Goal: Task Accomplishment & Management: Manage account settings

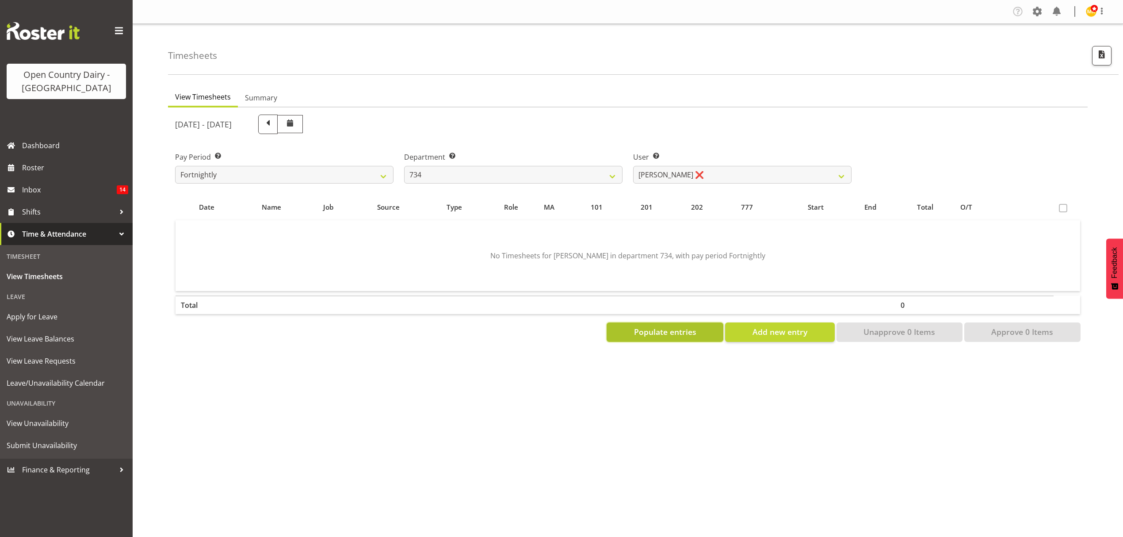
click at [709, 331] on button "Populate entries" at bounding box center [664, 331] width 117 height 19
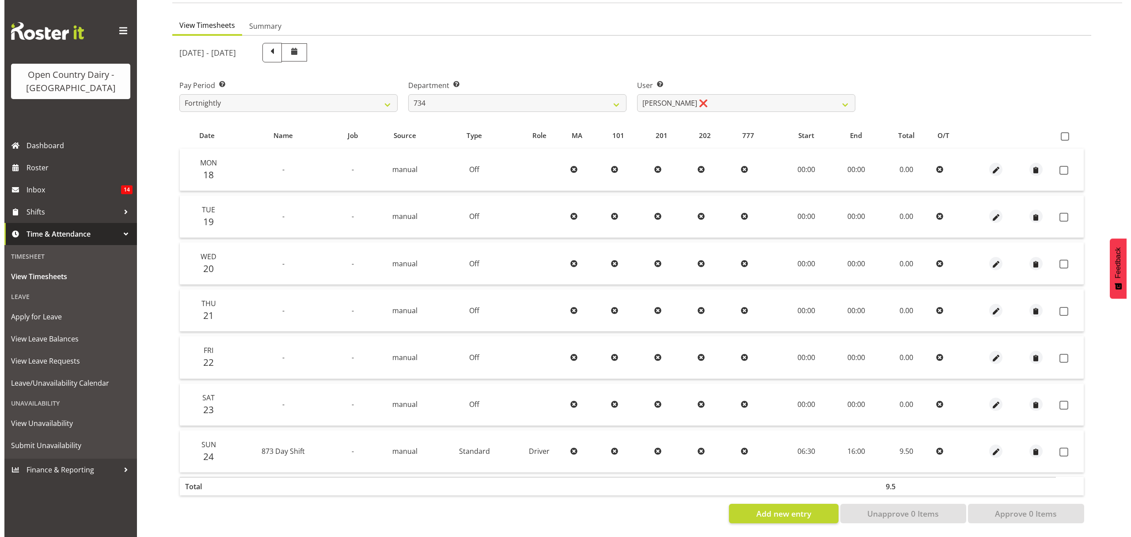
scroll to position [78, 0]
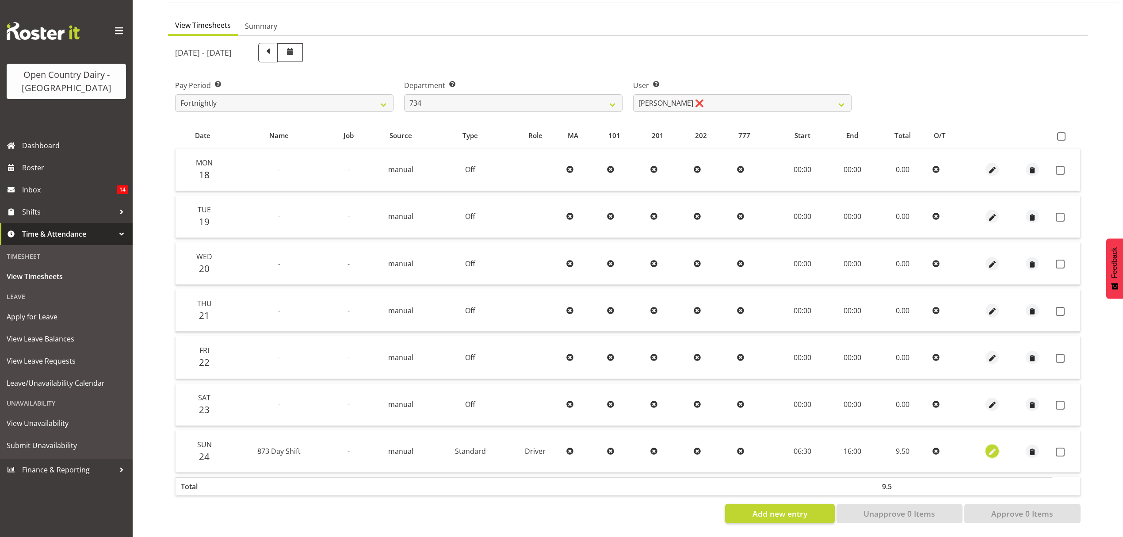
click at [992, 447] on span "button" at bounding box center [992, 452] width 10 height 10
select select "Standard"
select select "686"
select select "7"
select select "2025"
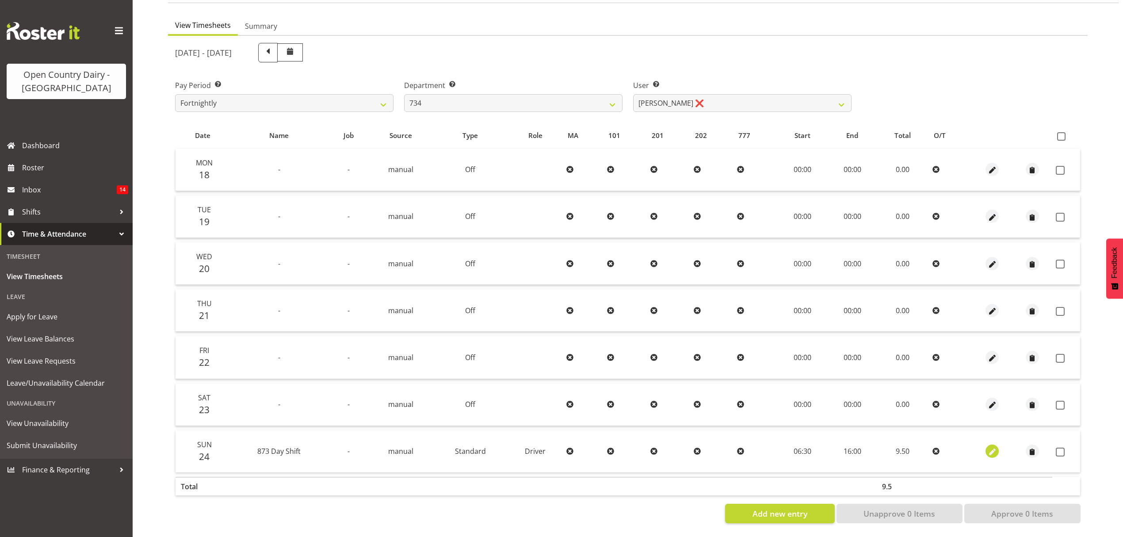
select select "16"
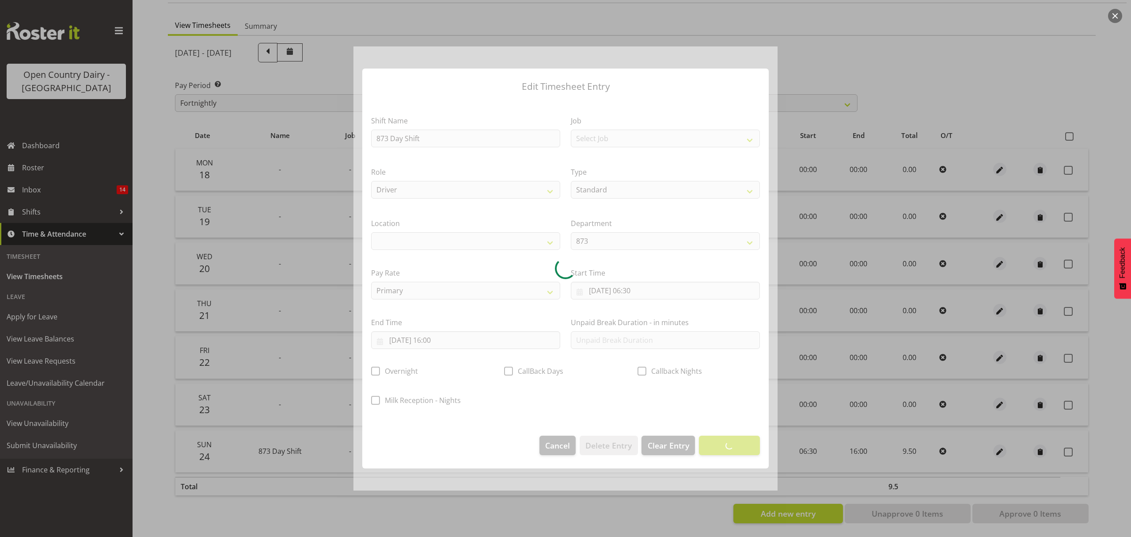
select select
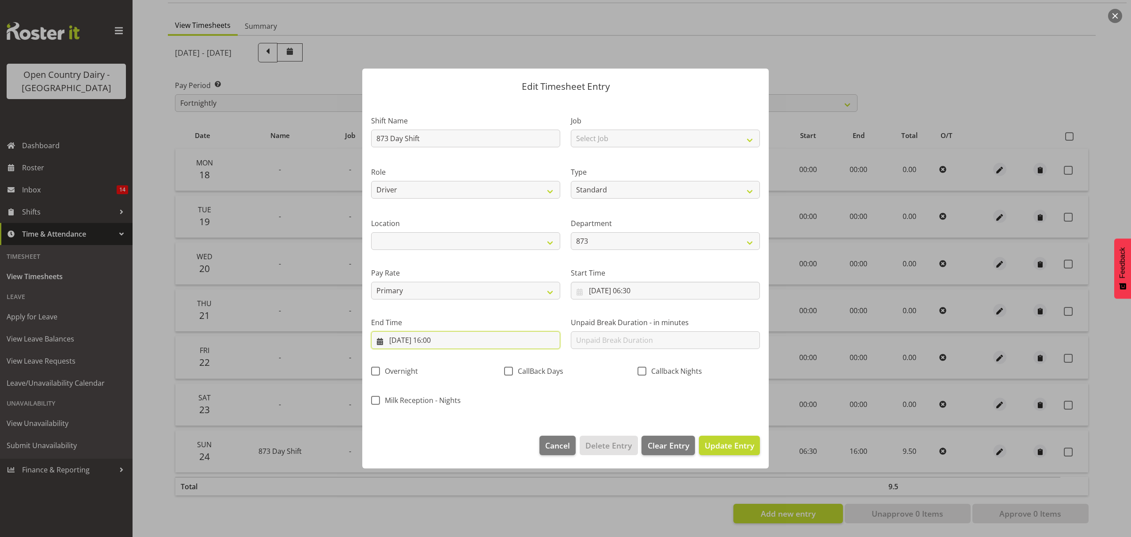
click at [444, 343] on input "24/08/2025, 16:00" at bounding box center [465, 340] width 189 height 18
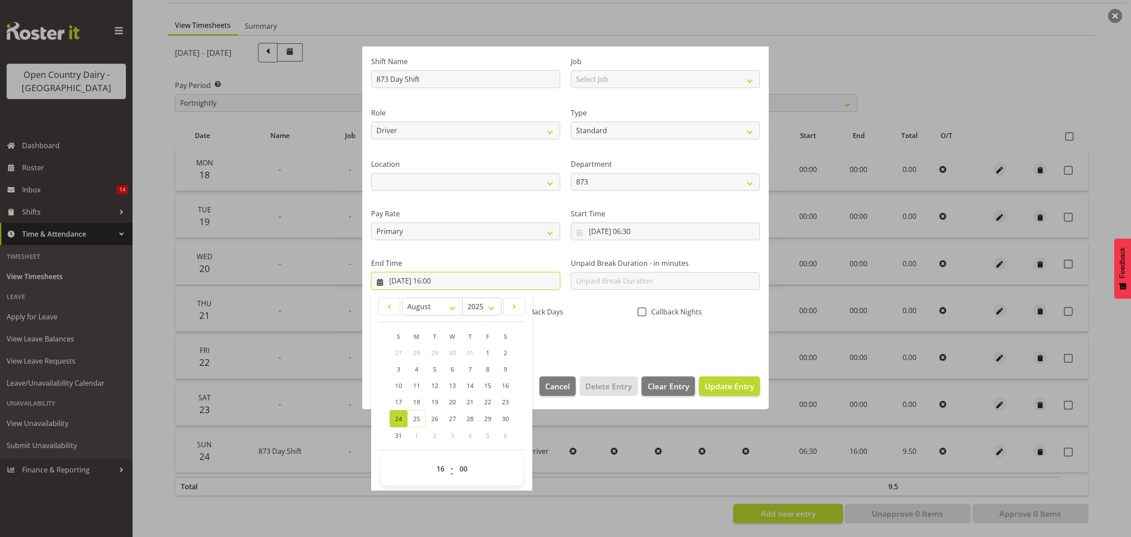
scroll to position [60, 0]
click at [438, 464] on select "00 01 02 03 04 05 06 07 08 09 10 11 12 13 14 15 16 17 18 19 20 21 22 23" at bounding box center [442, 468] width 20 height 18
select select "15"
click at [432, 459] on select "00 01 02 03 04 05 06 07 08 09 10 11 12 13 14 15 16 17 18 19 20 21 22 23" at bounding box center [442, 468] width 20 height 18
type input "24/08/2025, 15:00"
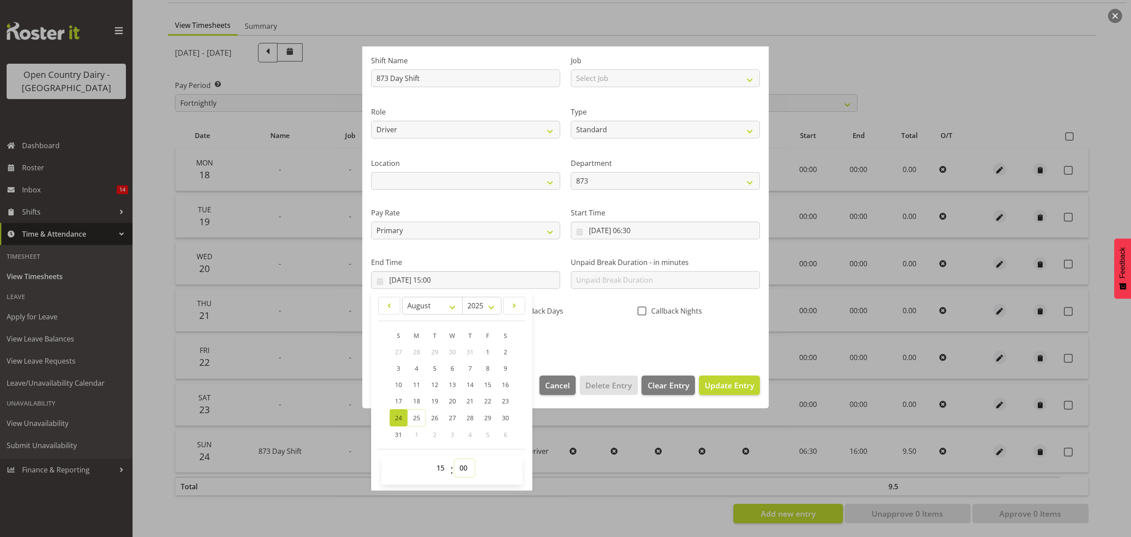
click at [464, 472] on select "00 01 02 03 04 05 06 07 08 09 10 11 12 13 14 15 16 17 18 19 20 21 22 23 24 25 2…" at bounding box center [465, 468] width 20 height 18
select select "45"
click at [455, 459] on select "00 01 02 03 04 05 06 07 08 09 10 11 12 13 14 15 16 17 18 19 20 21 22 23 24 25 2…" at bounding box center [465, 468] width 20 height 18
type input "24/08/2025, 15:45"
click at [499, 466] on div "00 01 02 03 04 05 06 07 08 09 10 11 12 13 14 15 16 17 18 19 20 21 22 23 : 00 01…" at bounding box center [451, 470] width 141 height 22
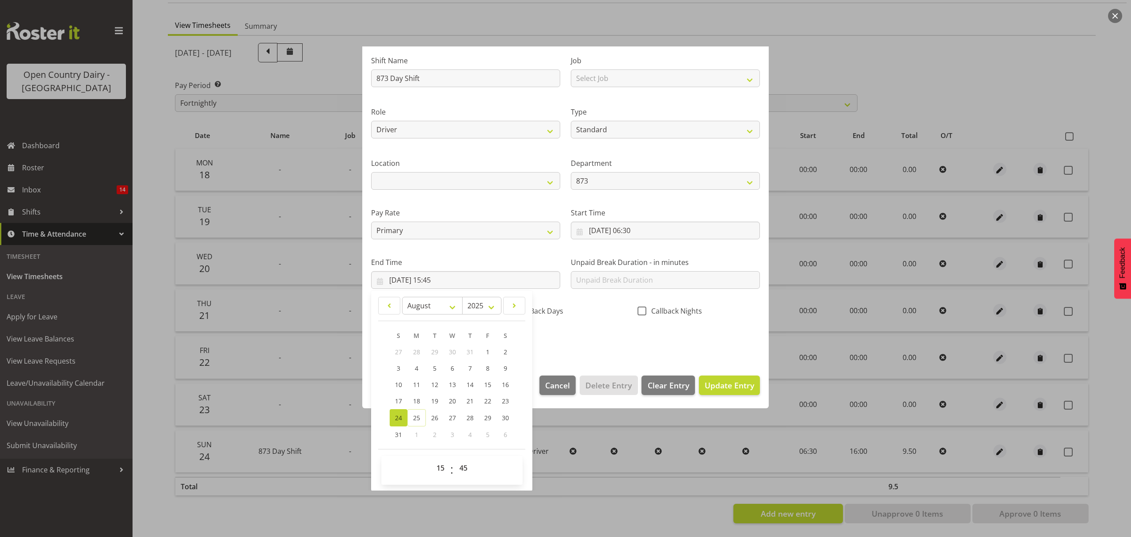
click at [613, 357] on section "Shift Name 873 Day Shift Job Select Job Connecting /unconnecting Trailers Role …" at bounding box center [565, 202] width 407 height 327
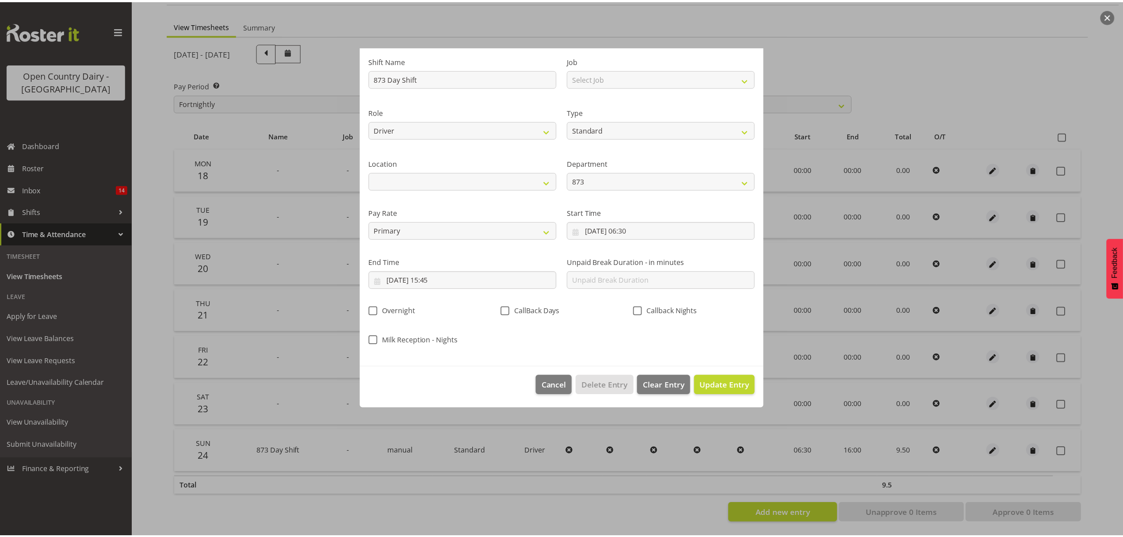
scroll to position [0, 0]
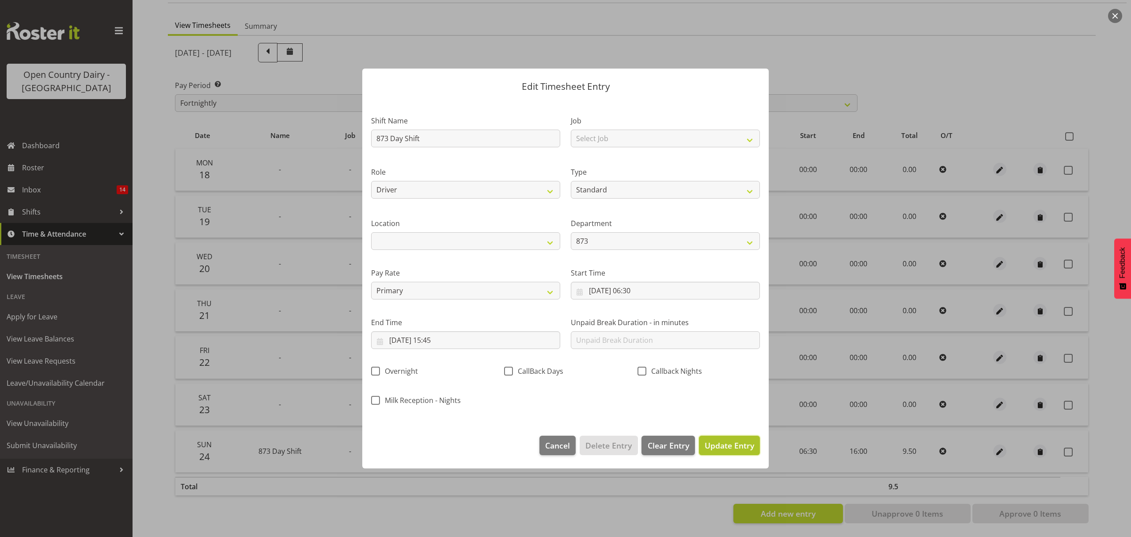
click at [727, 447] on span "Update Entry" at bounding box center [730, 445] width 50 height 11
click at [0, 0] on div at bounding box center [0, 0] width 0 height 0
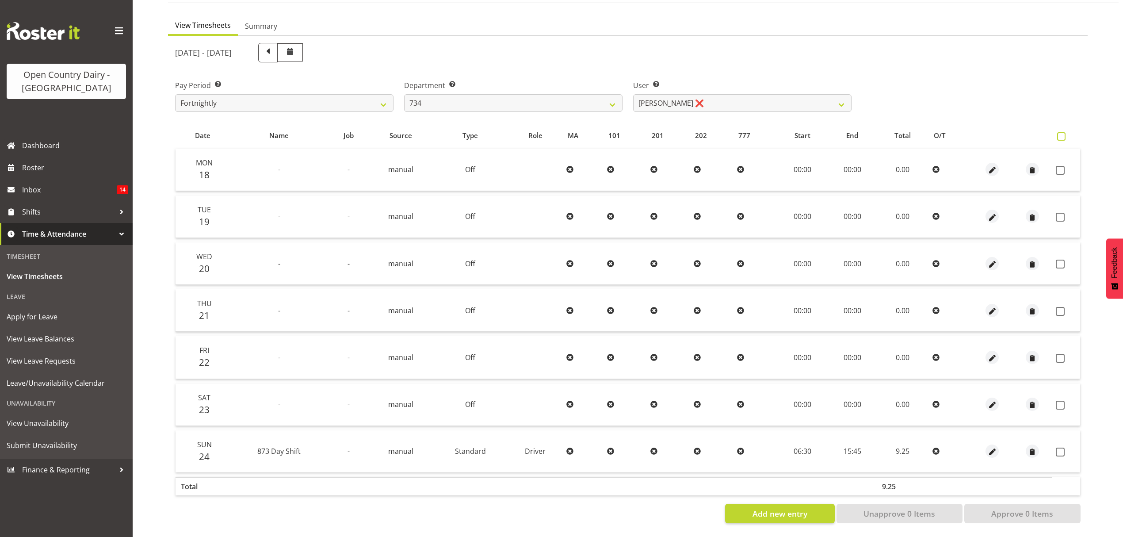
click at [1063, 132] on span at bounding box center [1061, 136] width 8 height 8
click at [1062, 133] on input "checkbox" at bounding box center [1060, 136] width 6 height 6
checkbox input "true"
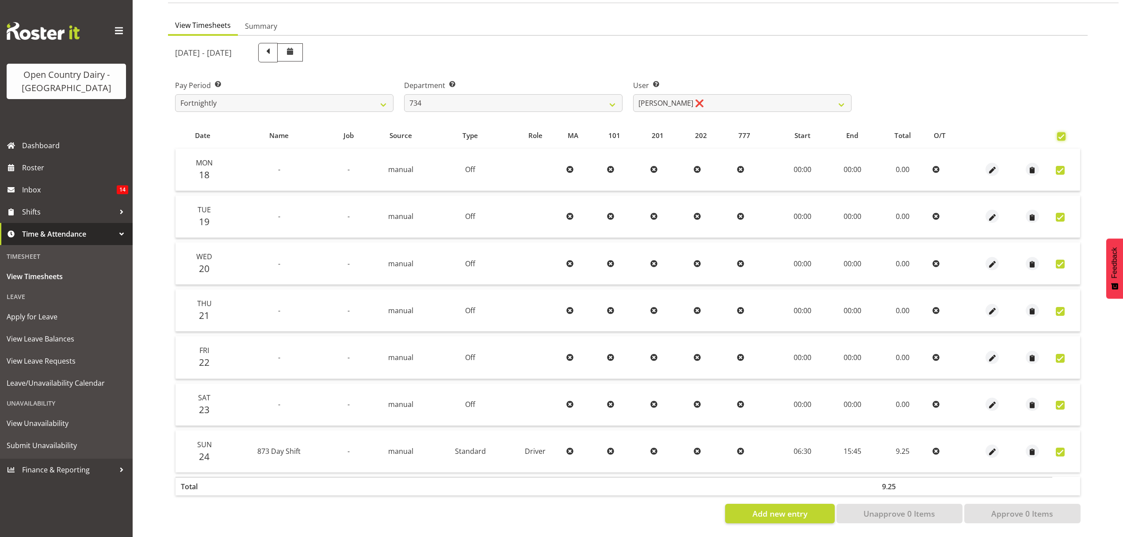
checkbox input "true"
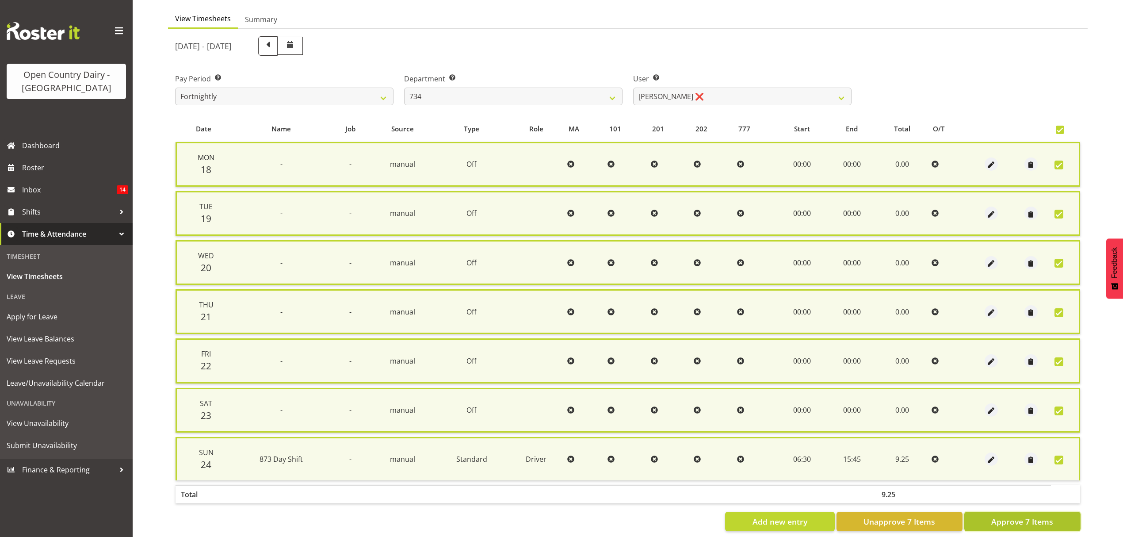
click at [1009, 518] on span "Approve 7 Items" at bounding box center [1022, 520] width 62 height 11
checkbox input "false"
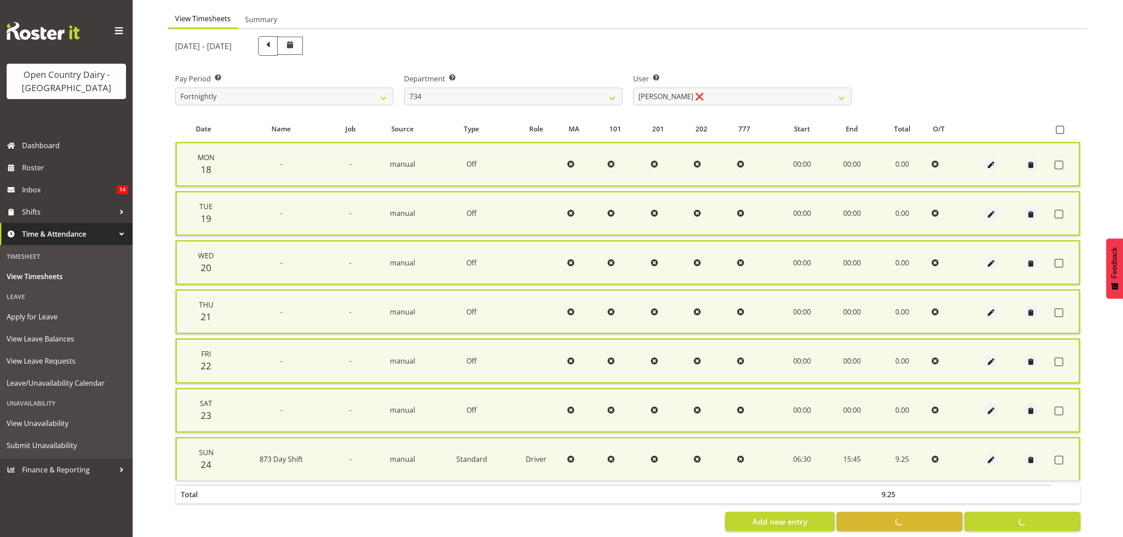
checkbox input "false"
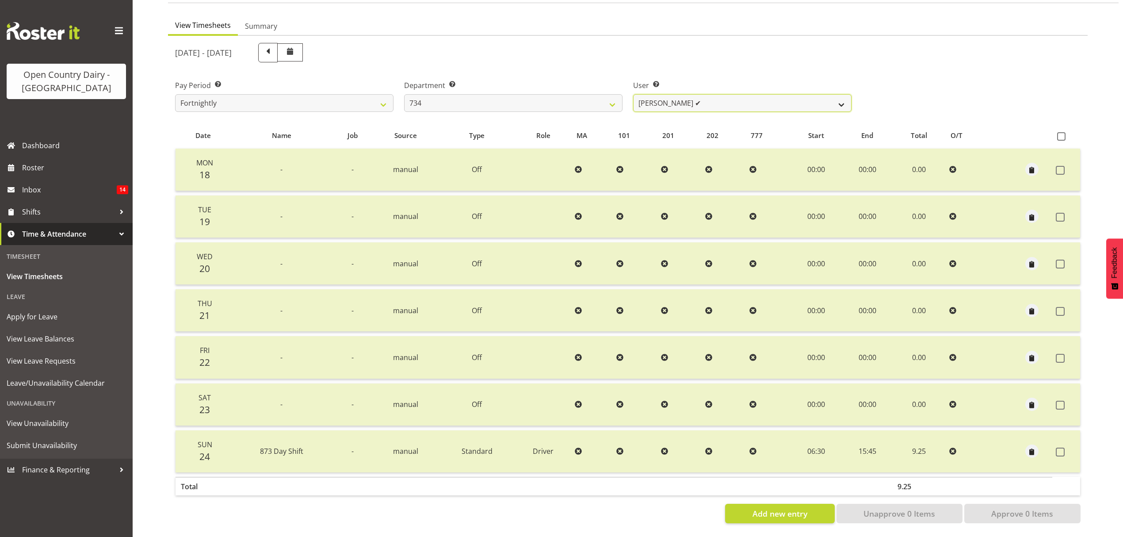
click at [817, 100] on select "Justin Spicer ✔ Ryan Thompson ❌ Tracey Chittock ❌ Zachary Shanks ❌" at bounding box center [742, 103] width 218 height 18
select select "11220"
click at [633, 94] on select "Justin Spicer ✔ Ryan Thompson ❌ Tracey Chittock ❌ Zachary Shanks ❌" at bounding box center [742, 103] width 218 height 18
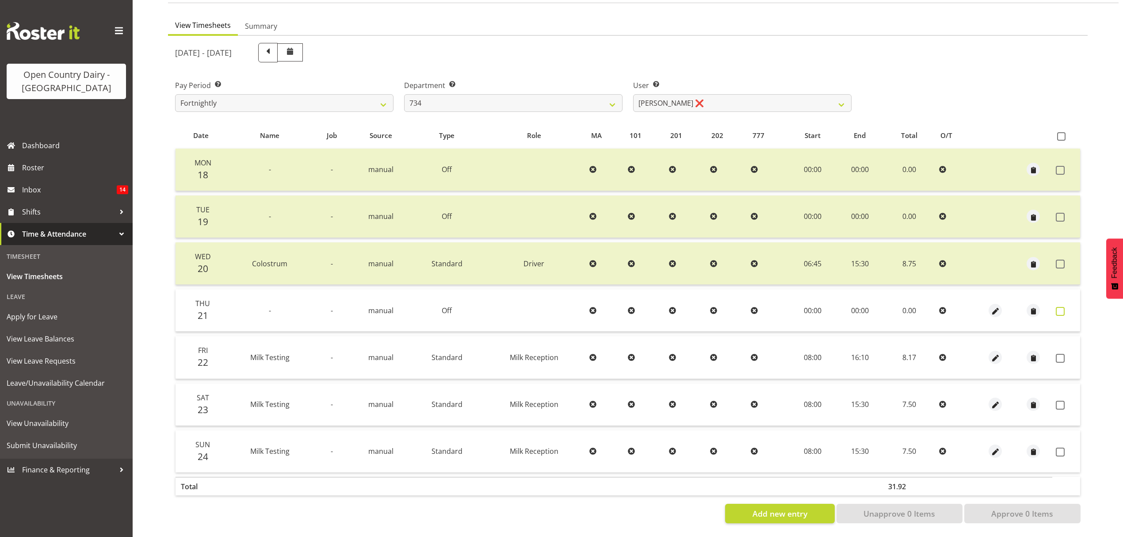
click at [1056, 307] on span at bounding box center [1059, 311] width 9 height 9
click at [1063, 307] on span at bounding box center [1059, 311] width 9 height 9
checkbox input "true"
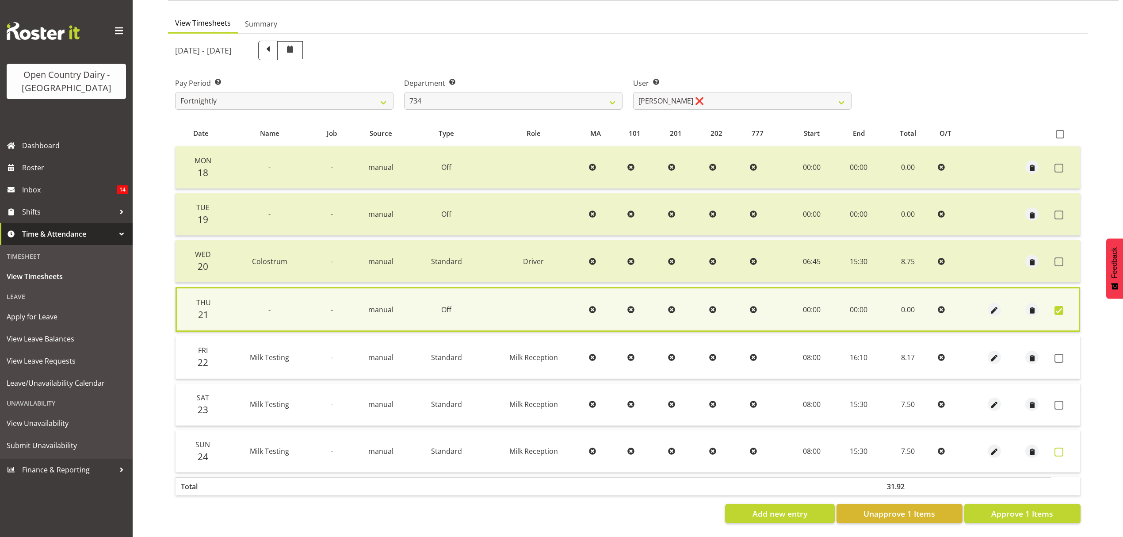
click at [1060, 447] on span at bounding box center [1058, 451] width 9 height 9
checkbox input "true"
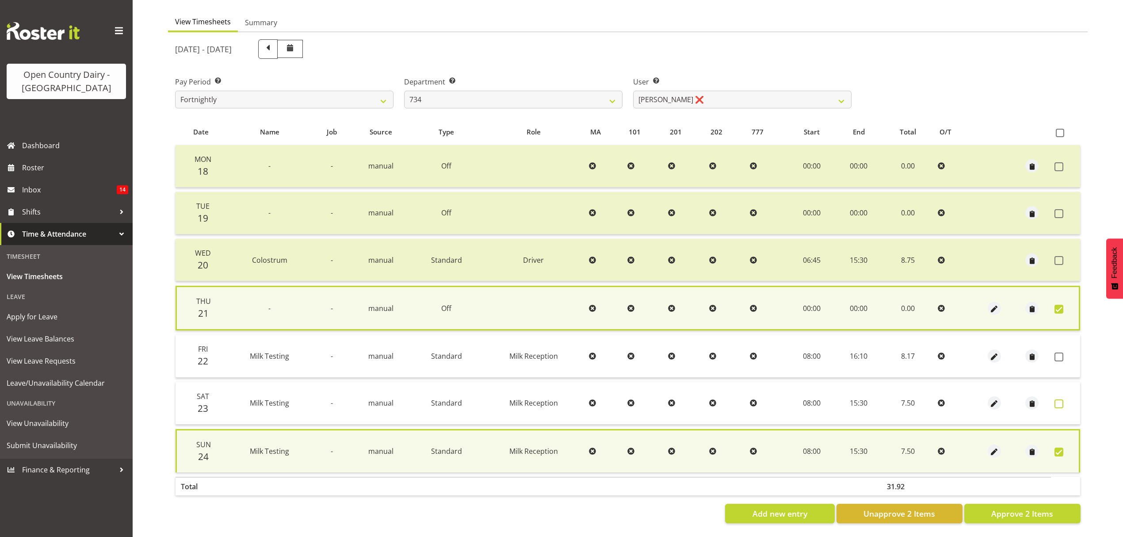
click at [1058, 400] on span at bounding box center [1058, 403] width 9 height 9
checkbox input "true"
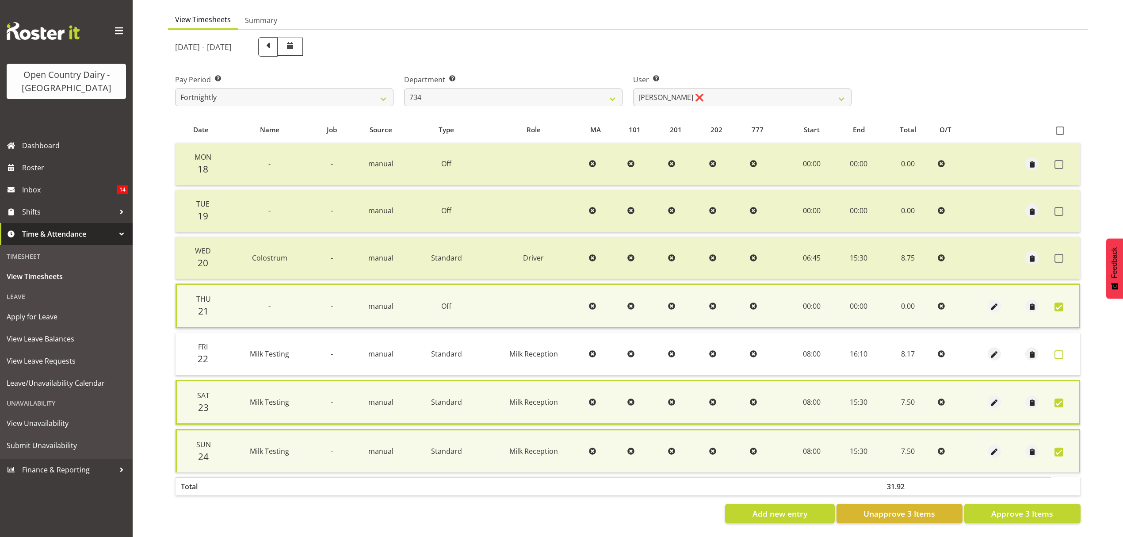
click at [1059, 350] on span at bounding box center [1058, 354] width 9 height 9
click at [1059, 347] on td at bounding box center [1065, 353] width 29 height 42
checkbox input "true"
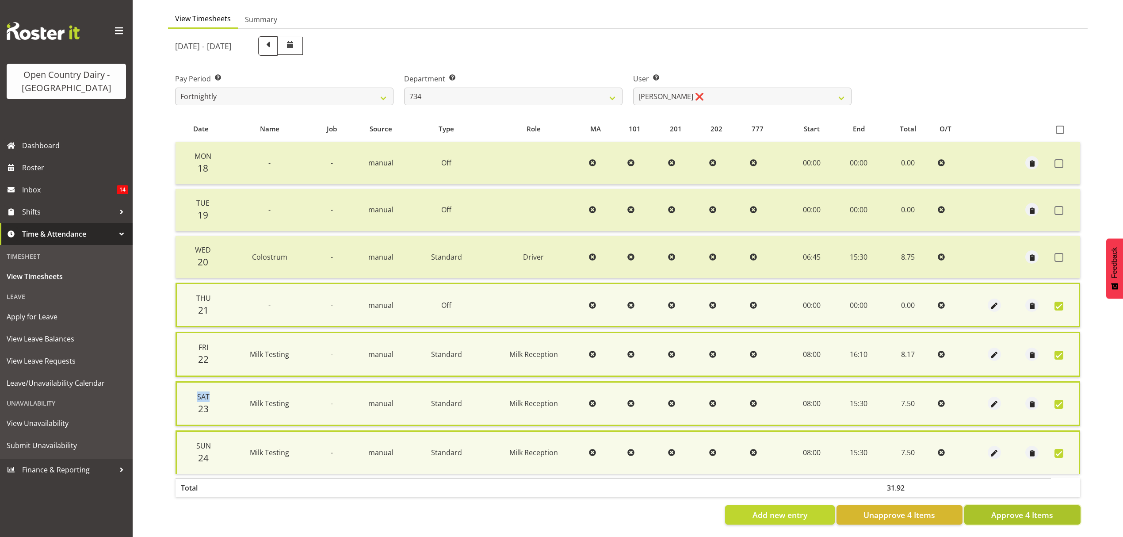
click at [1033, 509] on span "Approve 4 Items" at bounding box center [1022, 514] width 62 height 11
checkbox input "false"
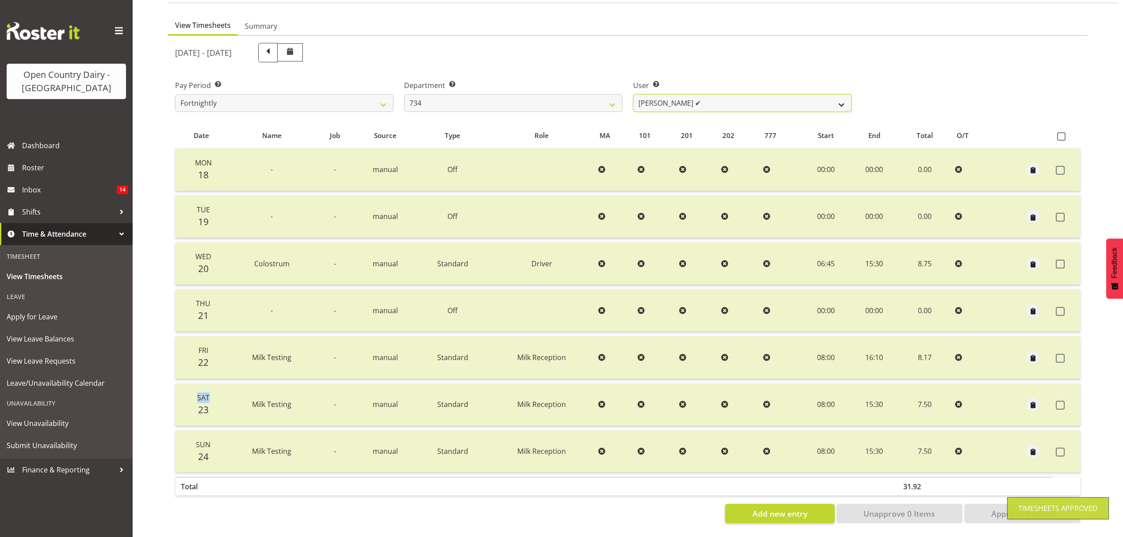
click at [831, 98] on select "Justin Spicer ✔ Ryan Thompson ✔ Tracey Chittock ❌ Zachary Shanks ❌" at bounding box center [742, 103] width 218 height 18
select select "9998"
click at [633, 94] on select "Justin Spicer ✔ Ryan Thompson ✔ Tracey Chittock ❌ Zachary Shanks ❌" at bounding box center [742, 103] width 218 height 18
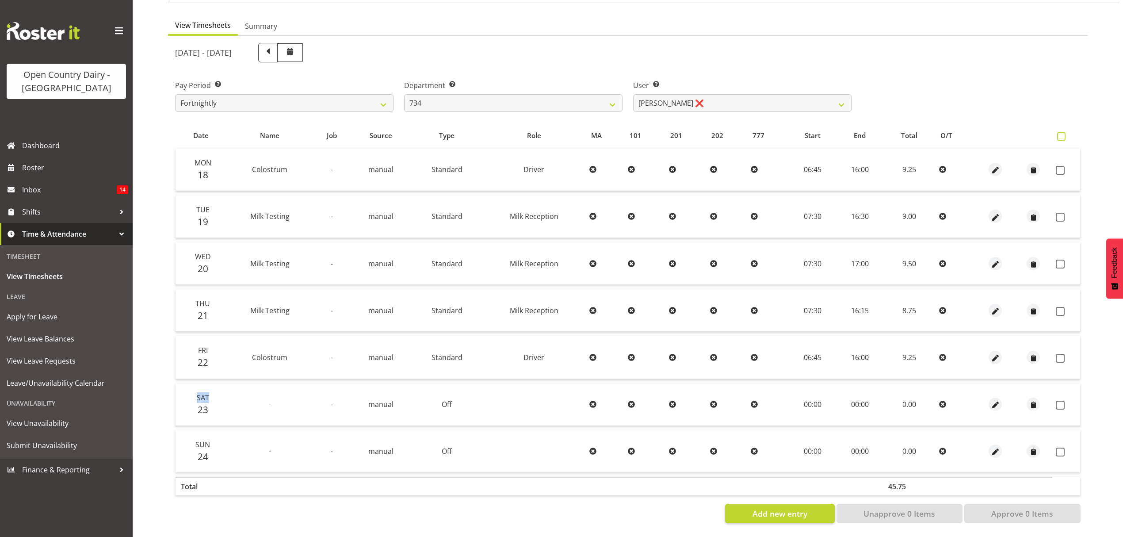
click at [1062, 132] on span at bounding box center [1061, 136] width 8 height 8
click at [1062, 133] on input "checkbox" at bounding box center [1060, 136] width 6 height 6
checkbox input "true"
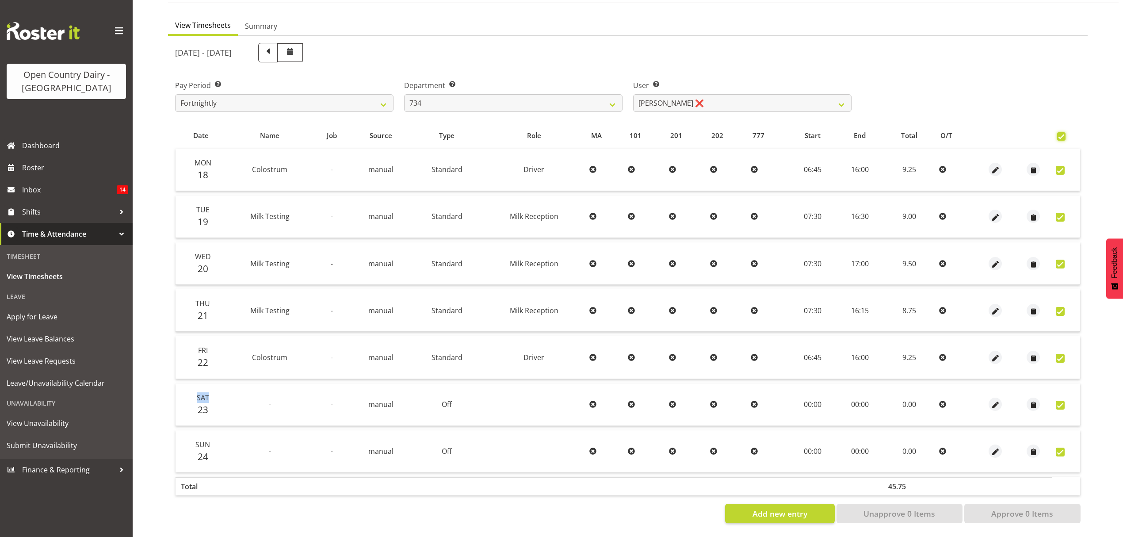
checkbox input "true"
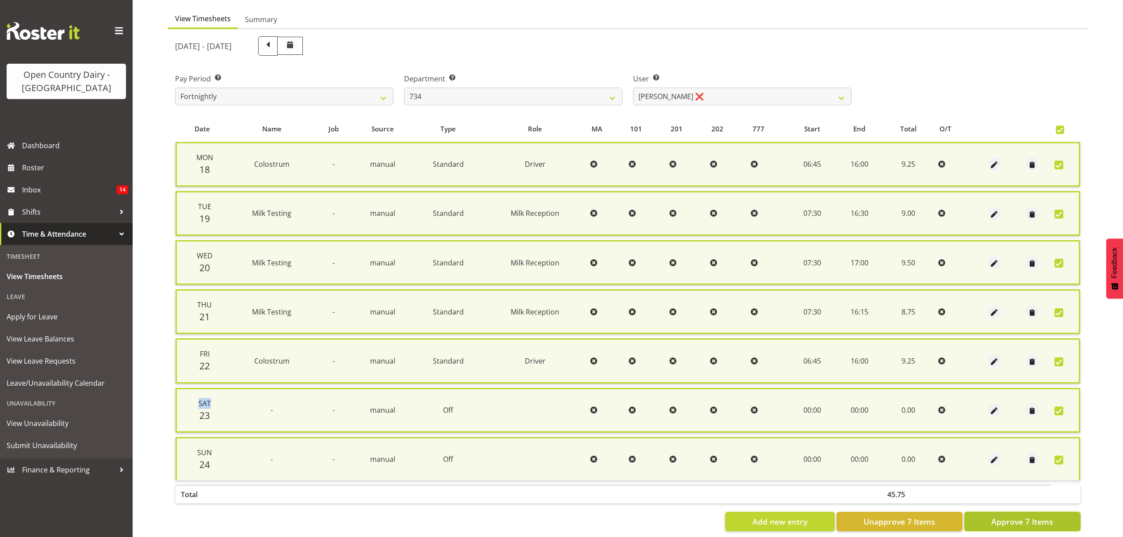
click at [1002, 522] on button "Approve 7 Items" at bounding box center [1022, 520] width 116 height 19
click at [1002, 522] on div "Add new entry Unapprove 7 Items Approve 7 Items" at bounding box center [627, 520] width 905 height 19
checkbox input "false"
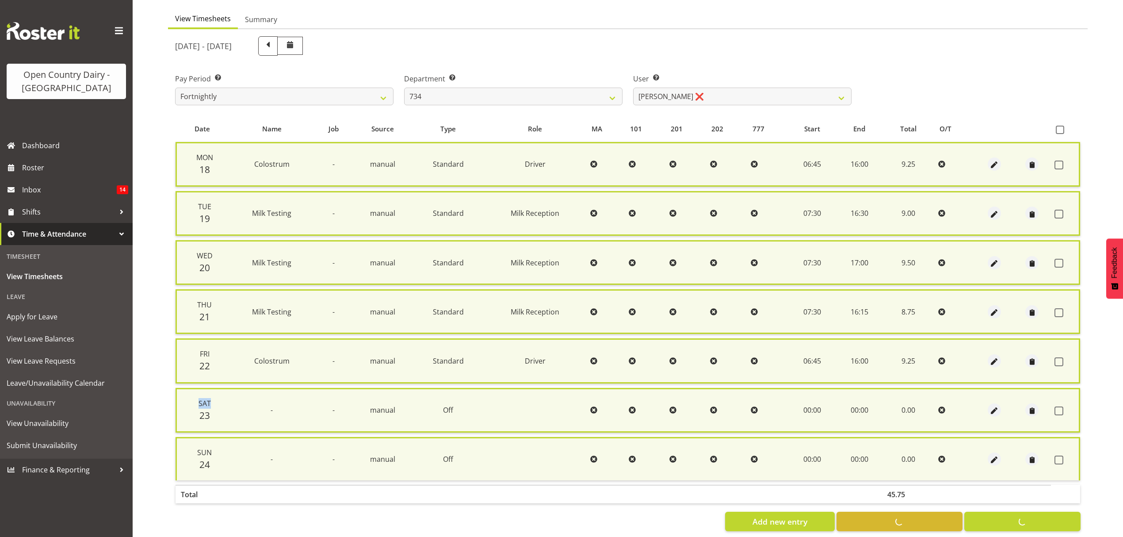
checkbox input "false"
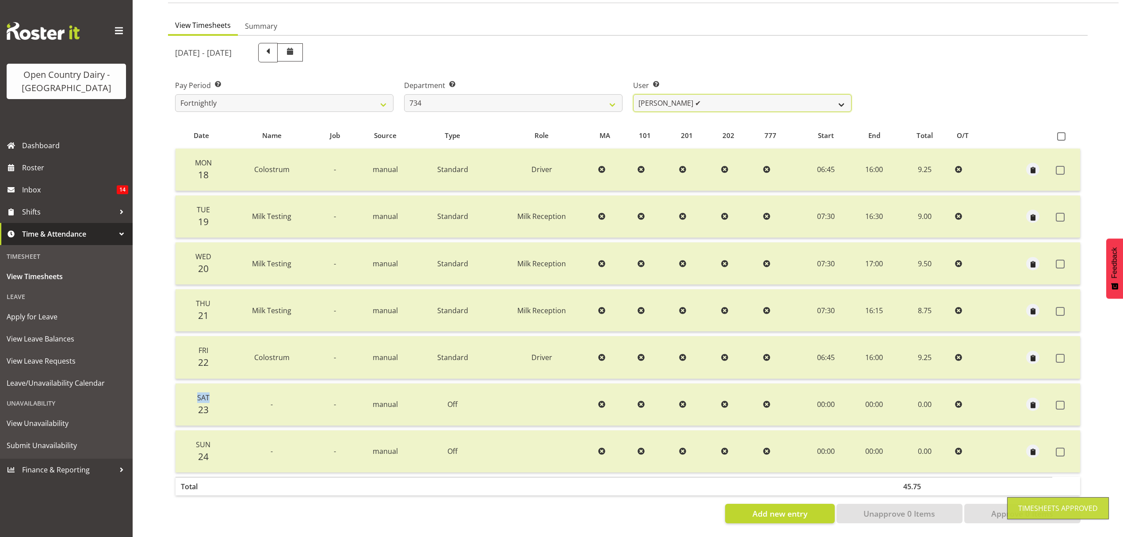
click at [828, 94] on select "Justin Spicer ✔ Ryan Thompson ✔ Tracey Chittock ✔ Zachary Shanks ❌" at bounding box center [742, 103] width 218 height 18
click at [835, 98] on select "Justin Spicer ✔ Ryan Thompson ✔ Tracey Chittock ✔ Zachary Shanks ❌" at bounding box center [742, 103] width 218 height 18
select select "7493"
click at [633, 94] on select "Justin Spicer ✔ Ryan Thompson ✔ Tracey Chittock ✔ Zachary Shanks ❌" at bounding box center [742, 103] width 218 height 18
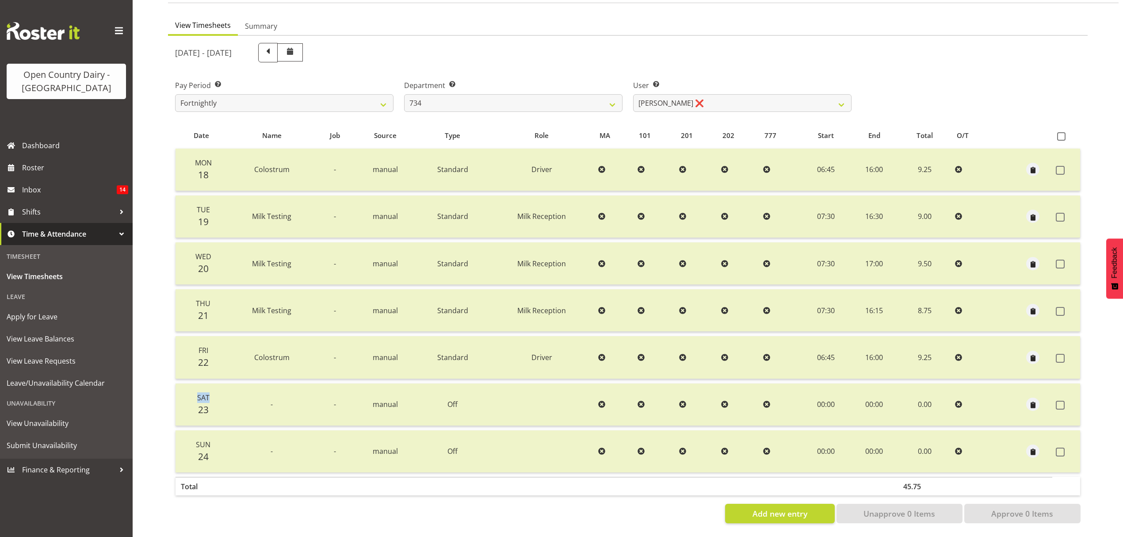
click at [0, 0] on div at bounding box center [0, 0] width 0 height 0
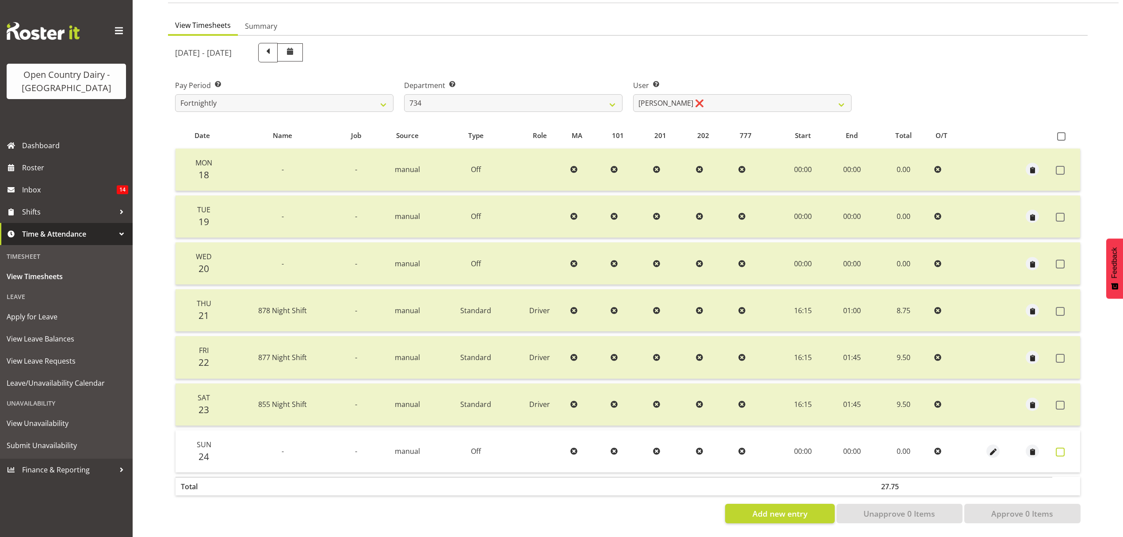
click at [1062, 447] on span at bounding box center [1059, 451] width 9 height 9
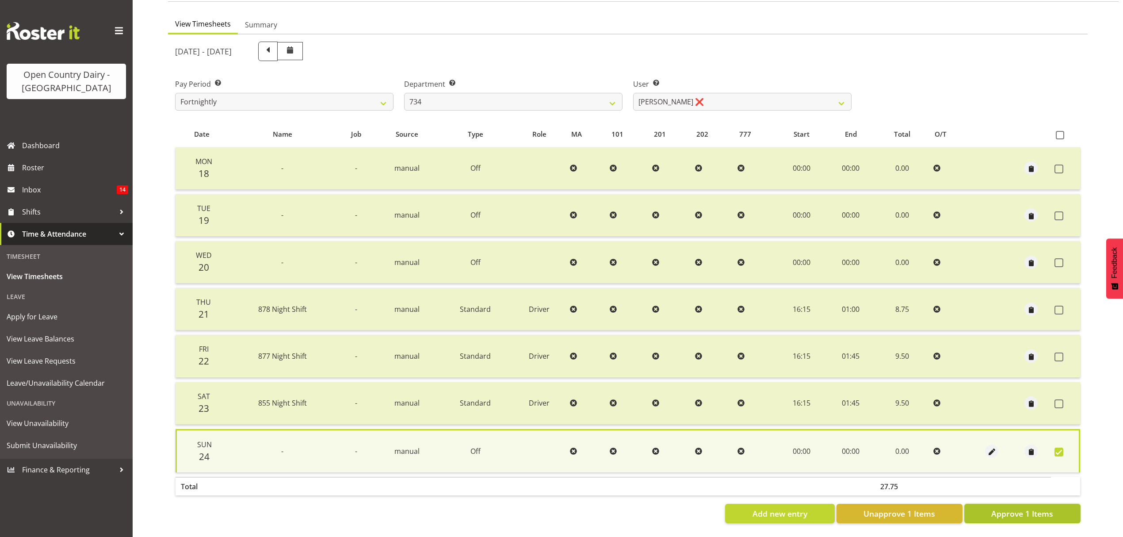
click at [993, 507] on span "Approve 1 Items" at bounding box center [1022, 512] width 62 height 11
checkbox input "false"
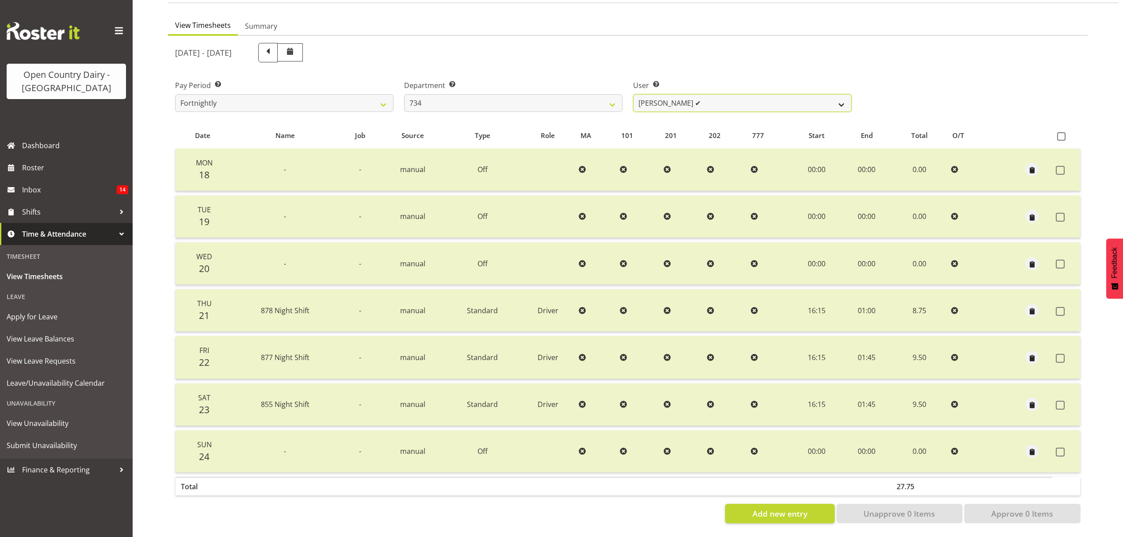
click at [824, 94] on select "Justin Spicer ✔ Ryan Thompson ✔ Tracey Chittock ✔ Zachary Shanks ✔" at bounding box center [742, 103] width 218 height 18
click at [609, 98] on select "734 735 736 737 738 739 851 852 853 854 855 856 858 861 862 865 868 869 870 873" at bounding box center [513, 103] width 218 height 18
select select "909"
click at [404, 94] on select "734 735 736 737 738 739 851 852 853 854 855 856 858 861 862 865 868 869 870 873" at bounding box center [513, 103] width 218 height 18
select select "7397"
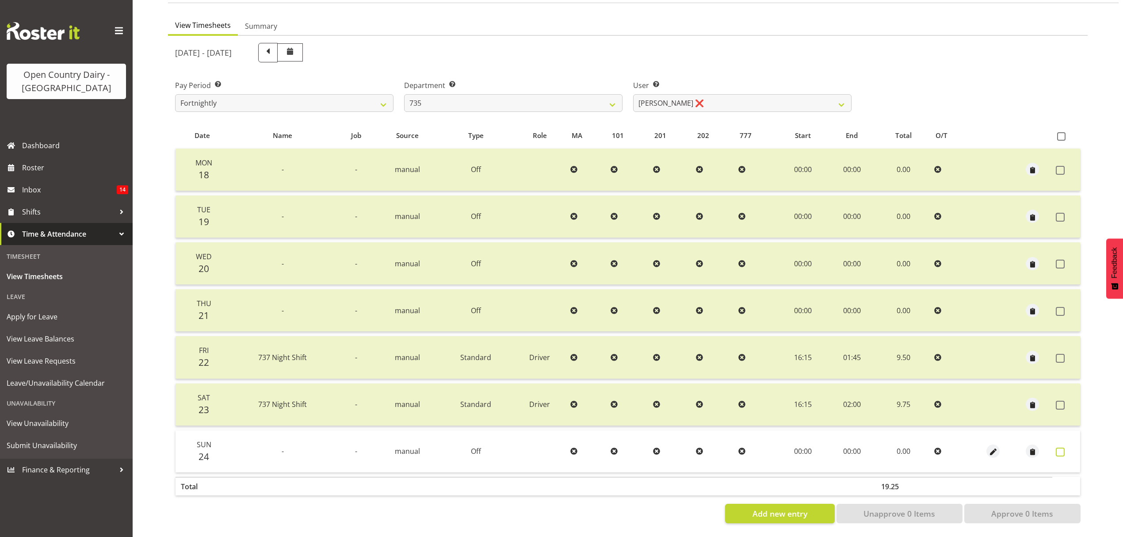
click at [1060, 447] on span at bounding box center [1059, 451] width 9 height 9
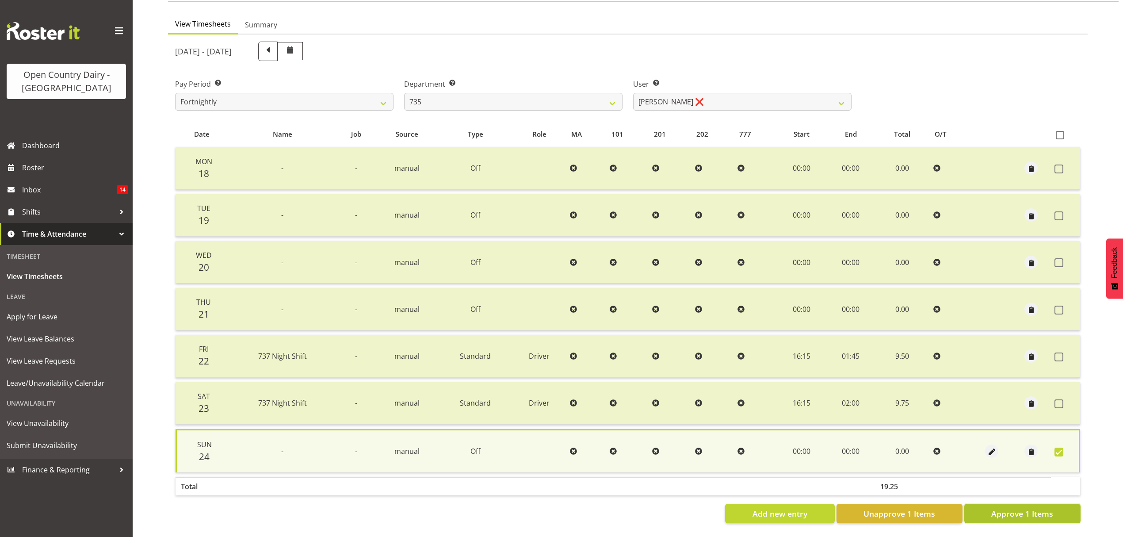
click at [1040, 507] on span "Approve 1 Items" at bounding box center [1022, 512] width 62 height 11
click at [1040, 503] on div "Add new entry Unapprove 1 Items Approve 1 Items" at bounding box center [627, 512] width 905 height 19
checkbox input "false"
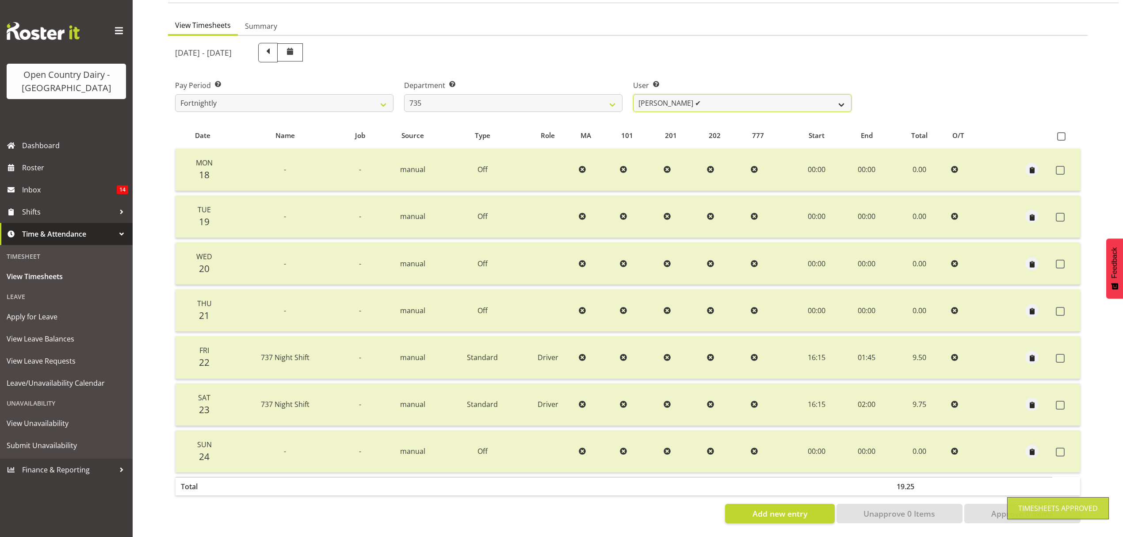
click at [844, 96] on select "Brian Neas ✔ Cherie Williams ❌ Christopher Sutherland ❌ Stuart Craig ❌" at bounding box center [742, 103] width 218 height 18
select select "10091"
click at [633, 94] on select "Brian Neas ✔ Cherie Williams ❌ Christopher Sutherland ❌ Stuart Craig ❌" at bounding box center [742, 103] width 218 height 18
click at [0, 0] on div at bounding box center [0, 0] width 0 height 0
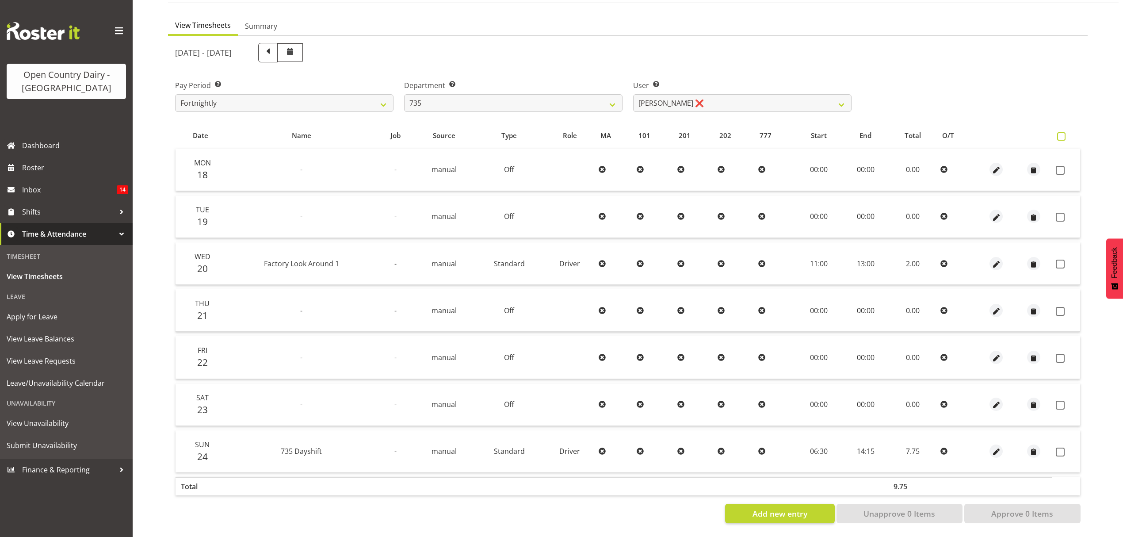
click at [1062, 132] on span at bounding box center [1061, 136] width 8 height 8
click at [1062, 133] on input "checkbox" at bounding box center [1060, 136] width 6 height 6
checkbox input "true"
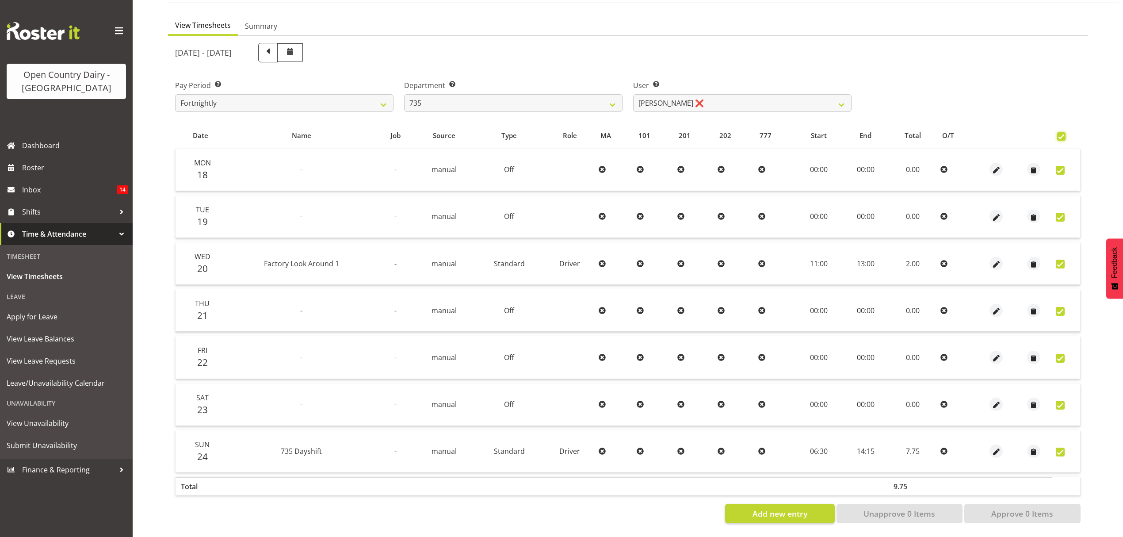
checkbox input "true"
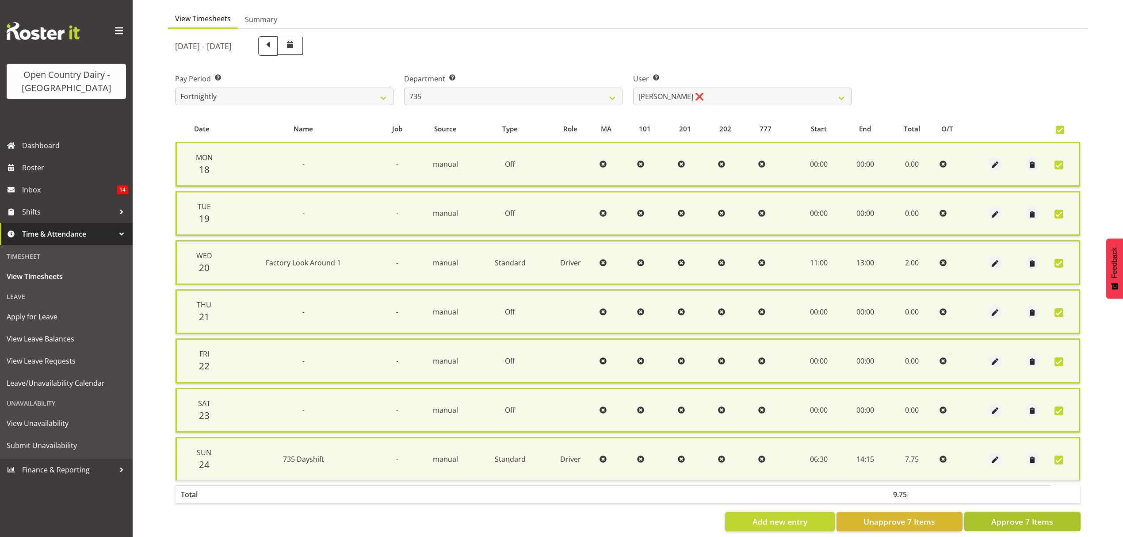
click at [996, 518] on span "Approve 7 Items" at bounding box center [1022, 520] width 62 height 11
checkbox input "false"
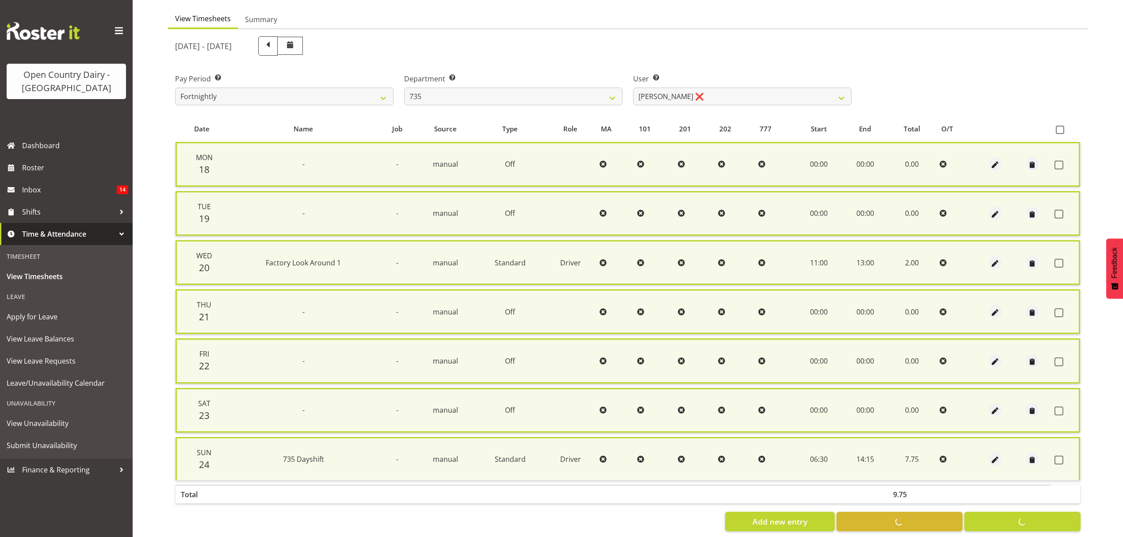
checkbox input "false"
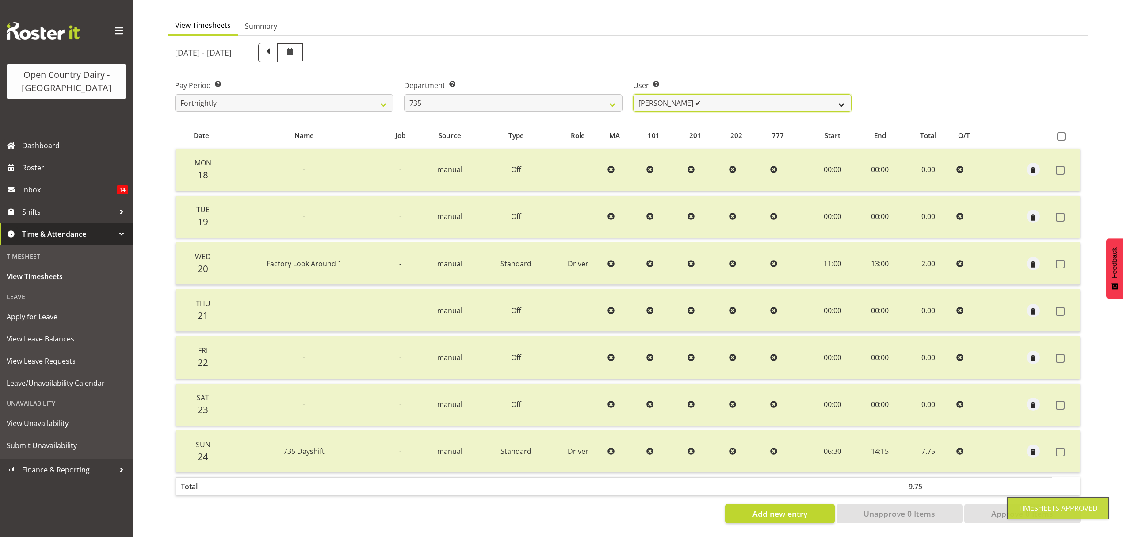
click at [837, 94] on select "Brian Neas ✔ Cherie Williams ✔ Christopher Sutherland ❌ Stuart Craig ❌" at bounding box center [742, 103] width 218 height 18
select select "9865"
click at [633, 94] on select "Brian Neas ✔ Cherie Williams ✔ Christopher Sutherland ❌ Stuart Craig ❌" at bounding box center [742, 103] width 218 height 18
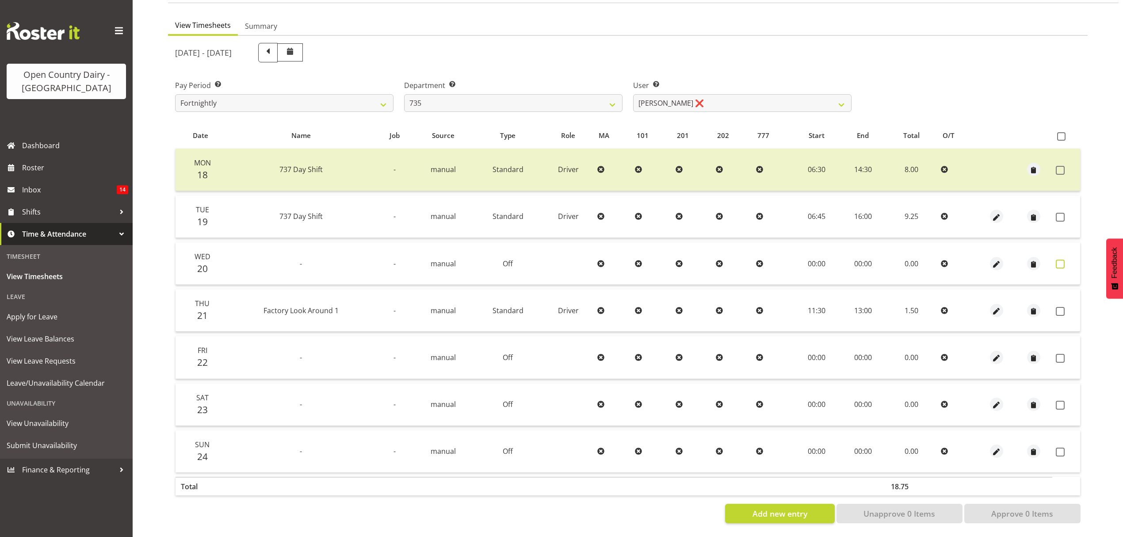
click at [1059, 259] on span at bounding box center [1059, 263] width 9 height 9
checkbox input "true"
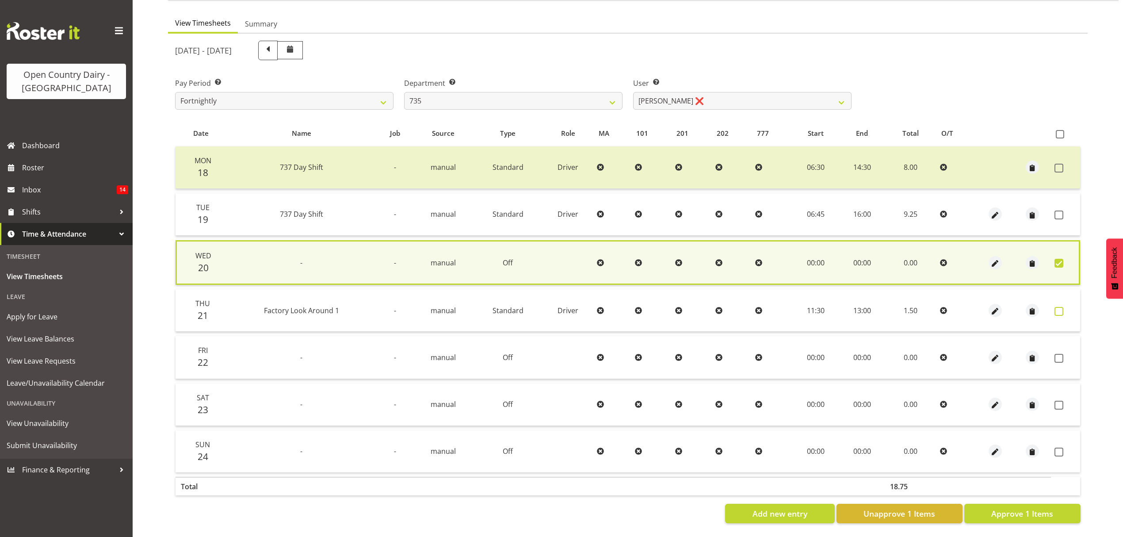
click at [1059, 308] on span at bounding box center [1058, 311] width 9 height 9
checkbox input "true"
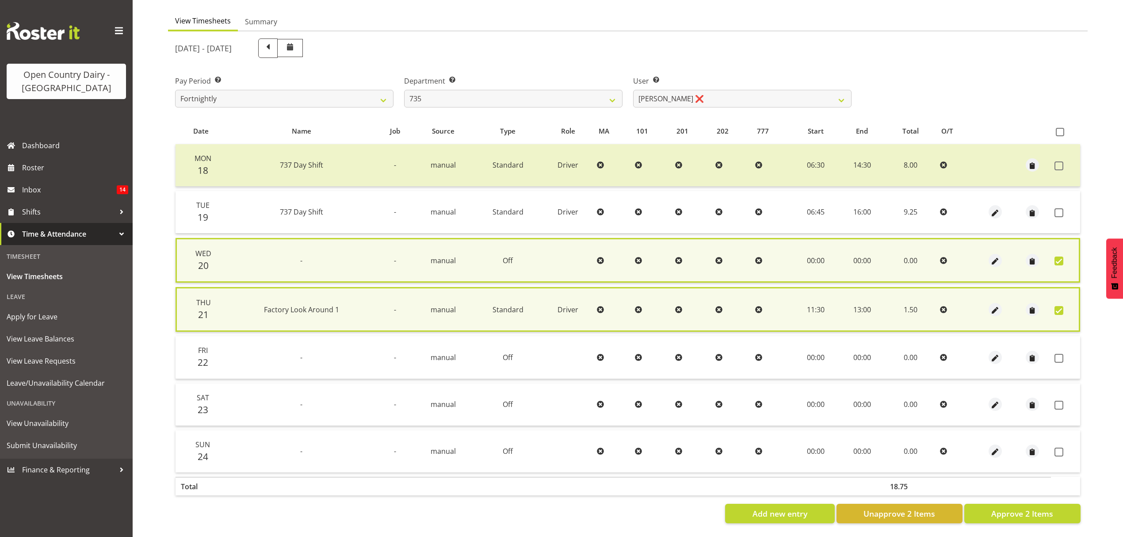
click at [1053, 354] on td at bounding box center [1065, 357] width 29 height 42
click at [1062, 356] on span at bounding box center [1058, 358] width 9 height 9
checkbox input "true"
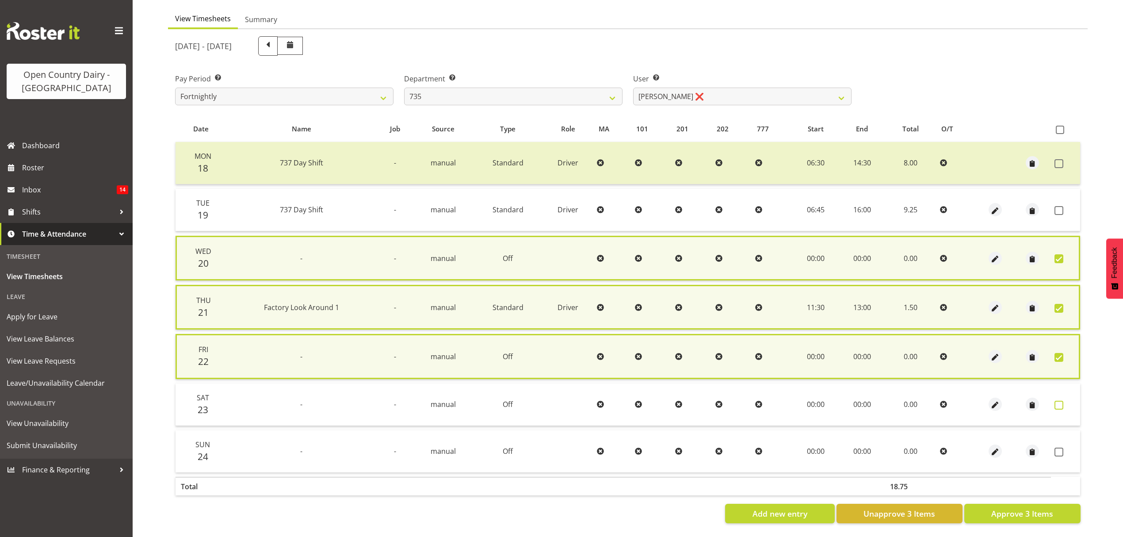
click at [1059, 402] on span at bounding box center [1058, 404] width 9 height 9
checkbox input "true"
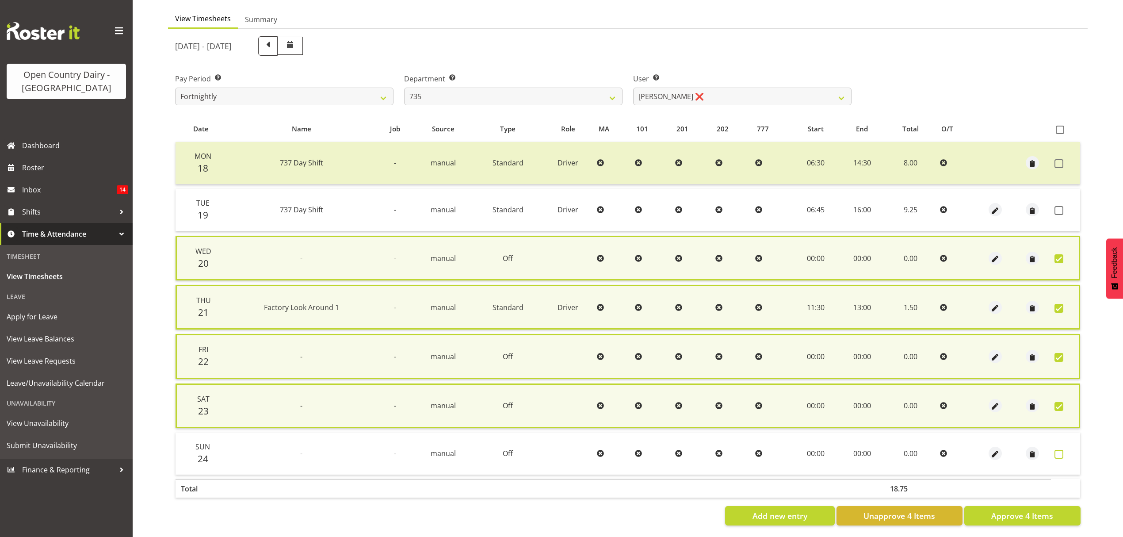
click at [1059, 453] on span at bounding box center [1058, 453] width 9 height 9
checkbox input "true"
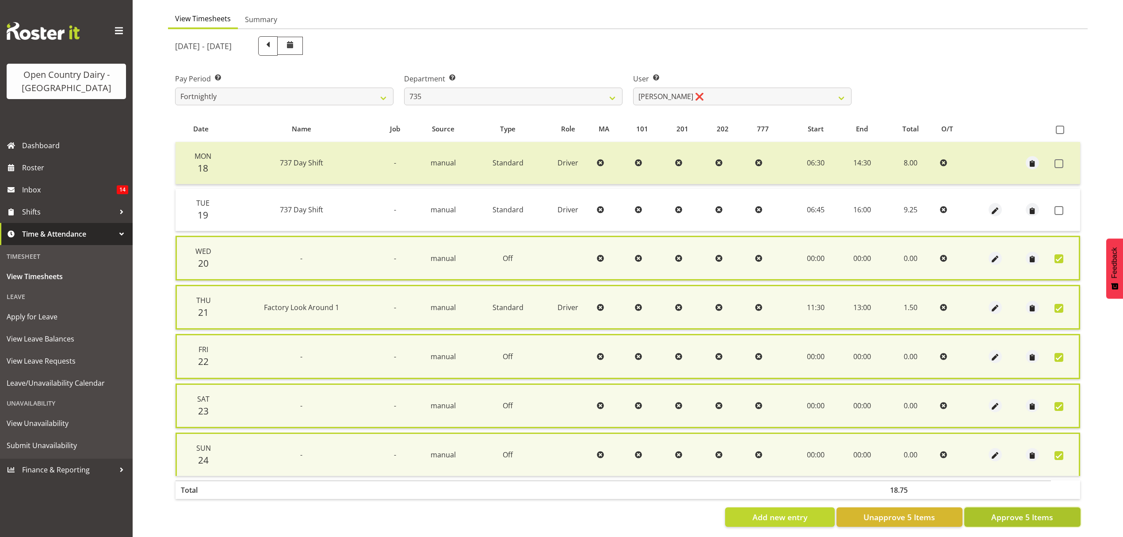
click at [1024, 514] on span "Approve 5 Items" at bounding box center [1022, 516] width 62 height 11
checkbox input "false"
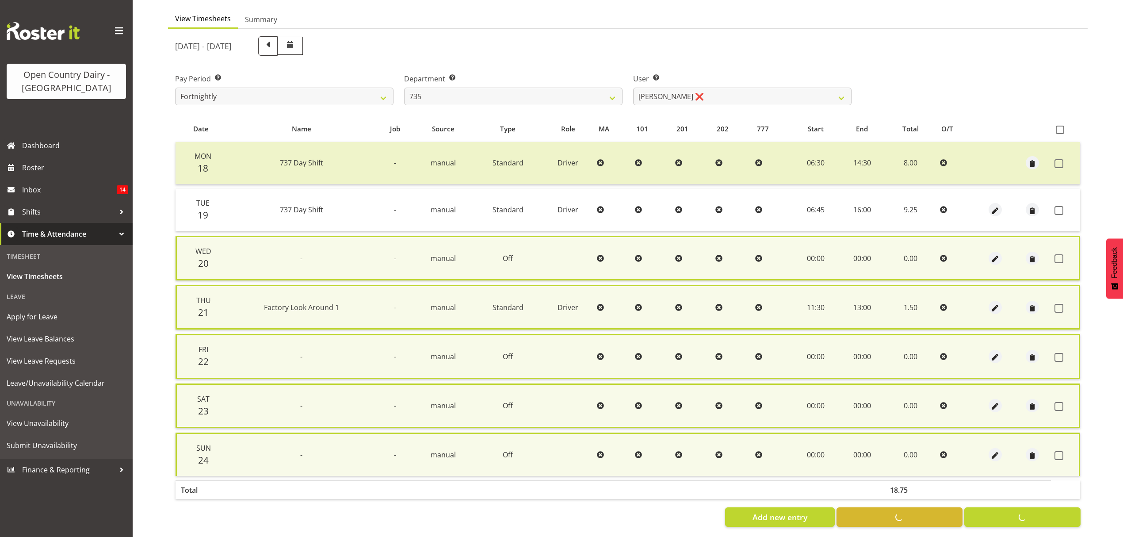
checkbox input "false"
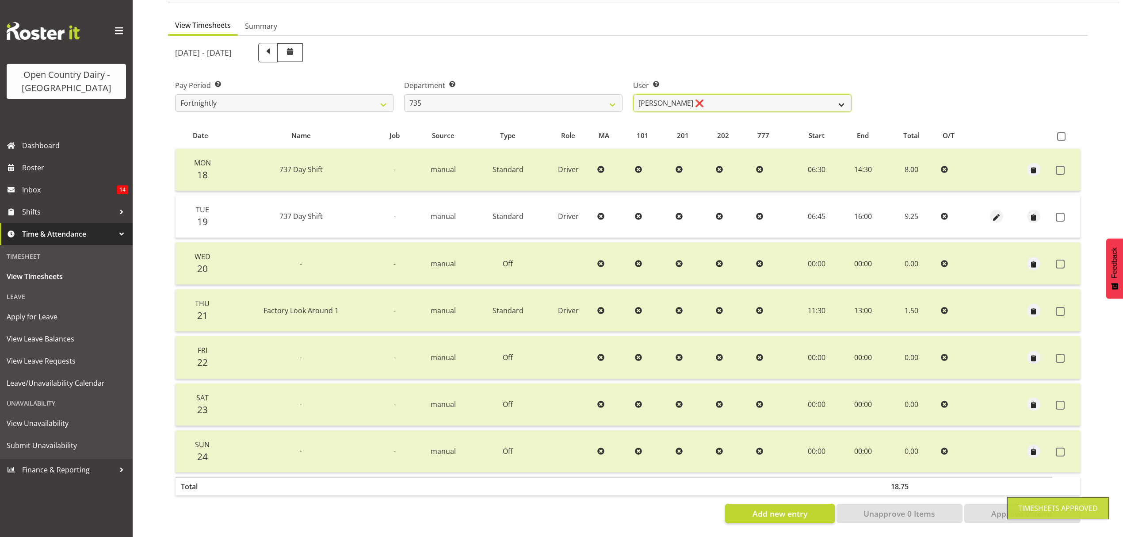
click at [832, 96] on select "Brian Neas ✔ Cherie Williams ✔ Christopher Sutherland ❌ Stuart Craig ❌" at bounding box center [742, 103] width 218 height 18
select select "9761"
click at [633, 94] on select "Brian Neas ✔ Cherie Williams ✔ Christopher Sutherland ❌ Stuart Craig ❌" at bounding box center [742, 103] width 218 height 18
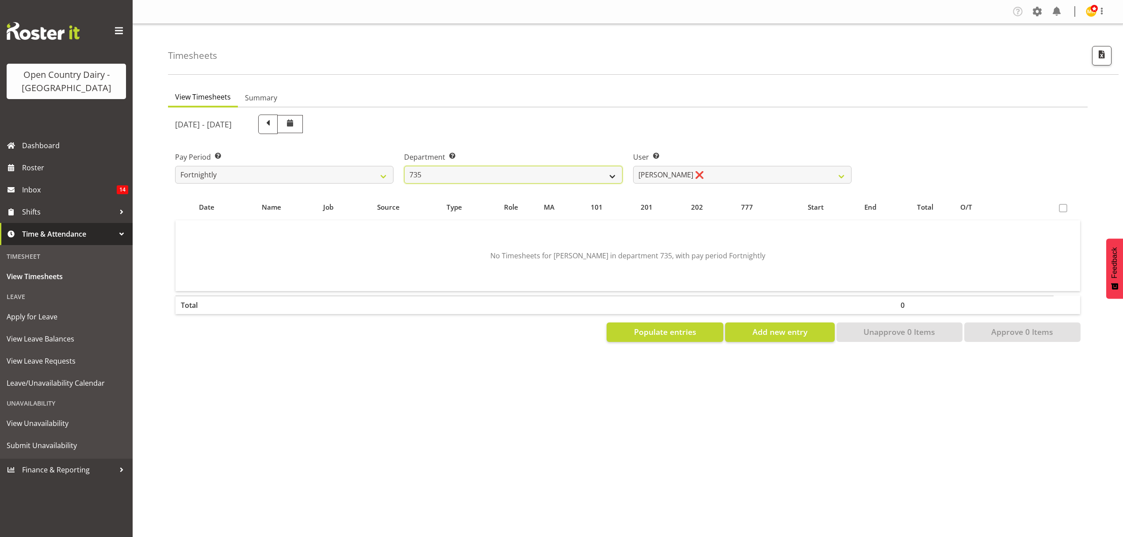
click at [604, 172] on select "734 735 736 737 738 739 851 852 853 854 855 856 858 861 862 865 868 869 870 873" at bounding box center [513, 175] width 218 height 18
select select "906"
click at [404, 166] on select "734 735 736 737 738 739 851 852 853 854 855 856 858 861 862 865 868 869 870 873" at bounding box center [513, 175] width 218 height 18
select select "9849"
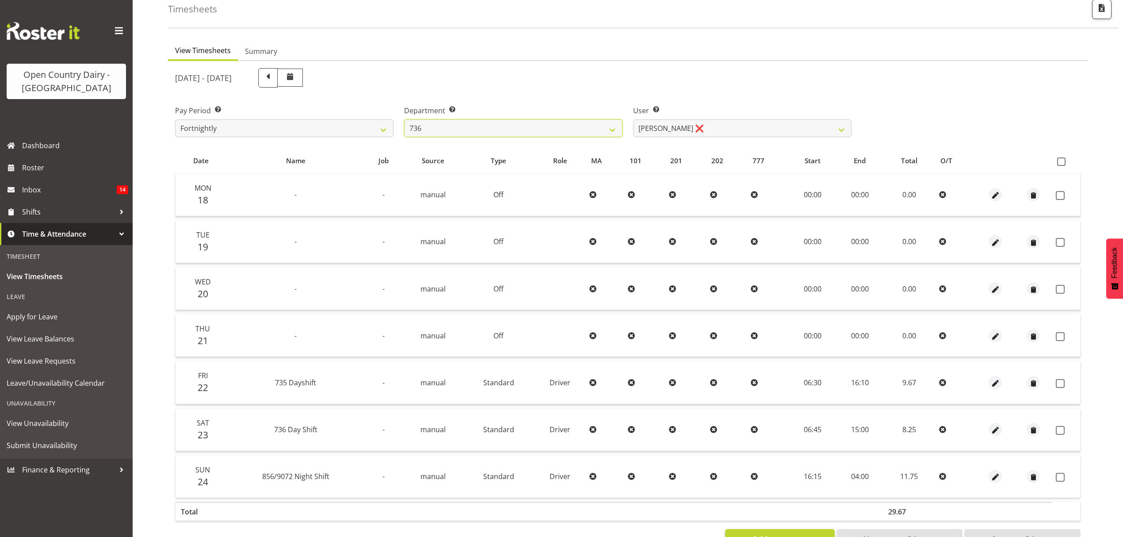
scroll to position [78, 0]
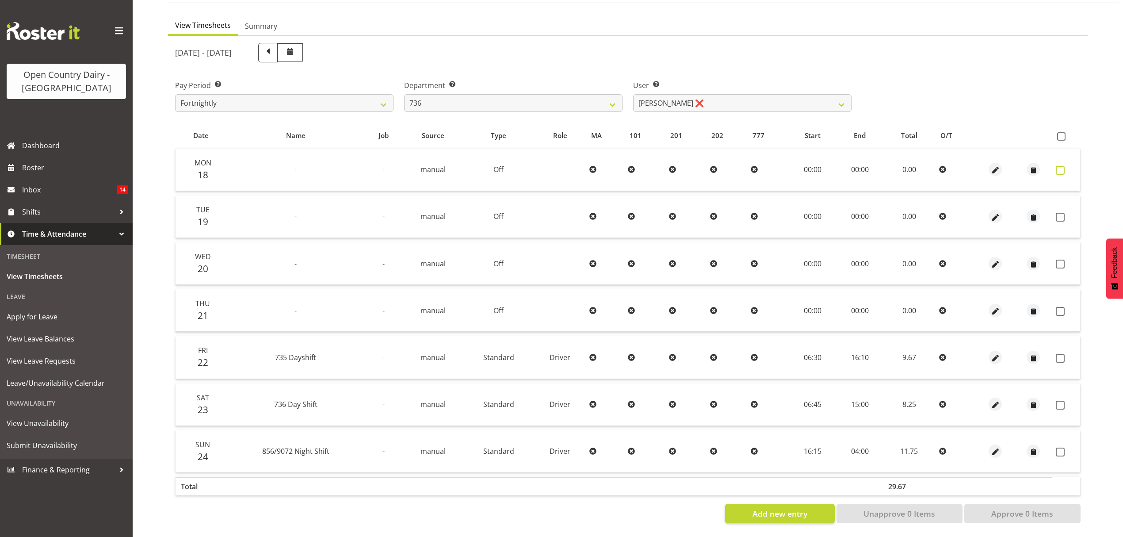
click at [1056, 166] on span at bounding box center [1059, 170] width 9 height 9
checkbox input "true"
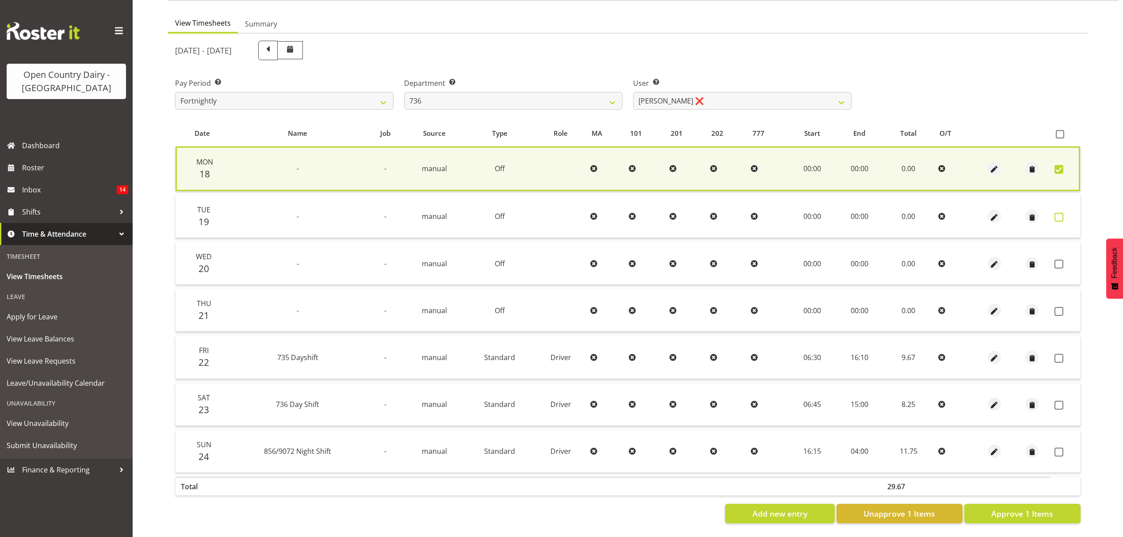
click at [1055, 216] on span at bounding box center [1058, 217] width 9 height 9
checkbox input "true"
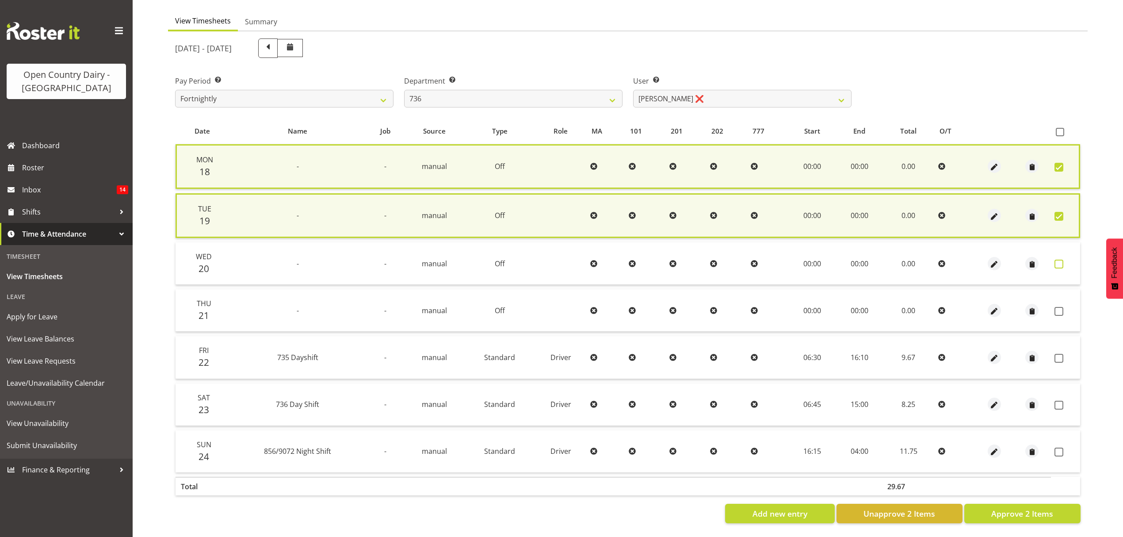
drag, startPoint x: 1057, startPoint y: 250, endPoint x: 1058, endPoint y: 256, distance: 6.7
click at [1058, 255] on td at bounding box center [1065, 263] width 29 height 42
click at [1058, 259] on span at bounding box center [1058, 263] width 9 height 9
checkbox input "true"
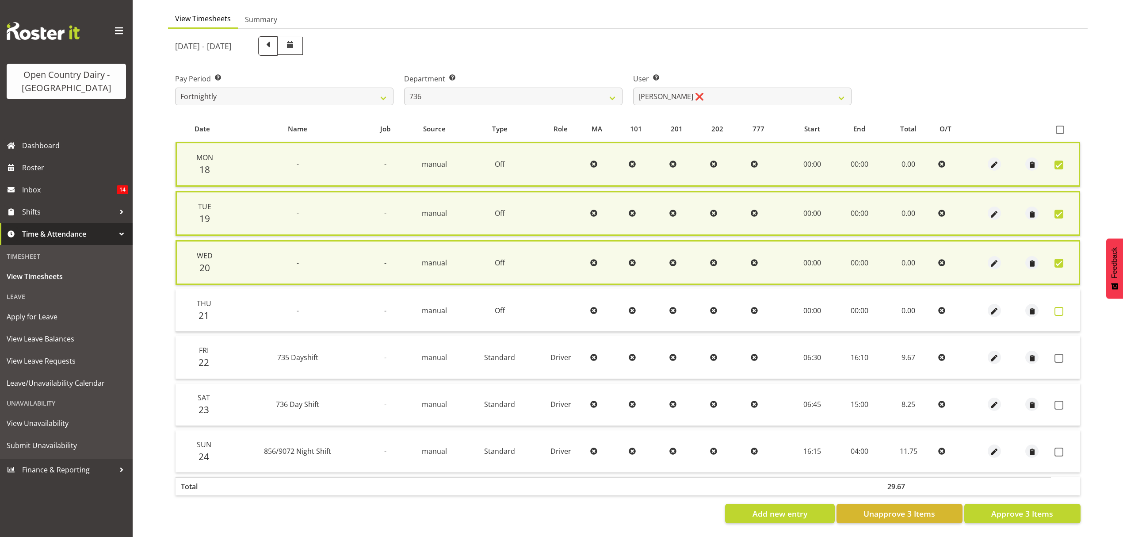
click at [1057, 307] on span at bounding box center [1058, 311] width 9 height 9
checkbox input "true"
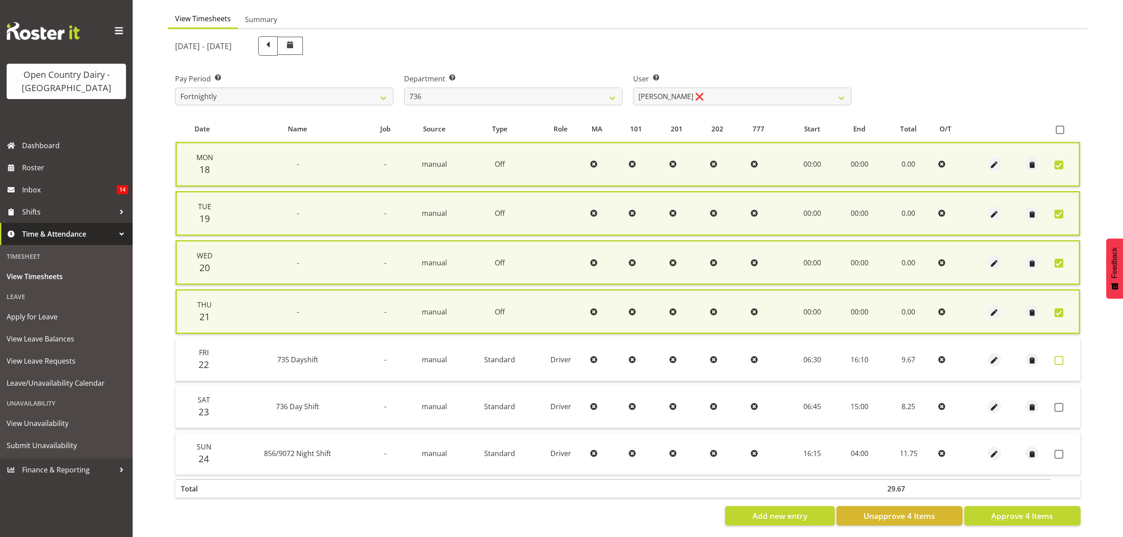
click at [1056, 356] on span at bounding box center [1058, 360] width 9 height 9
checkbox input "true"
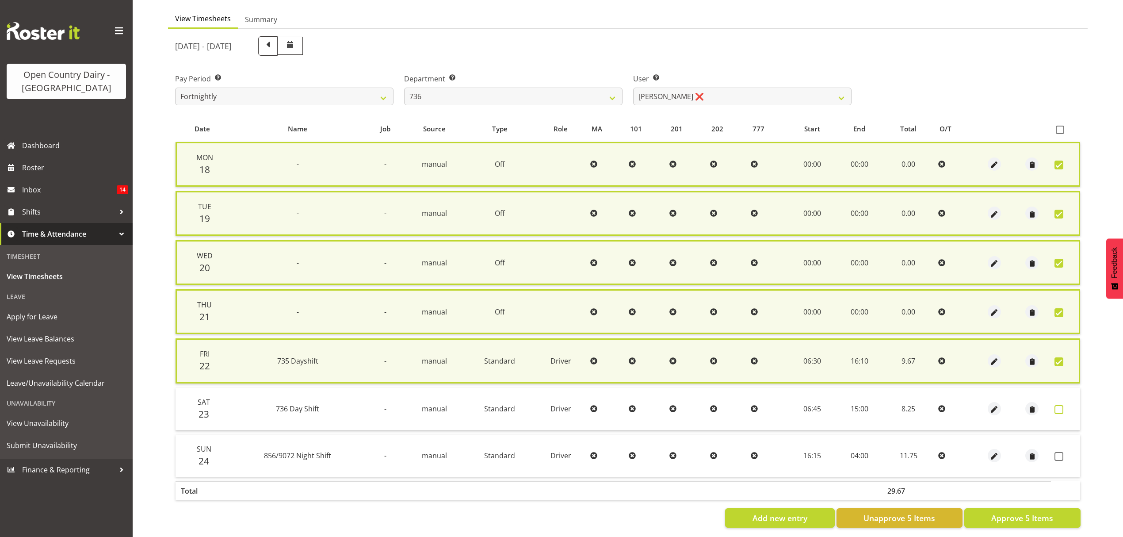
click at [1058, 406] on span at bounding box center [1058, 409] width 9 height 9
checkbox input "true"
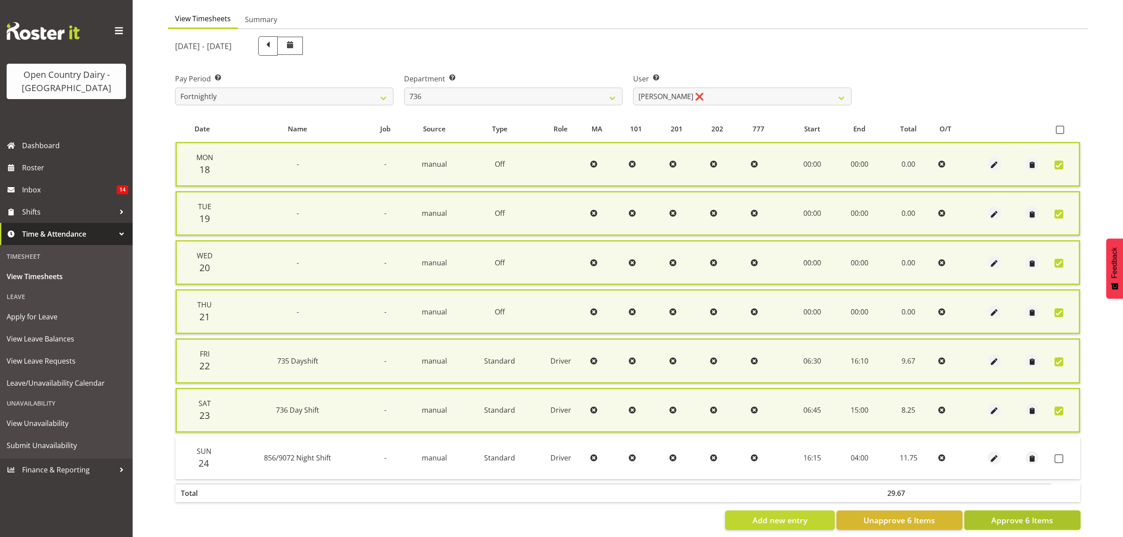
click at [1028, 514] on span "Approve 6 Items" at bounding box center [1022, 519] width 62 height 11
checkbox input "false"
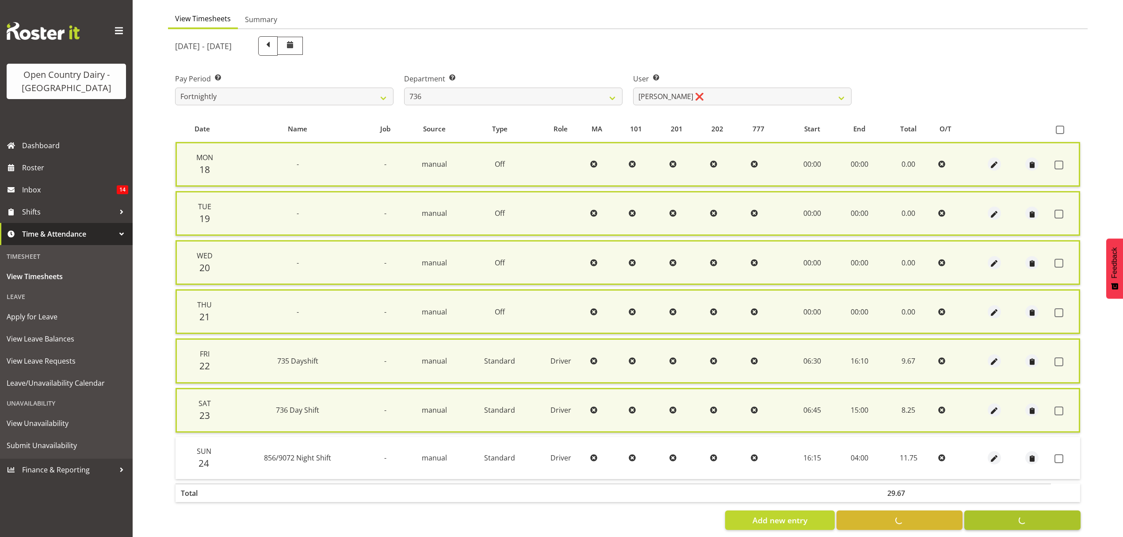
checkbox input "false"
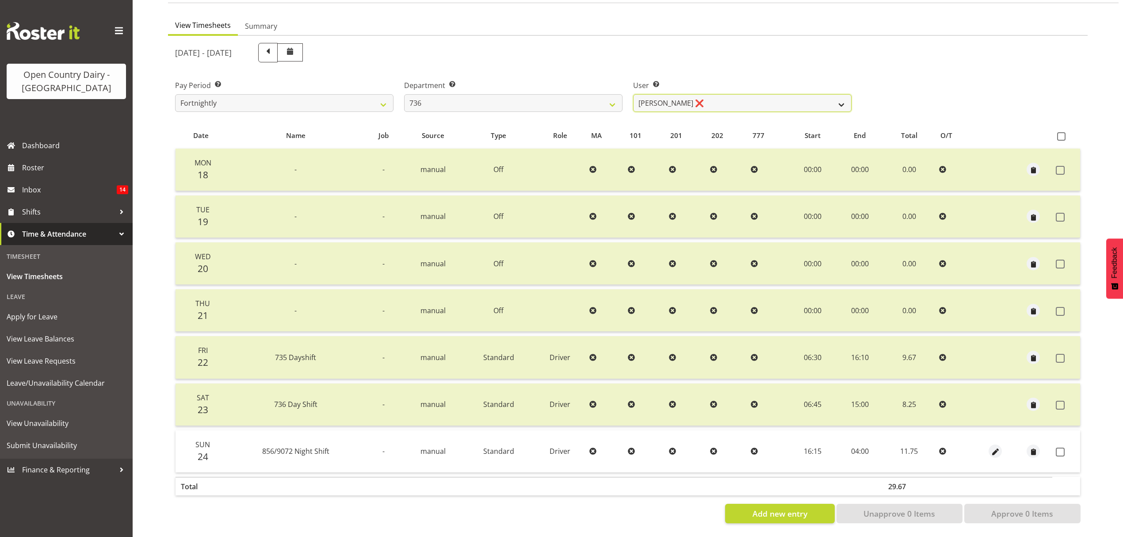
click at [839, 95] on select "Andy Van Brecht ❌ Gavin Hamilton ❌ Jamie Seaton ❌ Kerrod Ward ❌" at bounding box center [742, 103] width 218 height 18
select select "7419"
click at [633, 94] on select "Andy Van Brecht ❌ Gavin Hamilton ❌ Jamie Seaton ❌ Kerrod Ward ❌" at bounding box center [742, 103] width 218 height 18
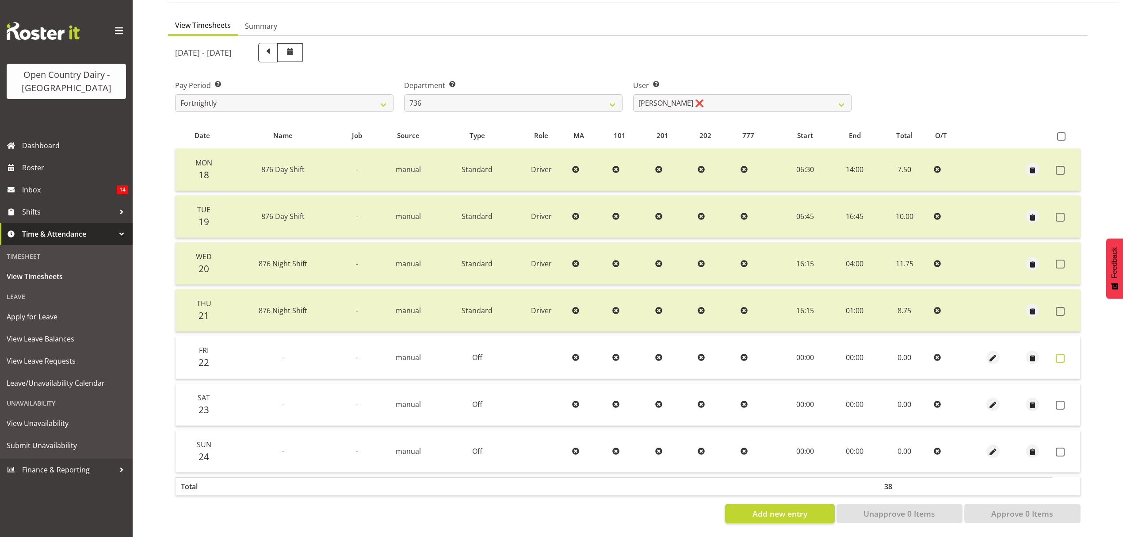
click at [1061, 354] on span at bounding box center [1059, 358] width 9 height 9
checkbox input "true"
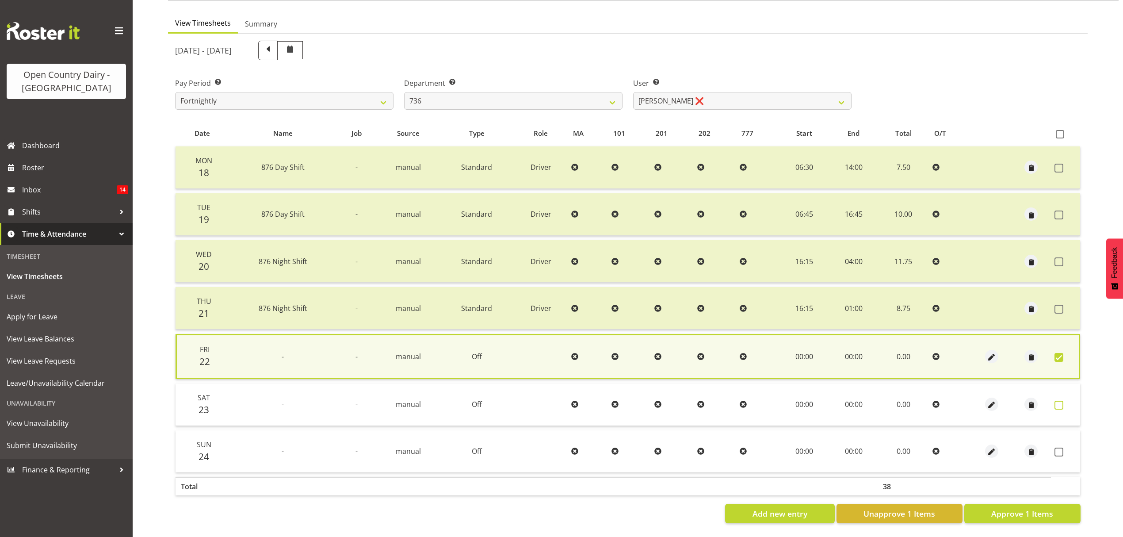
click at [1061, 400] on span at bounding box center [1058, 404] width 9 height 9
checkbox input "true"
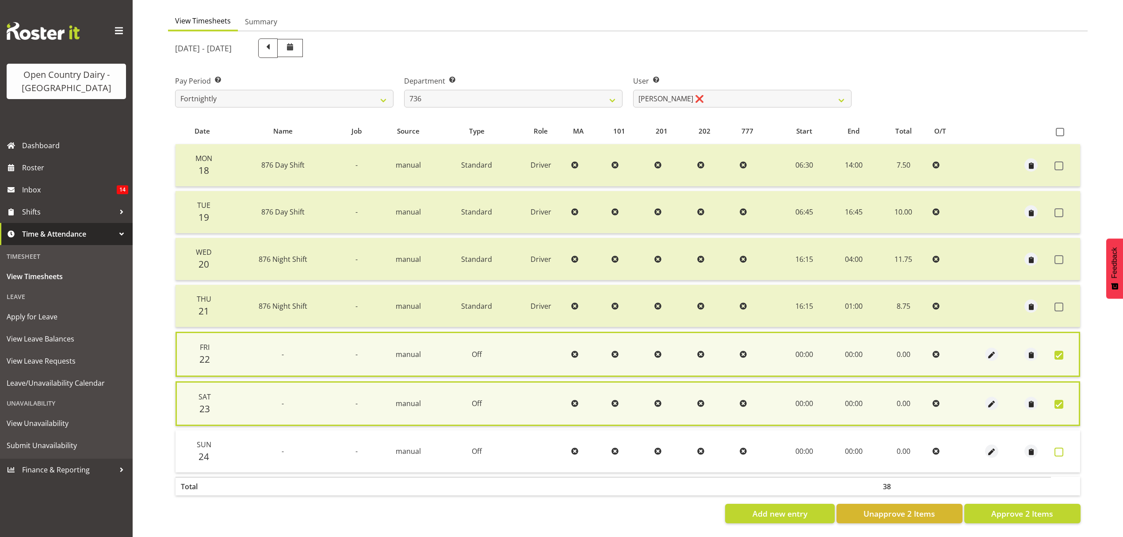
click at [1060, 447] on span at bounding box center [1058, 451] width 9 height 9
checkbox input "true"
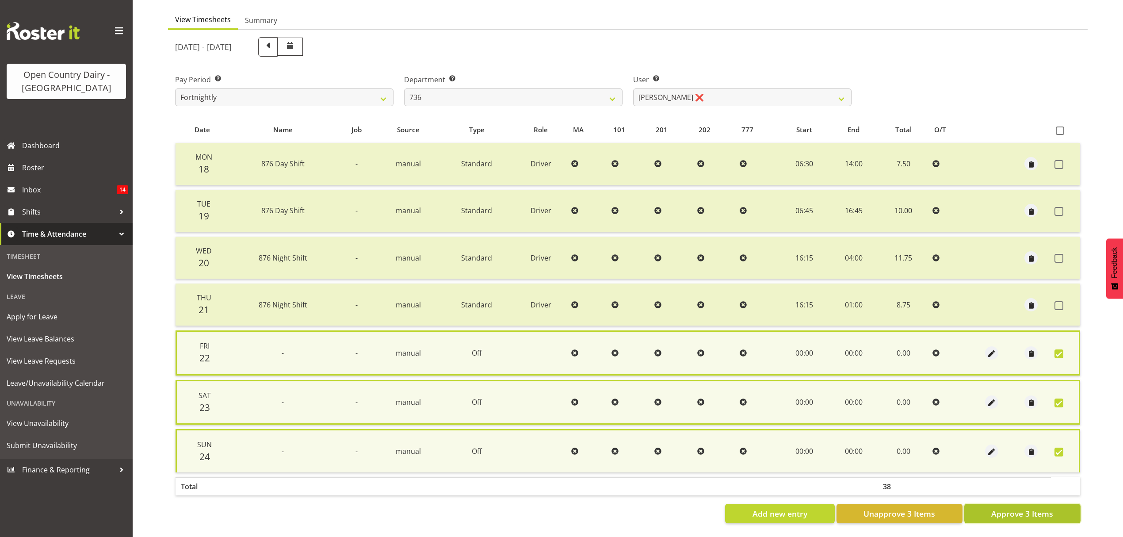
click at [1015, 507] on span "Approve 3 Items" at bounding box center [1022, 512] width 62 height 11
checkbox input "false"
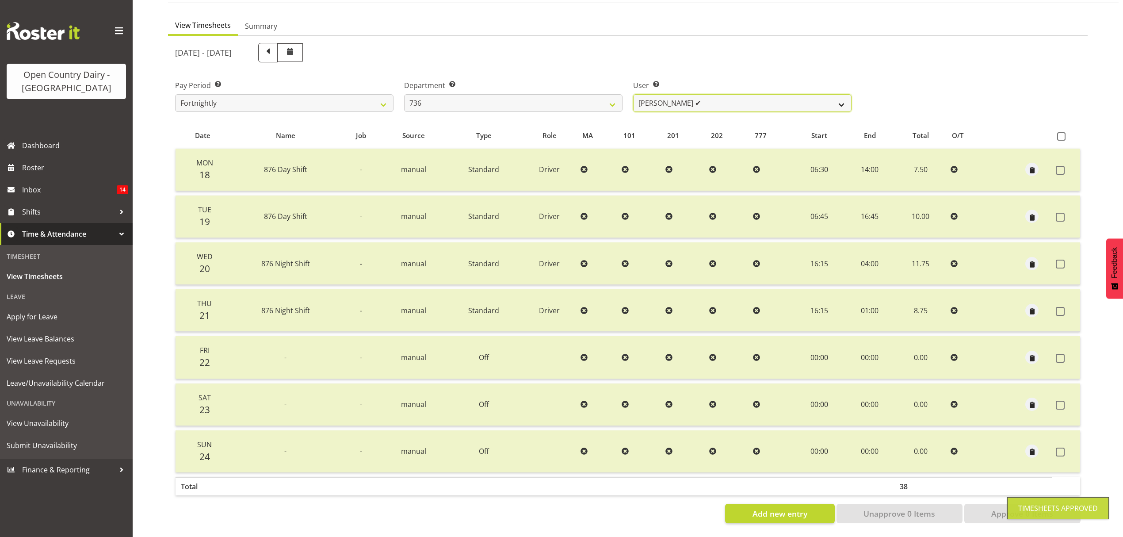
click at [839, 97] on select "Andy Van Brecht ❌ Gavin Hamilton ✔ Jamie Seaton ❌ Kerrod Ward ❌" at bounding box center [742, 103] width 218 height 18
select select "7434"
click at [633, 94] on select "Andy Van Brecht ❌ Gavin Hamilton ✔ Jamie Seaton ❌ Kerrod Ward ❌" at bounding box center [742, 103] width 218 height 18
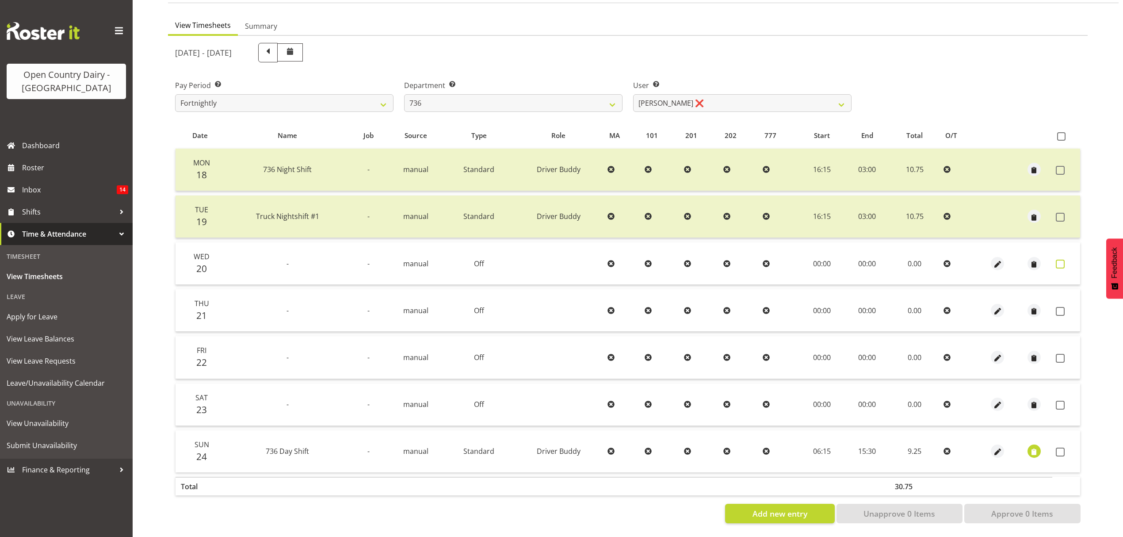
click at [1059, 259] on span at bounding box center [1059, 263] width 9 height 9
checkbox input "true"
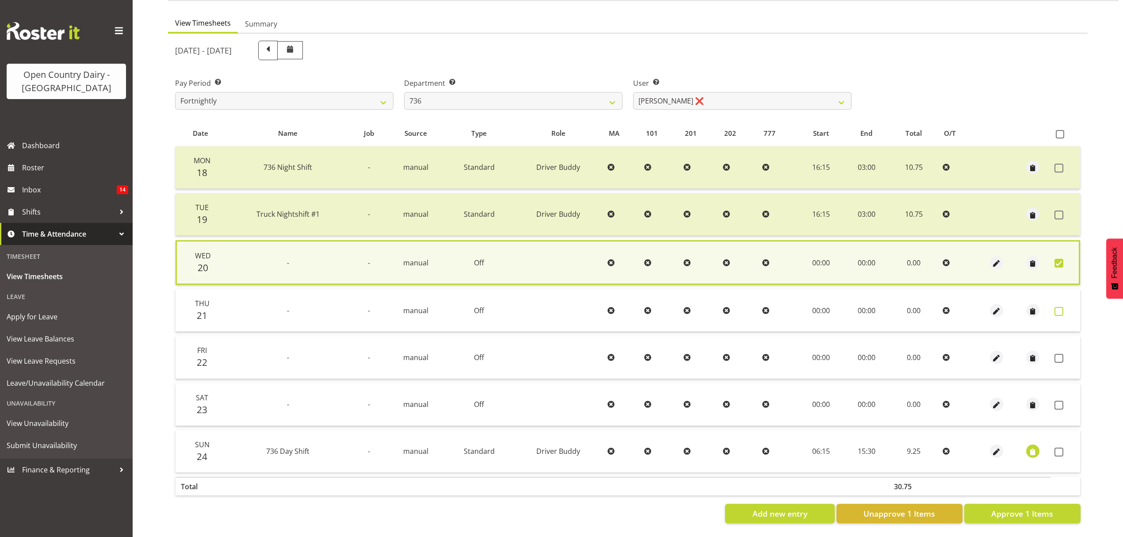
click at [1064, 308] on label at bounding box center [1061, 311] width 14 height 9
checkbox input "true"
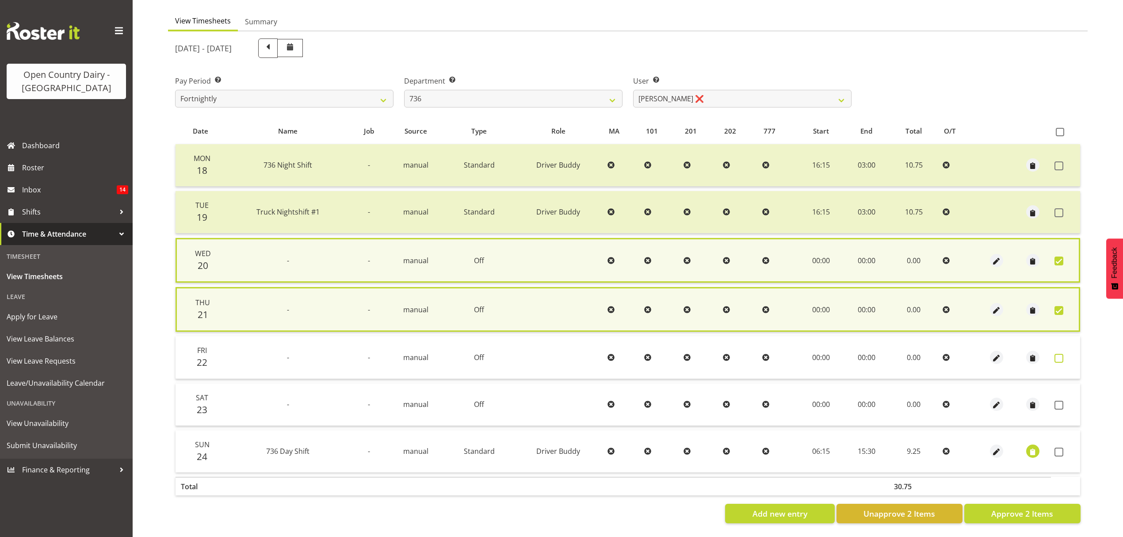
click at [1061, 354] on span at bounding box center [1058, 358] width 9 height 9
checkbox input "true"
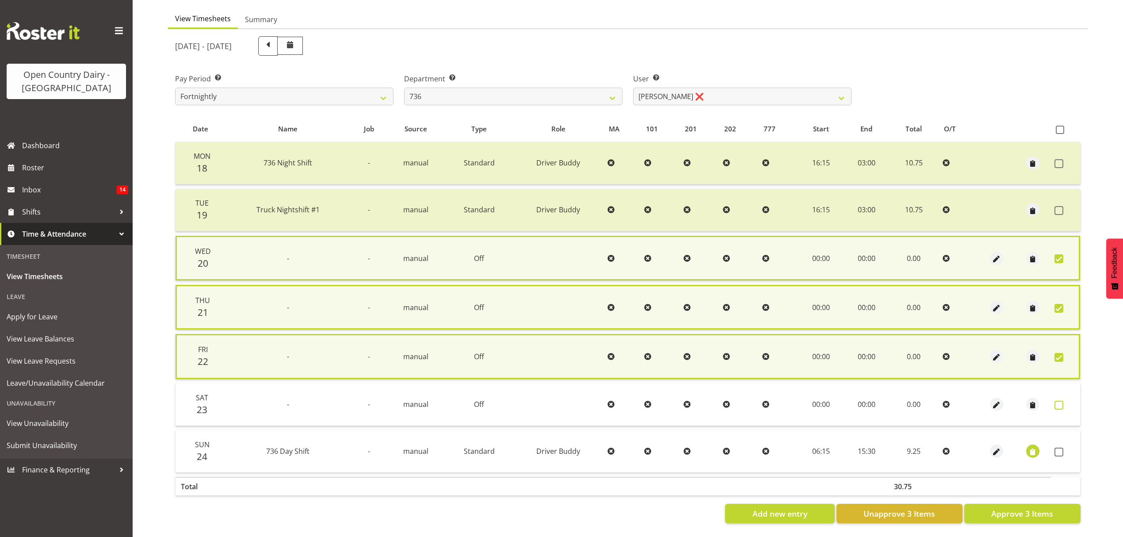
click at [1061, 405] on span at bounding box center [1058, 404] width 9 height 9
checkbox input "true"
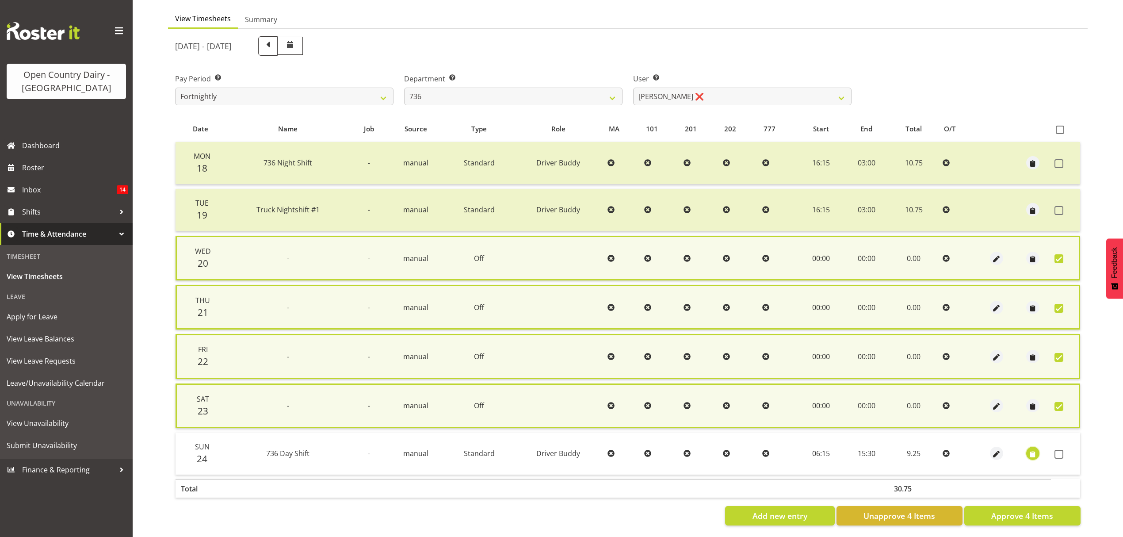
click at [1033, 453] on span "button" at bounding box center [1033, 454] width 10 height 10
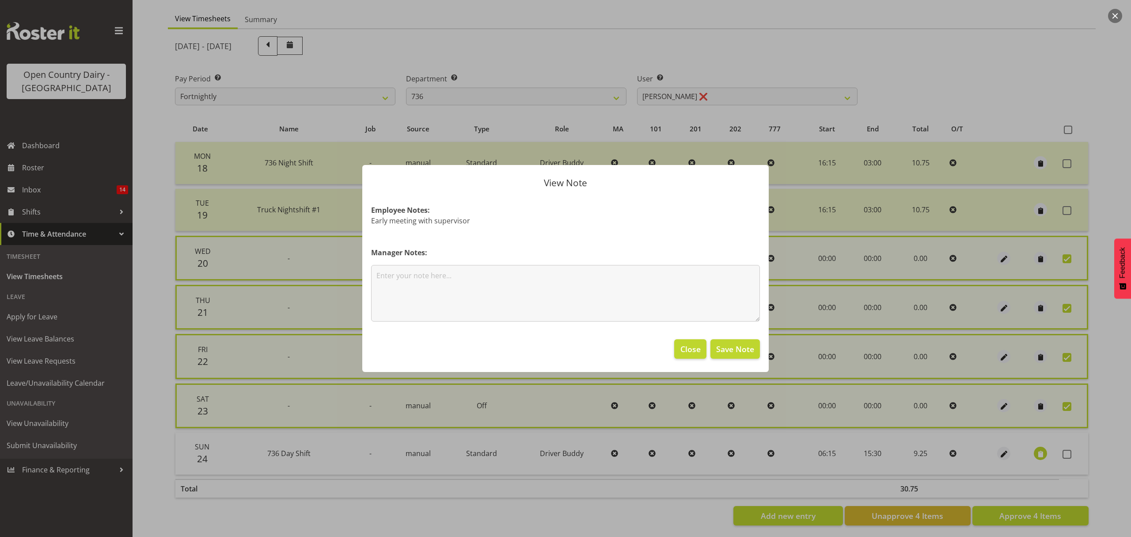
click at [1107, 297] on div at bounding box center [565, 268] width 1131 height 537
click at [1115, 297] on button "Feedback" at bounding box center [1123, 268] width 17 height 60
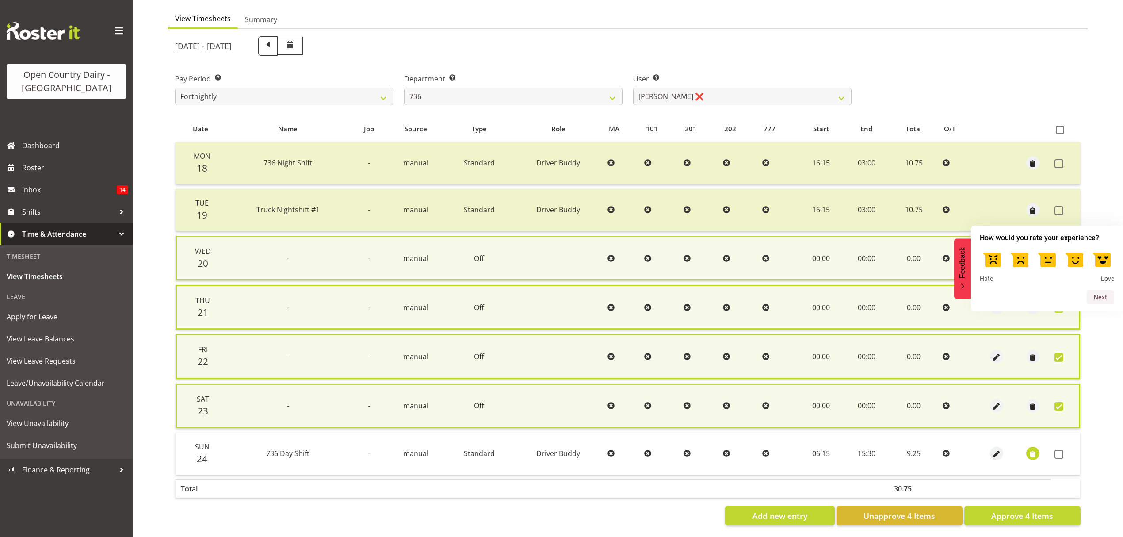
click at [1095, 391] on div "View Timesheets Summary August 18th - August 24th 2025 Pay Period Select which …" at bounding box center [645, 271] width 955 height 536
click at [1097, 346] on div "View Timesheets Summary August 18th - August 24th 2025 Pay Period Select which …" at bounding box center [645, 271] width 955 height 536
click at [963, 291] on button "Feedback" at bounding box center [962, 268] width 17 height 60
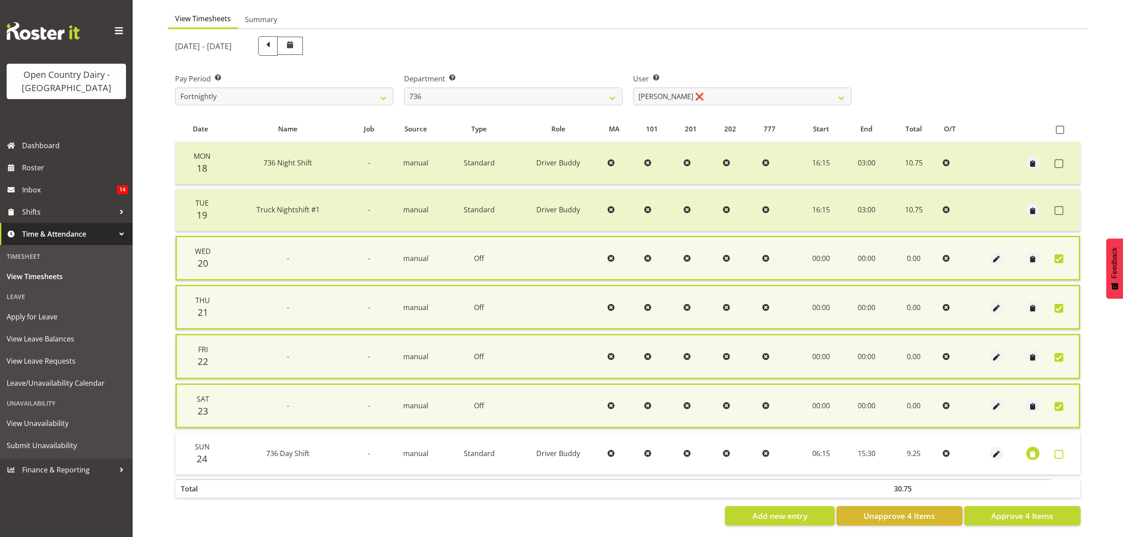
click at [1061, 451] on span at bounding box center [1058, 453] width 9 height 9
checkbox input "true"
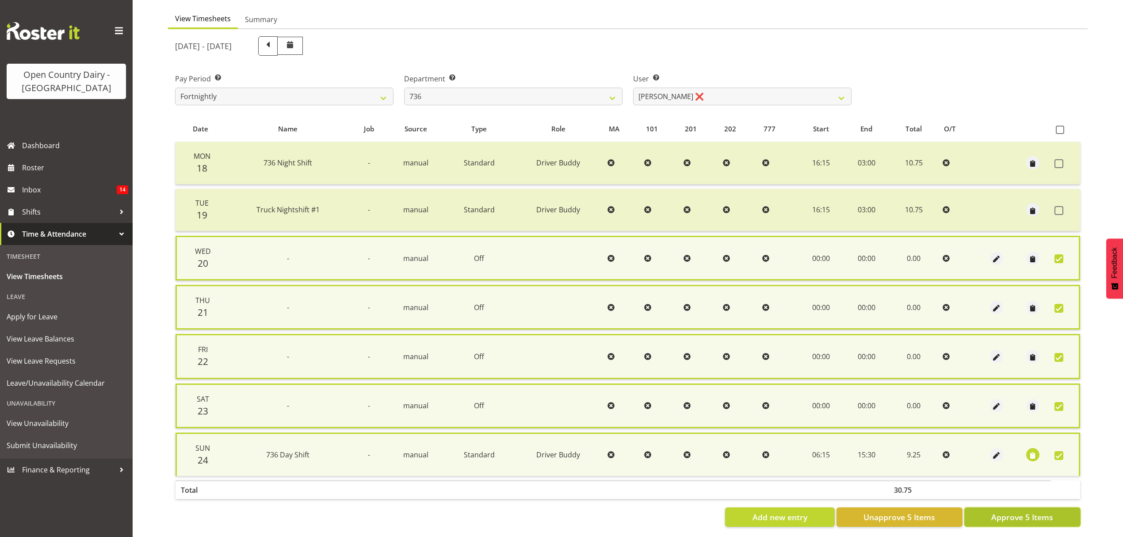
click at [1049, 517] on span "Approve 5 Items" at bounding box center [1022, 516] width 62 height 11
checkbox input "false"
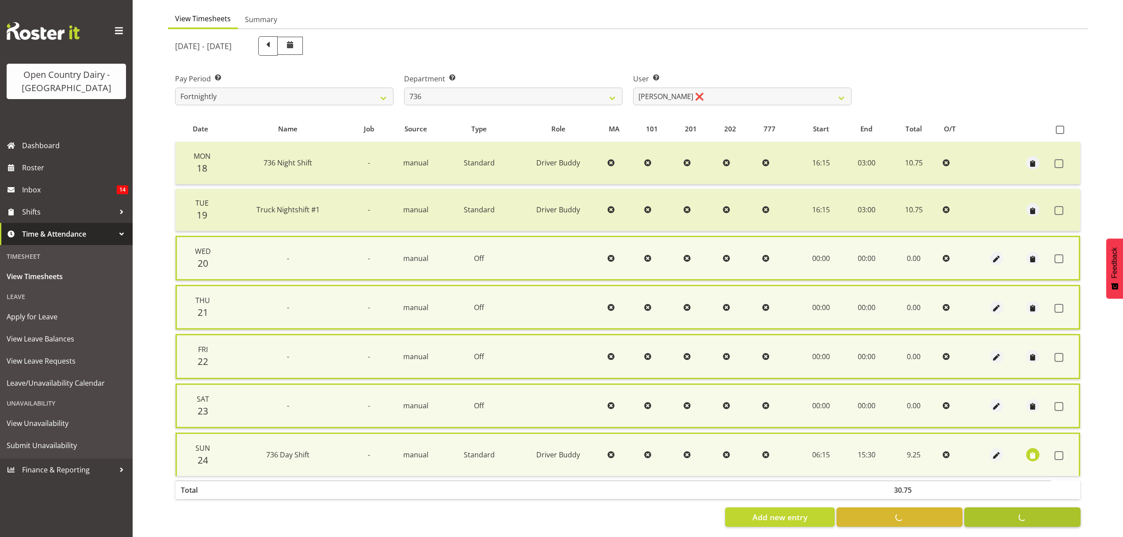
checkbox input "false"
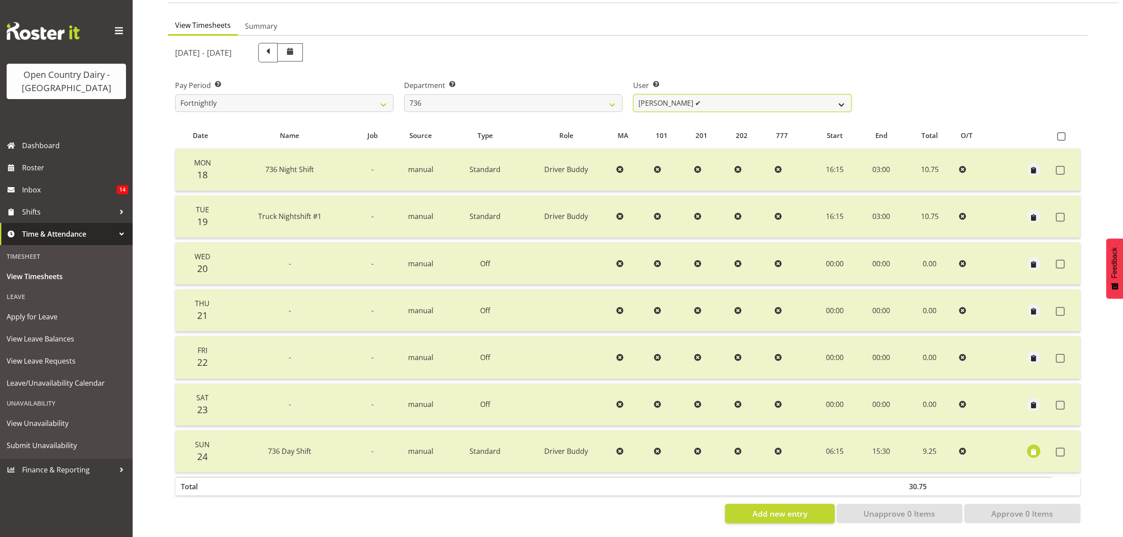
click at [847, 95] on select "Andy Van Brecht ❌ Gavin Hamilton ✔ Jamie Seaton ✔ Kerrod Ward ❌" at bounding box center [742, 103] width 218 height 18
select select "11647"
click at [633, 94] on select "Andy Van Brecht ❌ Gavin Hamilton ✔ Jamie Seaton ✔ Kerrod Ward ❌" at bounding box center [742, 103] width 218 height 18
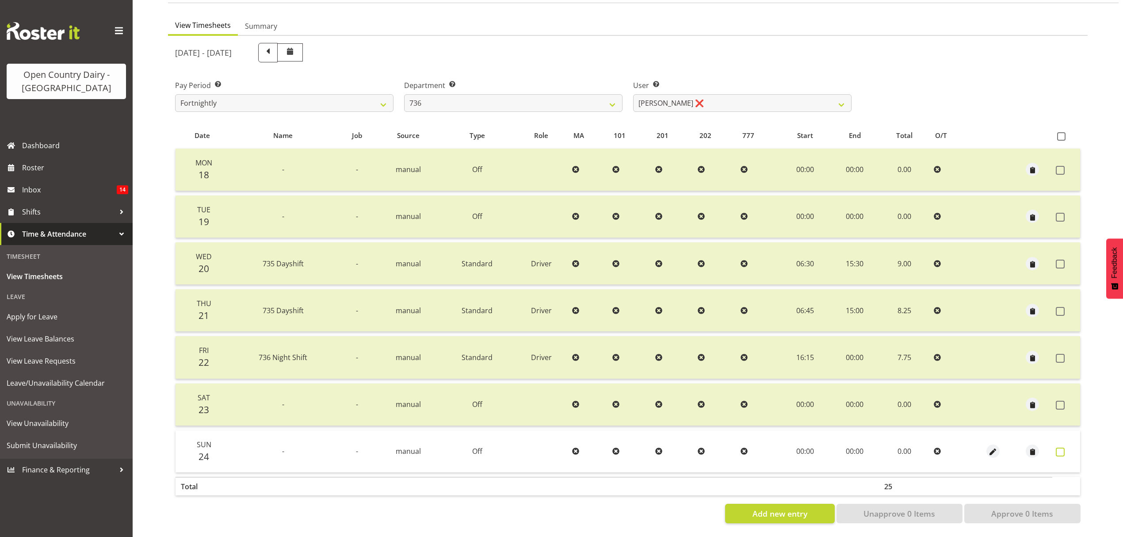
click at [1062, 447] on span at bounding box center [1059, 451] width 9 height 9
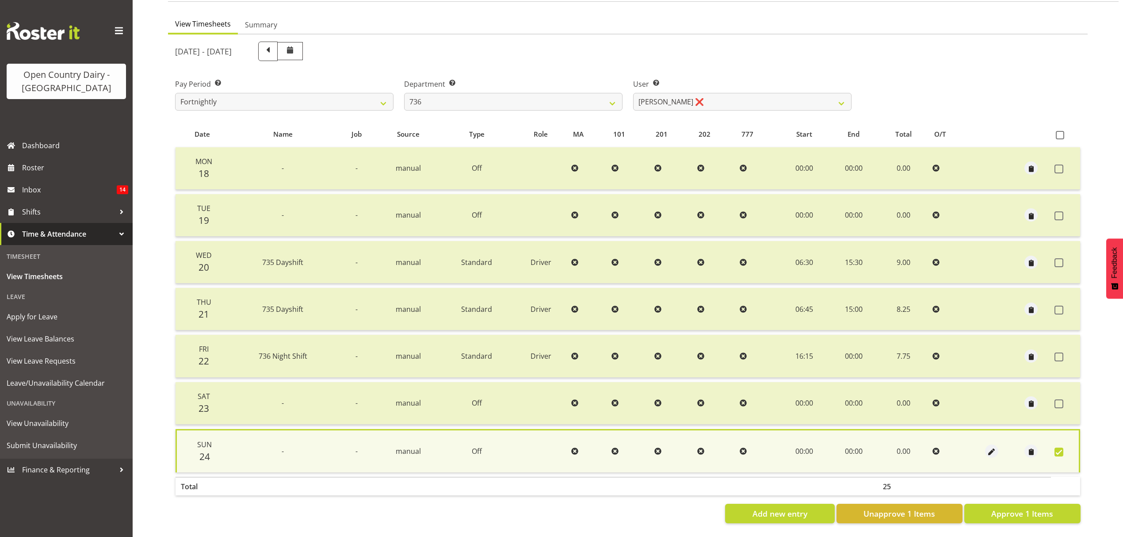
click at [1062, 447] on span at bounding box center [1058, 451] width 9 height 9
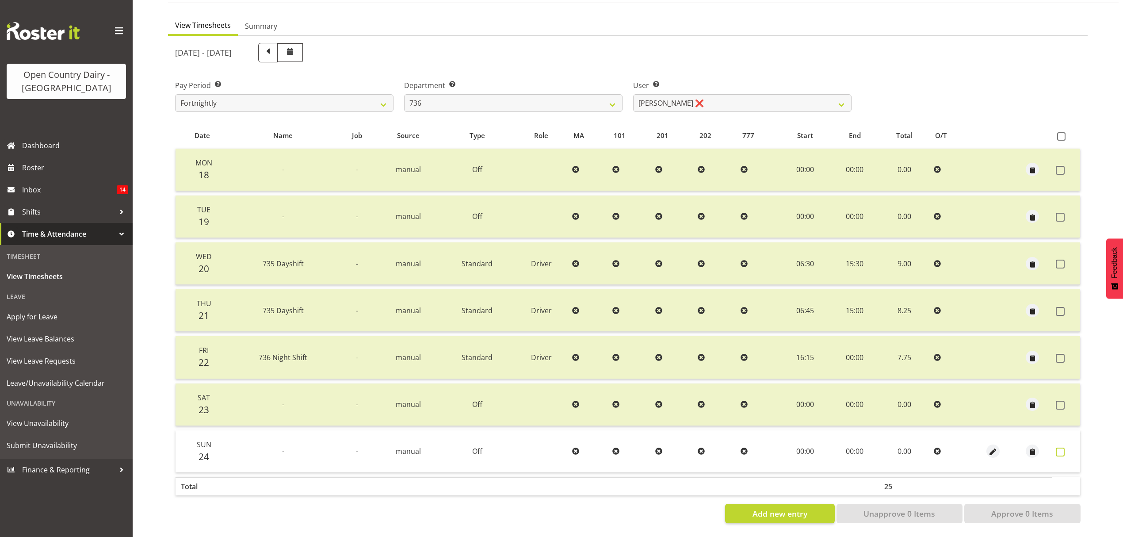
click at [1055, 447] on span at bounding box center [1059, 451] width 9 height 9
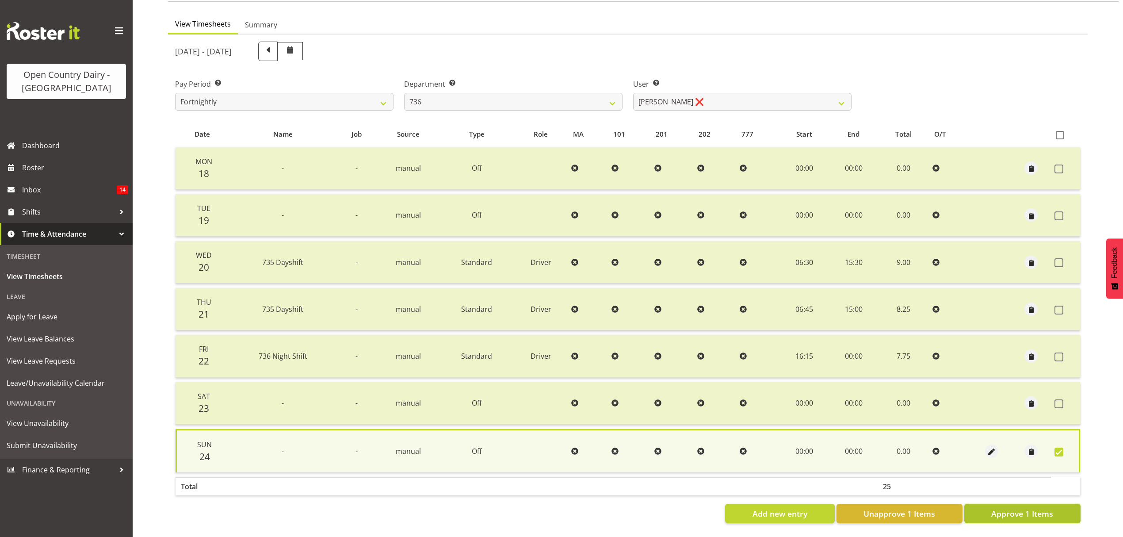
click at [1039, 507] on span "Approve 1 Items" at bounding box center [1022, 512] width 62 height 11
checkbox input "false"
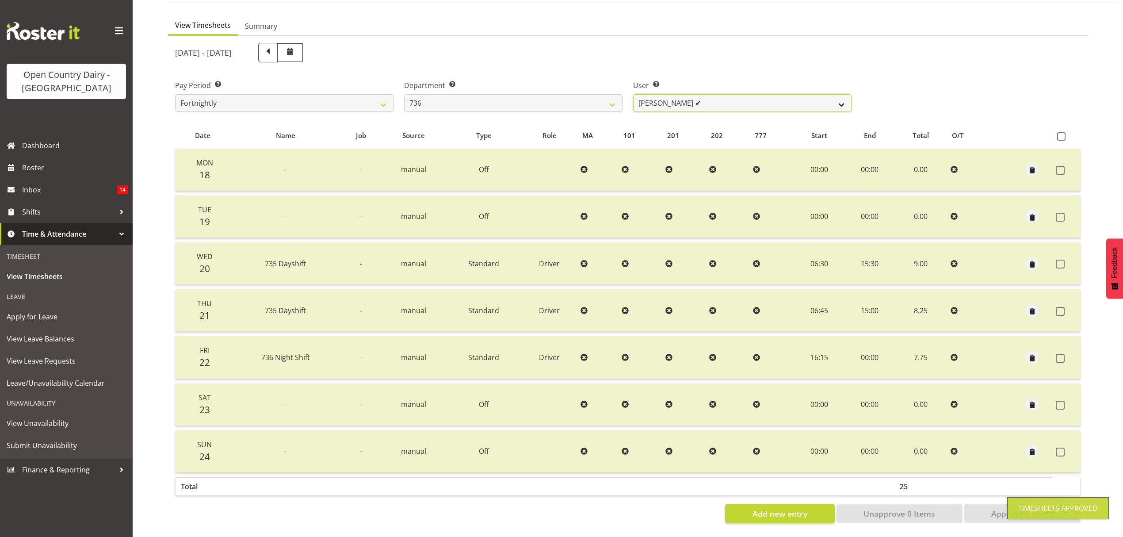
click at [843, 98] on select "Andy Van Brecht ❌ Gavin Hamilton ✔ Jamie Seaton ✔ Kerrod Ward ✔" at bounding box center [742, 103] width 218 height 18
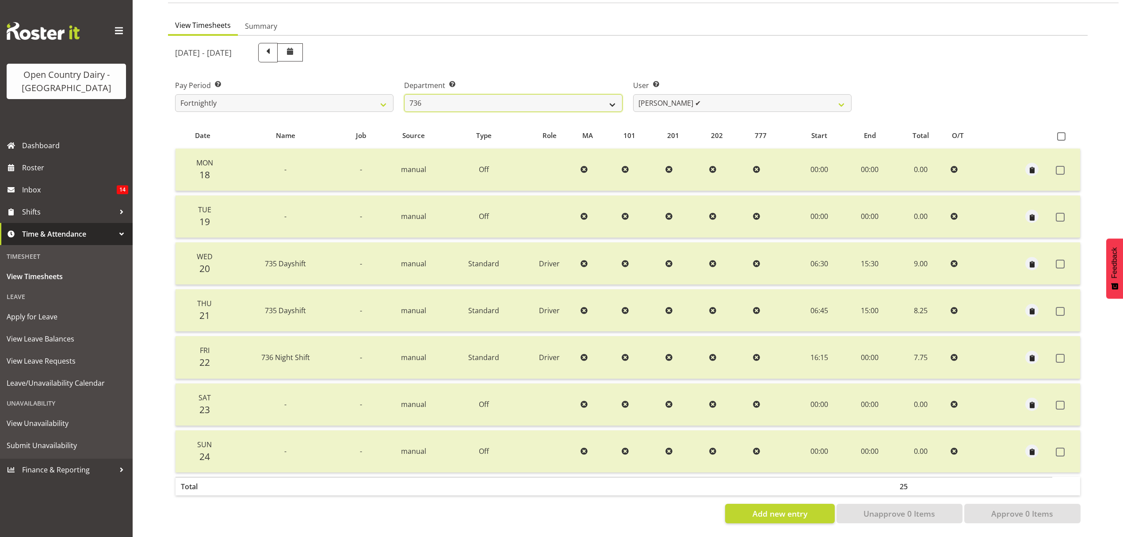
click at [614, 96] on select "734 735 736 737 738 739 851 852 853 854 855 856 858 861 862 865 868 869 870 873" at bounding box center [513, 103] width 218 height 18
select select "903"
click at [404, 94] on select "734 735 736 737 738 739 851 852 853 854 855 856 858 861 862 865 868 869 870 873" at bounding box center [513, 103] width 218 height 18
select select "10983"
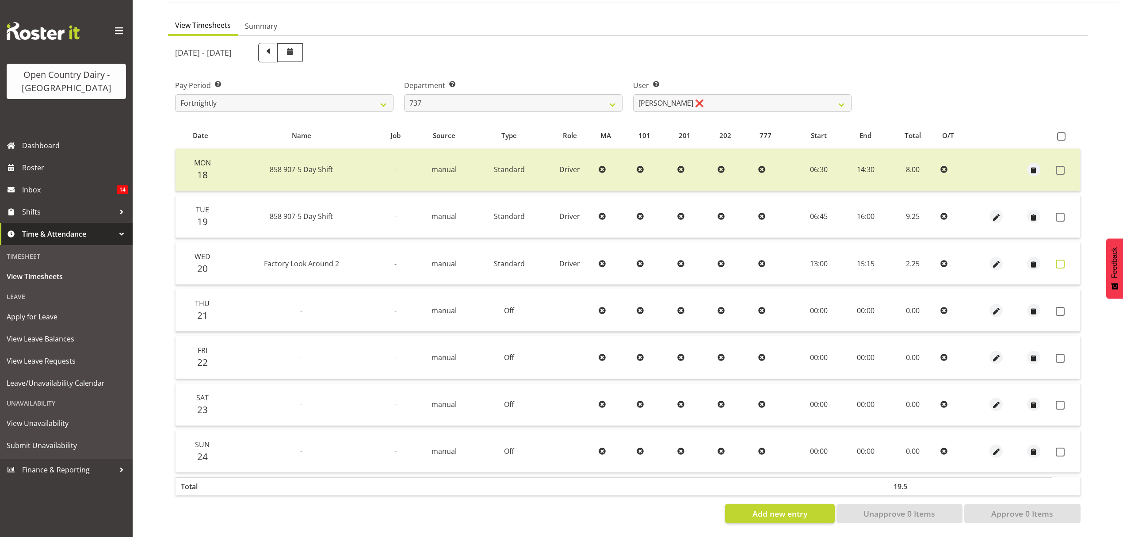
click at [1062, 259] on span at bounding box center [1059, 263] width 9 height 9
checkbox input "true"
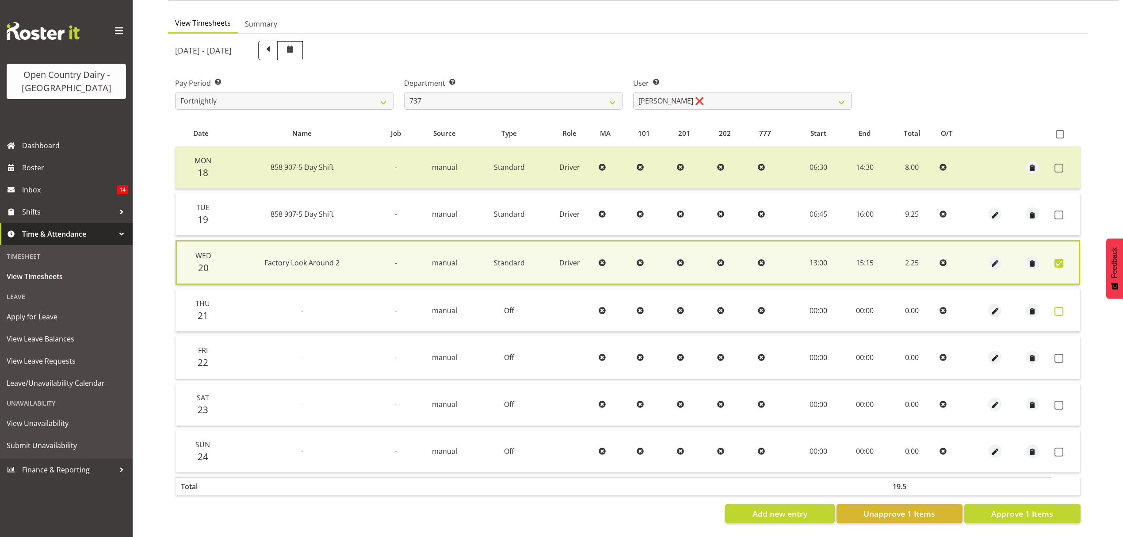
click at [1062, 307] on span at bounding box center [1058, 311] width 9 height 9
checkbox input "true"
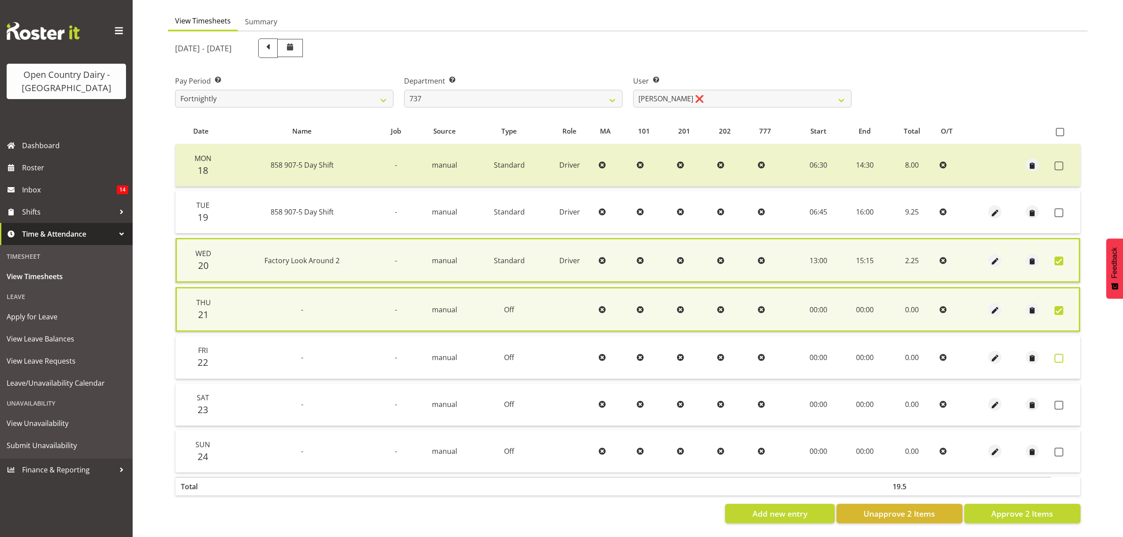
click at [1060, 354] on span at bounding box center [1058, 358] width 9 height 9
checkbox input "true"
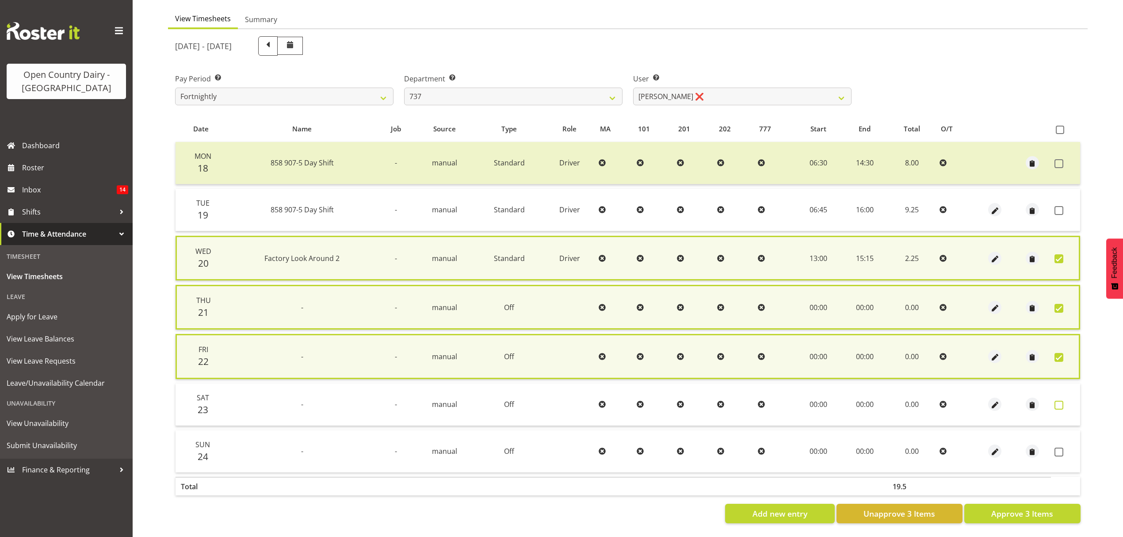
click at [1060, 405] on span at bounding box center [1058, 404] width 9 height 9
checkbox input "true"
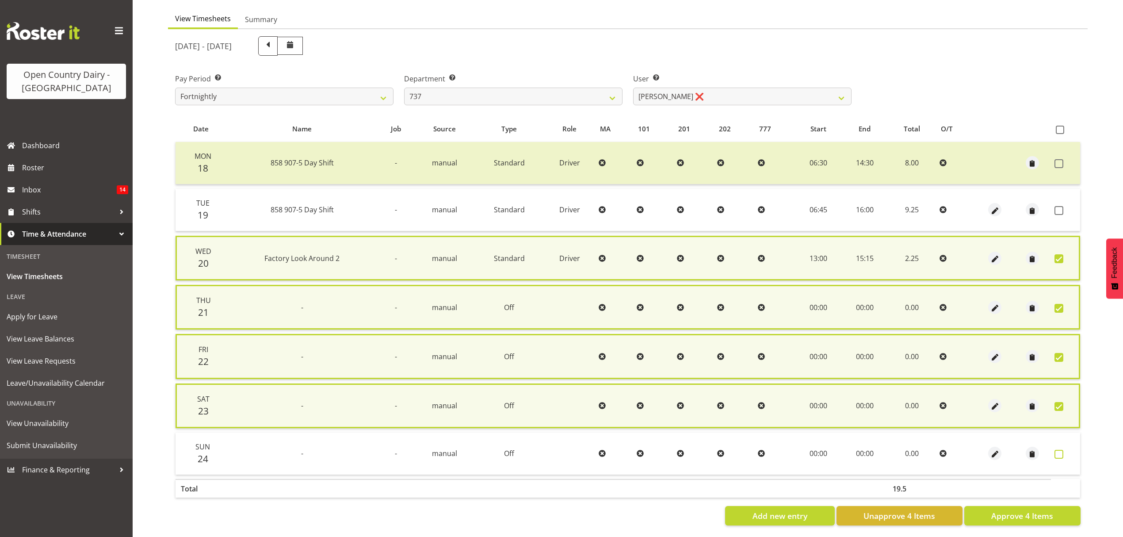
click at [1056, 449] on span at bounding box center [1058, 453] width 9 height 9
checkbox input "true"
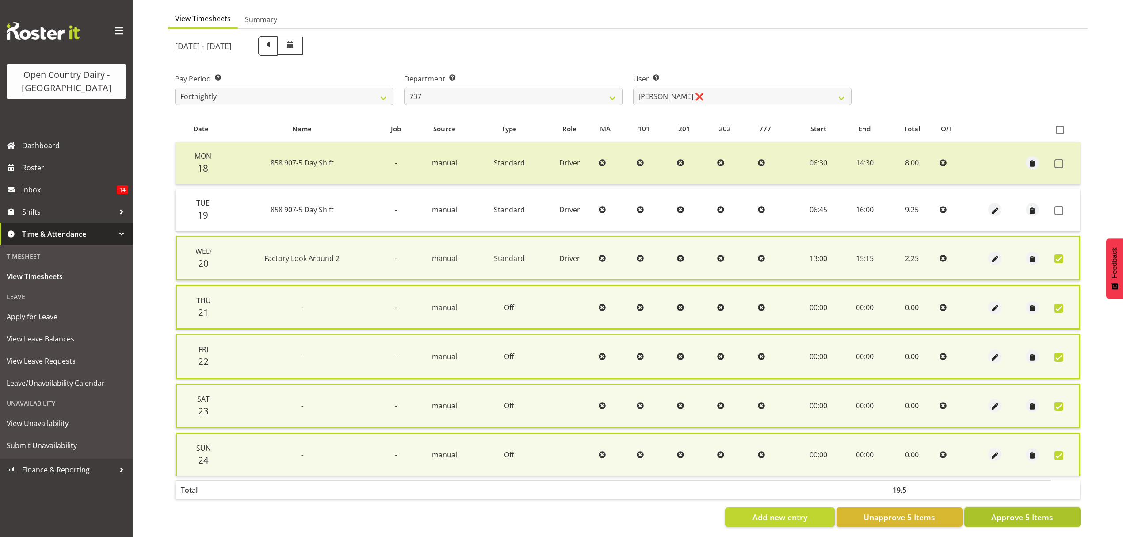
click at [1029, 519] on button "Approve 5 Items" at bounding box center [1022, 516] width 116 height 19
click at [1029, 519] on div "Add new entry Unapprove 5 Items Approve 5 Items" at bounding box center [627, 516] width 905 height 19
checkbox input "false"
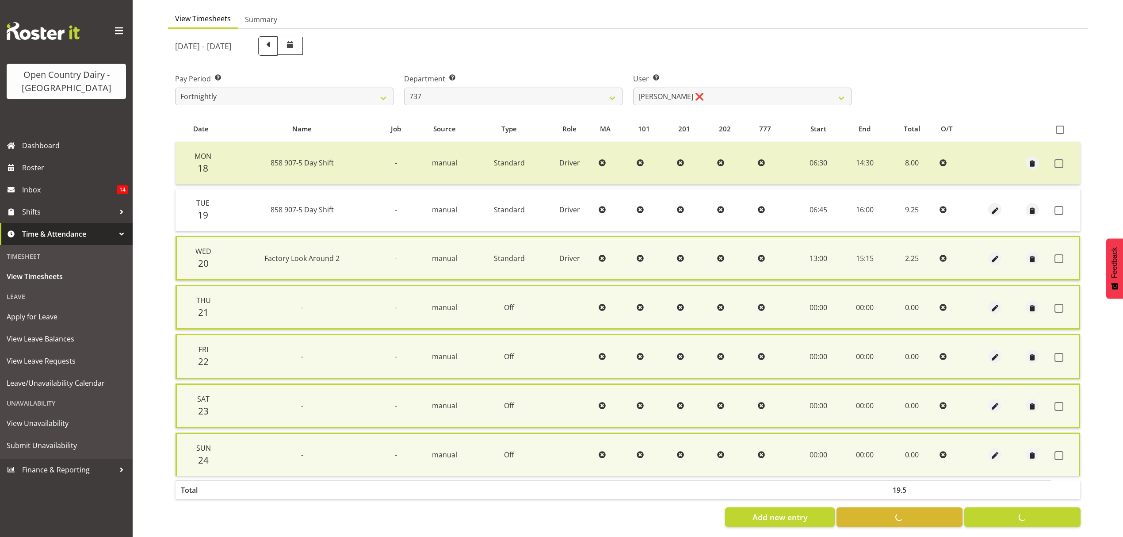
checkbox input "false"
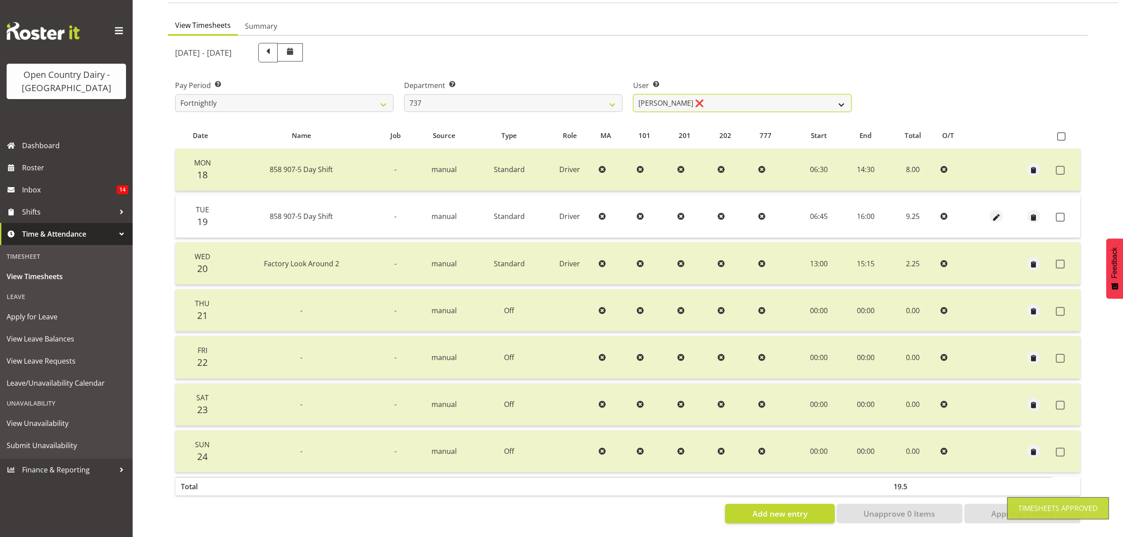
click at [835, 99] on select "Andrew Crawford ❌ Ashley Bragg ❌ Jack Townley ❌ Richard Turnbull ❌" at bounding box center [742, 103] width 218 height 18
select select "10317"
click at [633, 94] on select "Andrew Crawford ❌ Ashley Bragg ❌ Jack Townley ❌ Richard Turnbull ❌" at bounding box center [742, 103] width 218 height 18
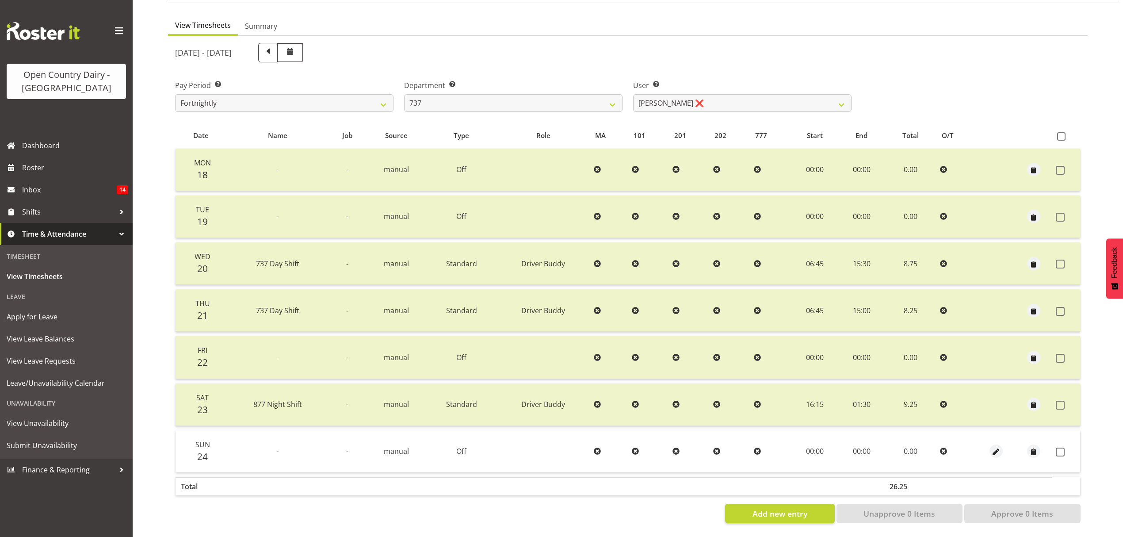
click at [1059, 448] on td at bounding box center [1066, 451] width 28 height 42
click at [1058, 447] on span at bounding box center [1059, 451] width 9 height 9
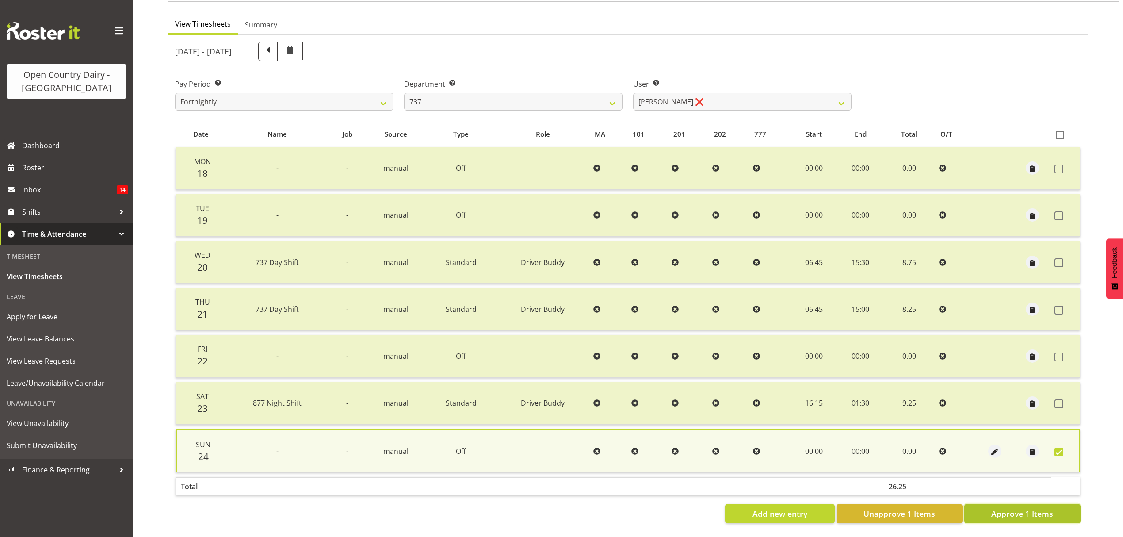
click at [1027, 507] on span "Approve 1 Items" at bounding box center [1022, 512] width 62 height 11
checkbox input "false"
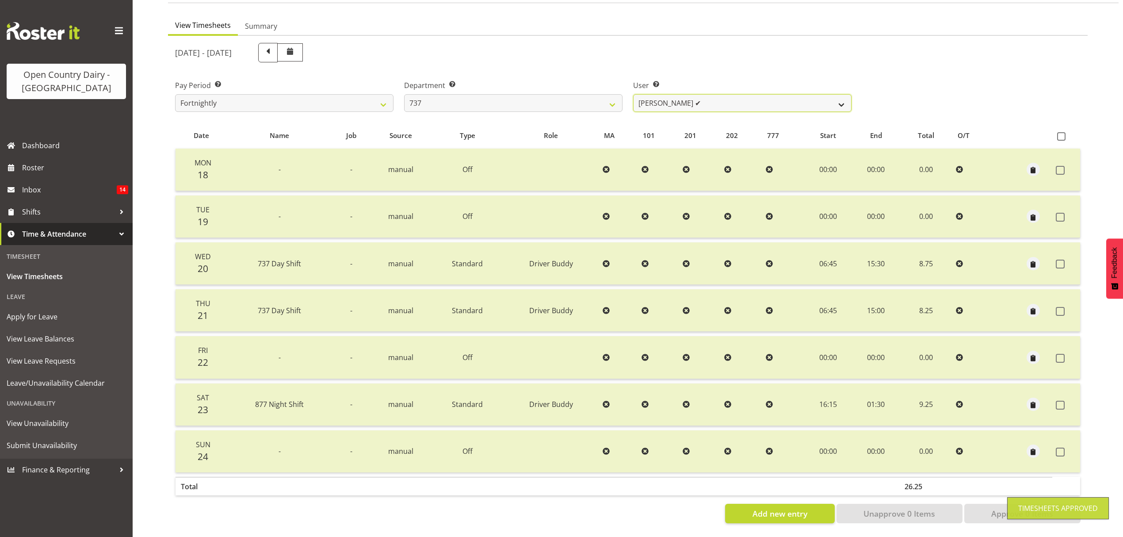
click at [847, 100] on select "Andrew Crawford ❌ Ashley Bragg ✔ Jack Townley ❌ Richard Turnbull ❌" at bounding box center [742, 103] width 218 height 18
select select "11648"
click at [633, 94] on select "Andrew Crawford ❌ Ashley Bragg ✔ Jack Townley ❌ Richard Turnbull ❌" at bounding box center [742, 103] width 218 height 18
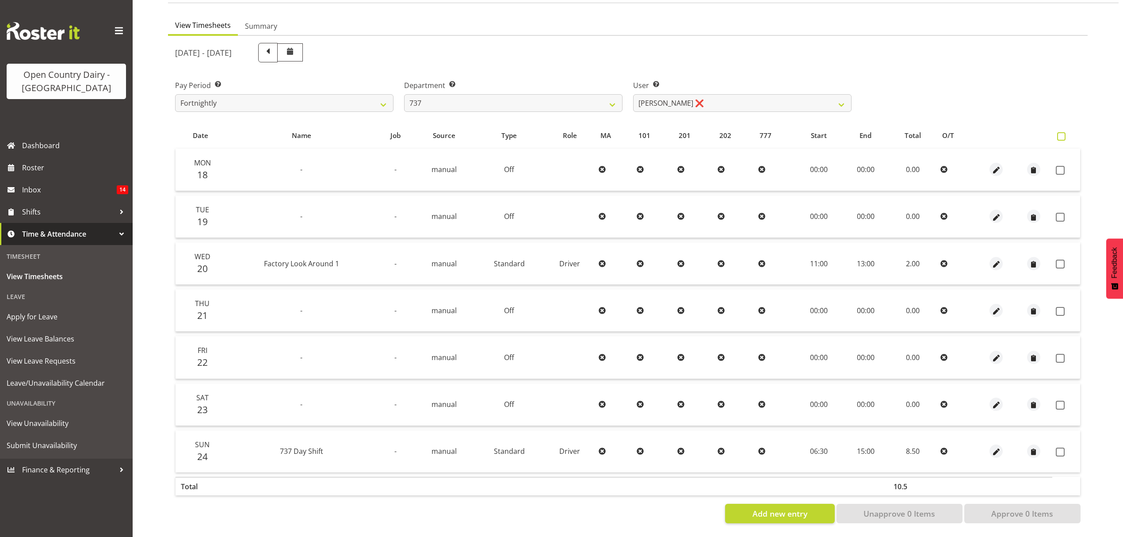
click at [1062, 133] on span at bounding box center [1061, 136] width 8 height 8
click at [1062, 133] on input "checkbox" at bounding box center [1060, 136] width 6 height 6
checkbox input "true"
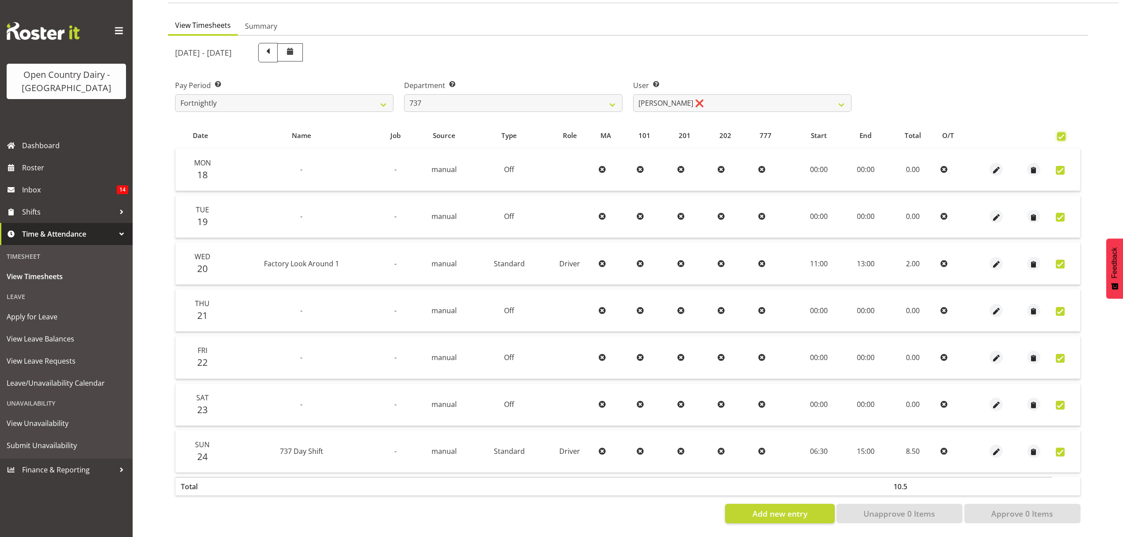
checkbox input "true"
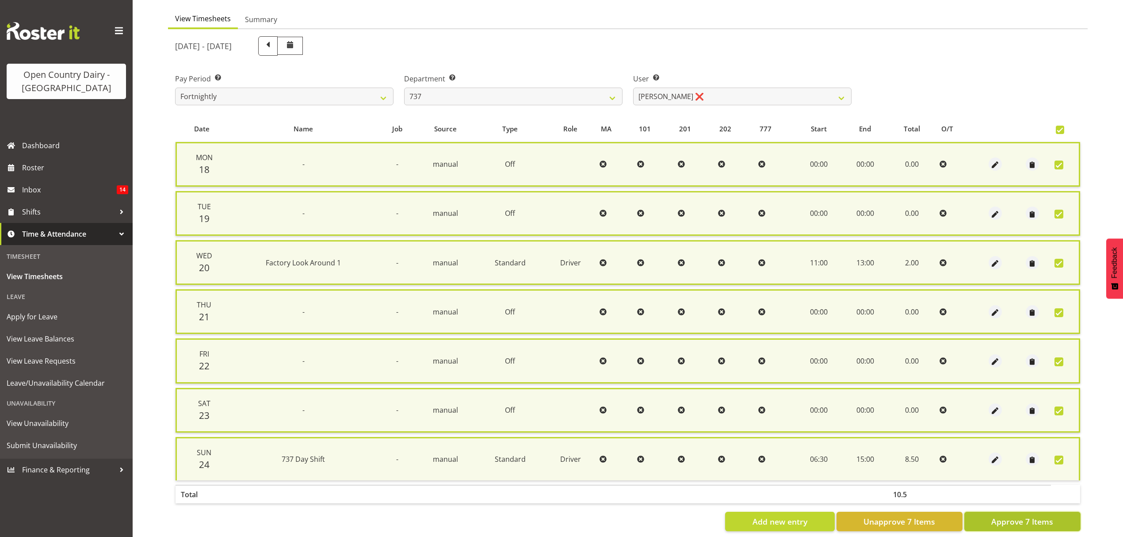
drag, startPoint x: 1027, startPoint y: 518, endPoint x: 1021, endPoint y: 513, distance: 7.9
click at [1026, 518] on span "Approve 7 Items" at bounding box center [1022, 520] width 62 height 11
checkbox input "false"
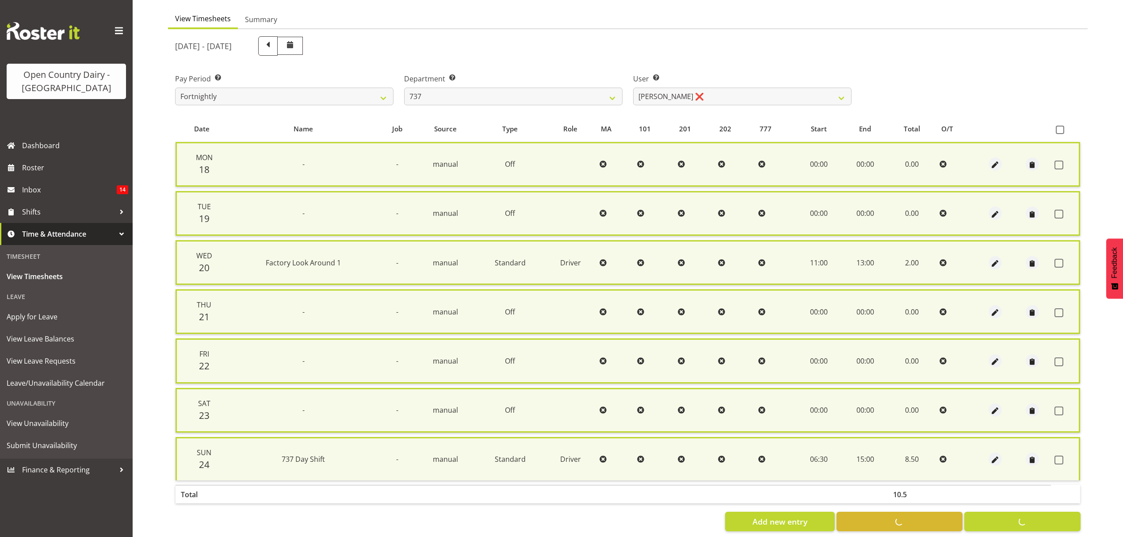
checkbox input "false"
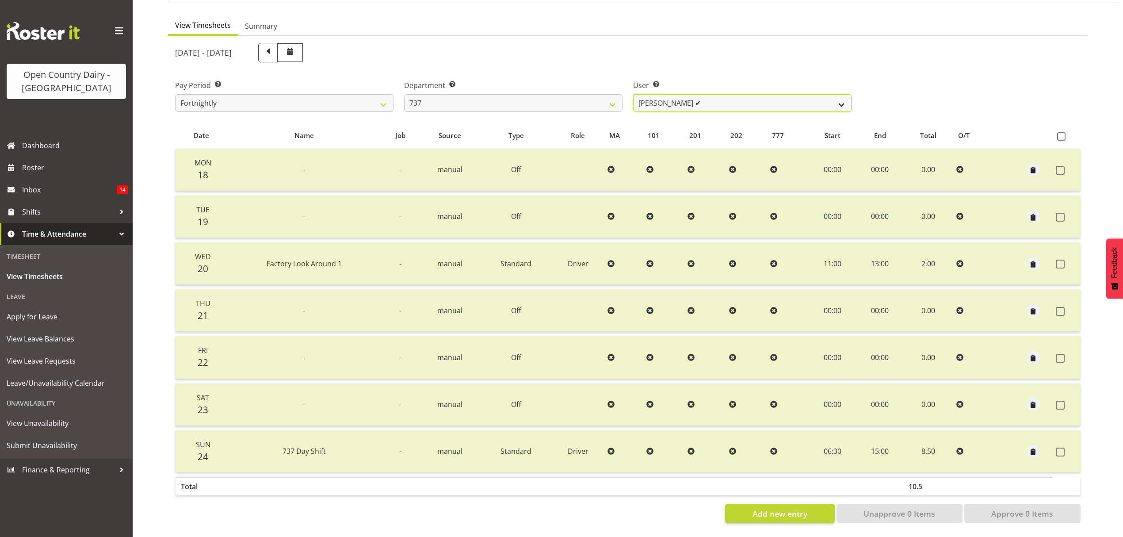
click at [830, 94] on select "Andrew Crawford ❌ Ashley Bragg ✔ Jack Townley ✔ Richard Turnbull ❌" at bounding box center [742, 103] width 218 height 18
select select "10918"
click at [633, 94] on select "Andrew Crawford ❌ Ashley Bragg ✔ Jack Townley ✔ Richard Turnbull ❌" at bounding box center [742, 103] width 218 height 18
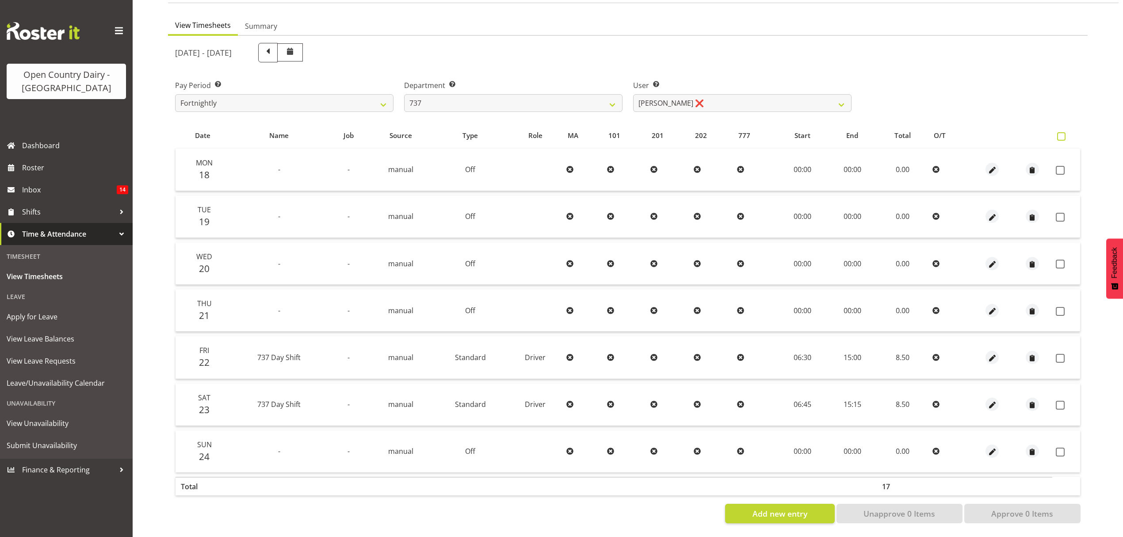
click at [1059, 132] on span at bounding box center [1061, 136] width 8 height 8
click at [1059, 133] on input "checkbox" at bounding box center [1060, 136] width 6 height 6
checkbox input "true"
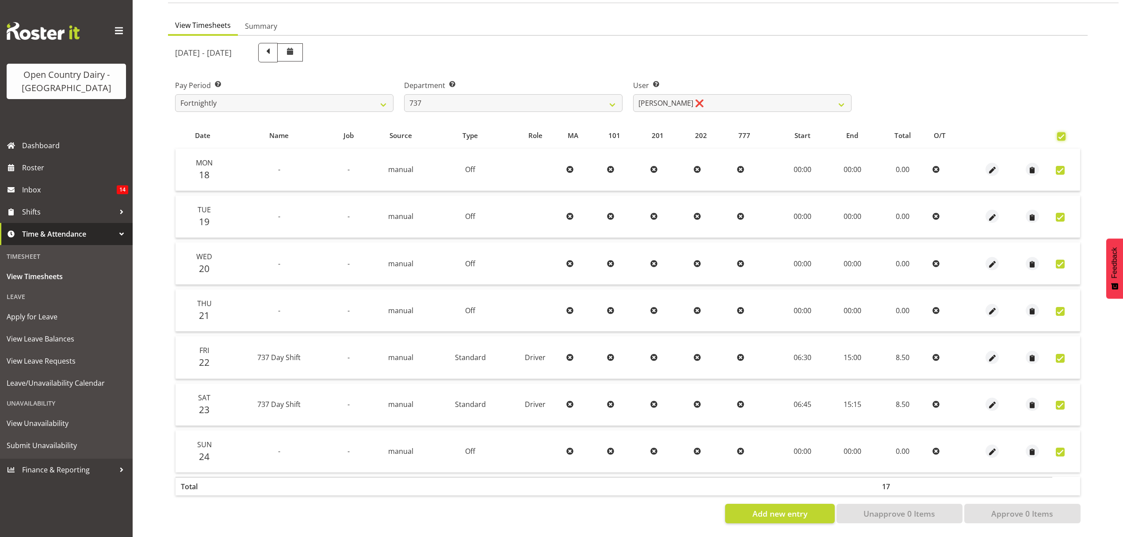
checkbox input "true"
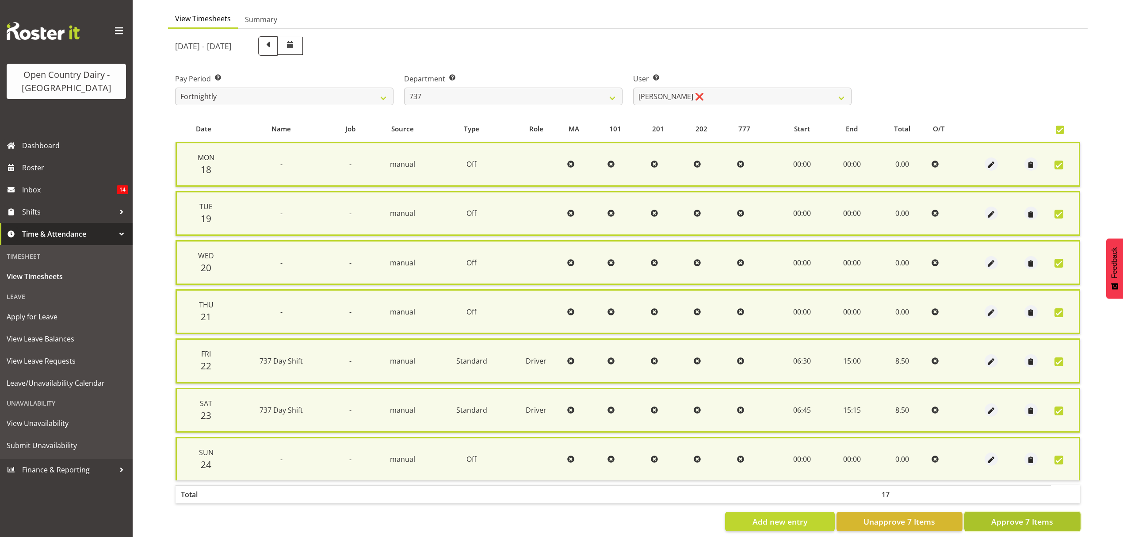
click at [1013, 519] on span "Approve 7 Items" at bounding box center [1022, 520] width 62 height 11
checkbox input "false"
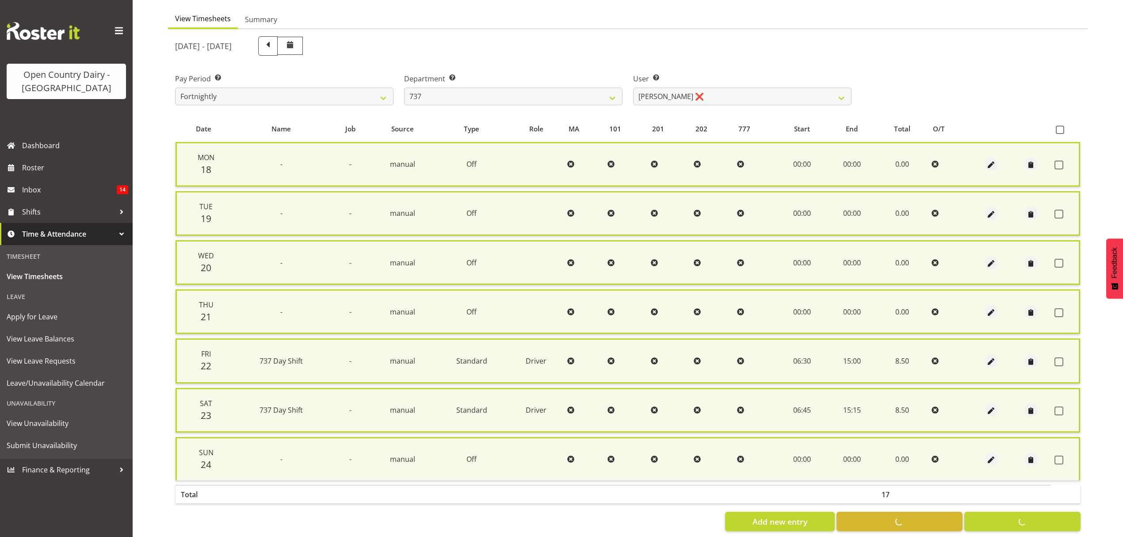
checkbox input "false"
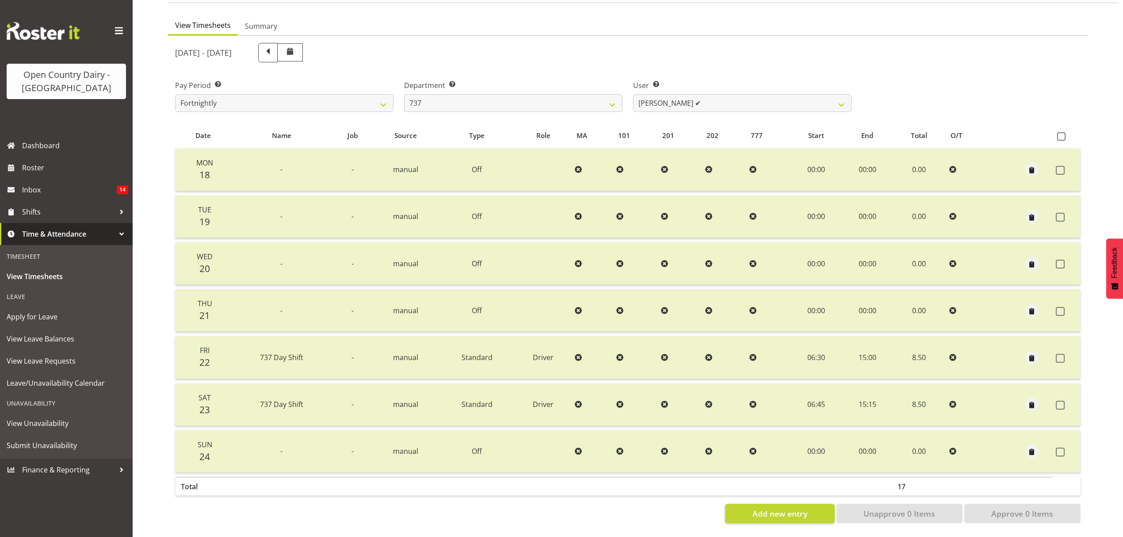
click at [777, 83] on label "User Select user. Note: This is filtered down by the previous two drop-down ite…" at bounding box center [742, 85] width 218 height 11
drag, startPoint x: 774, startPoint y: 100, endPoint x: 765, endPoint y: 102, distance: 9.9
click at [774, 100] on select "Andrew Crawford ❌ Ashley Bragg ✔ Jack Townley ✔ Richard Turnbull ✔" at bounding box center [742, 103] width 218 height 18
click at [596, 98] on select "734 735 736 737 738 739 851 852 853 854 855 856 858 861 862 865 868 869 870 873" at bounding box center [513, 103] width 218 height 18
select select "904"
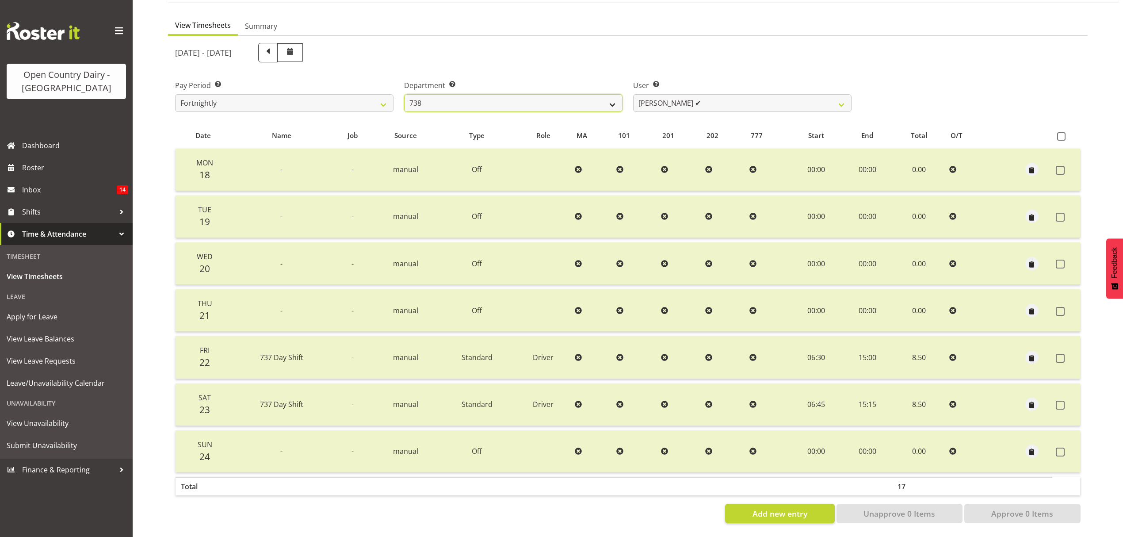
click at [404, 94] on select "734 735 736 737 738 739 851 852 853 854 855 856 858 861 862 865 868 869 870 873" at bounding box center [513, 103] width 218 height 18
click at [0, 0] on div at bounding box center [0, 0] width 0 height 0
select select "10055"
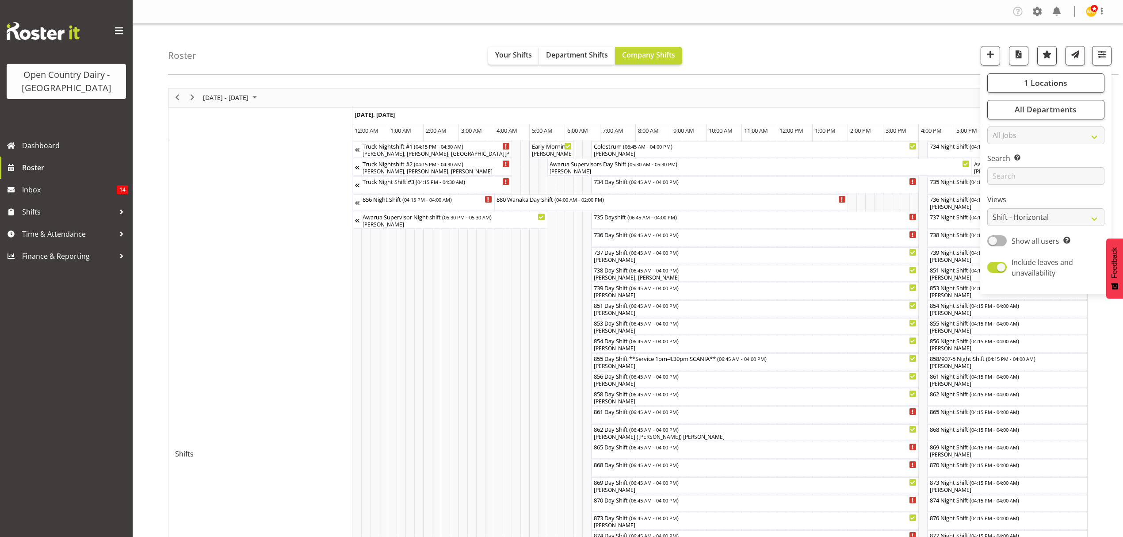
scroll to position [0, 5206]
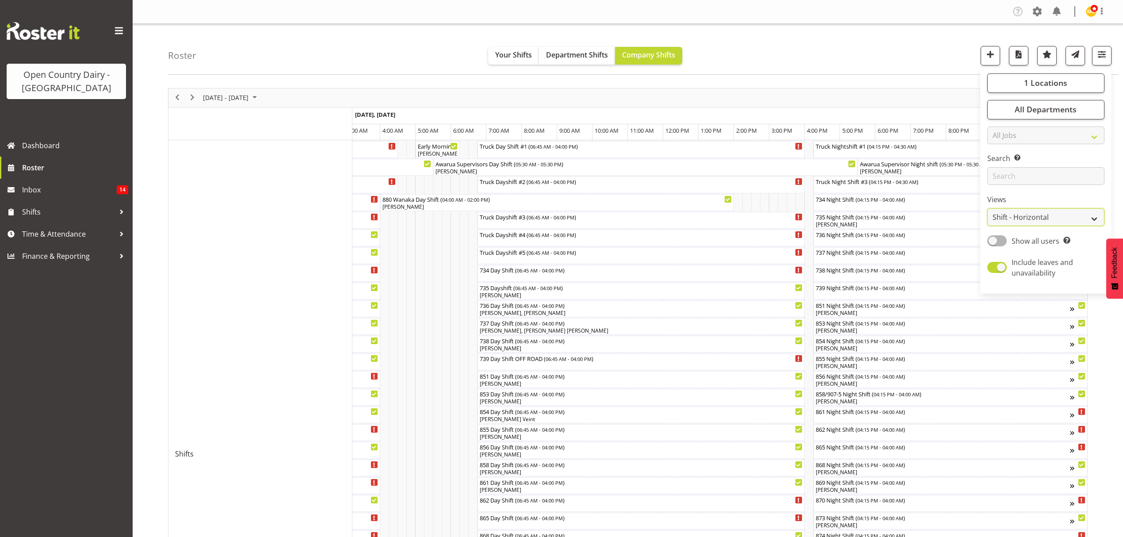
click at [1039, 220] on select "Staff Role Shift - Horizontal Shift - Vertical Staff - Location" at bounding box center [1045, 217] width 117 height 18
select select "staff"
click at [987, 209] on select "Staff Role Shift - Horizontal Shift - Vertical Staff - Location" at bounding box center [1045, 217] width 117 height 18
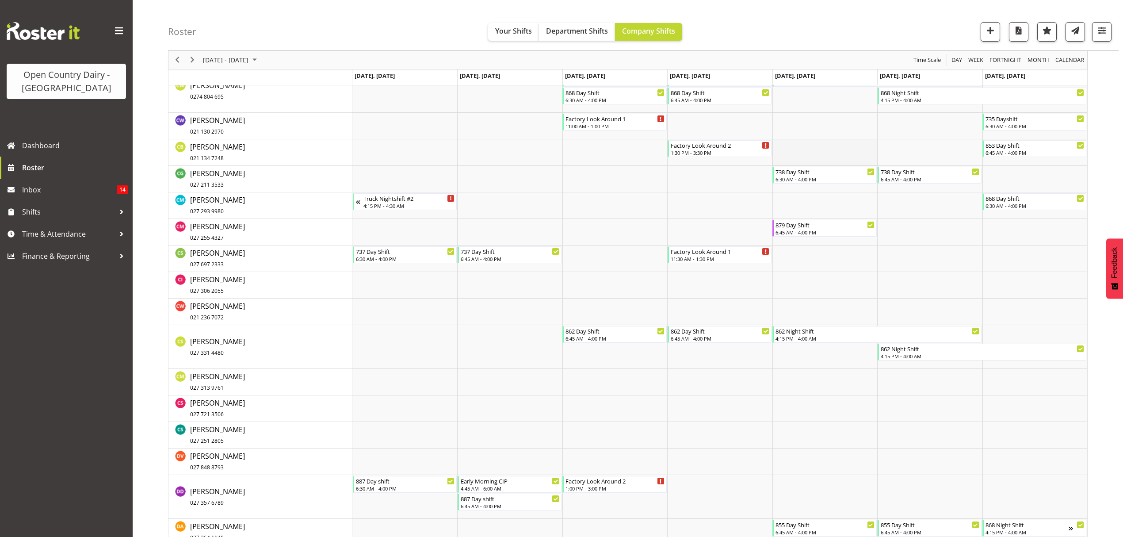
scroll to position [1885, 0]
